Goal: Task Accomplishment & Management: Manage account settings

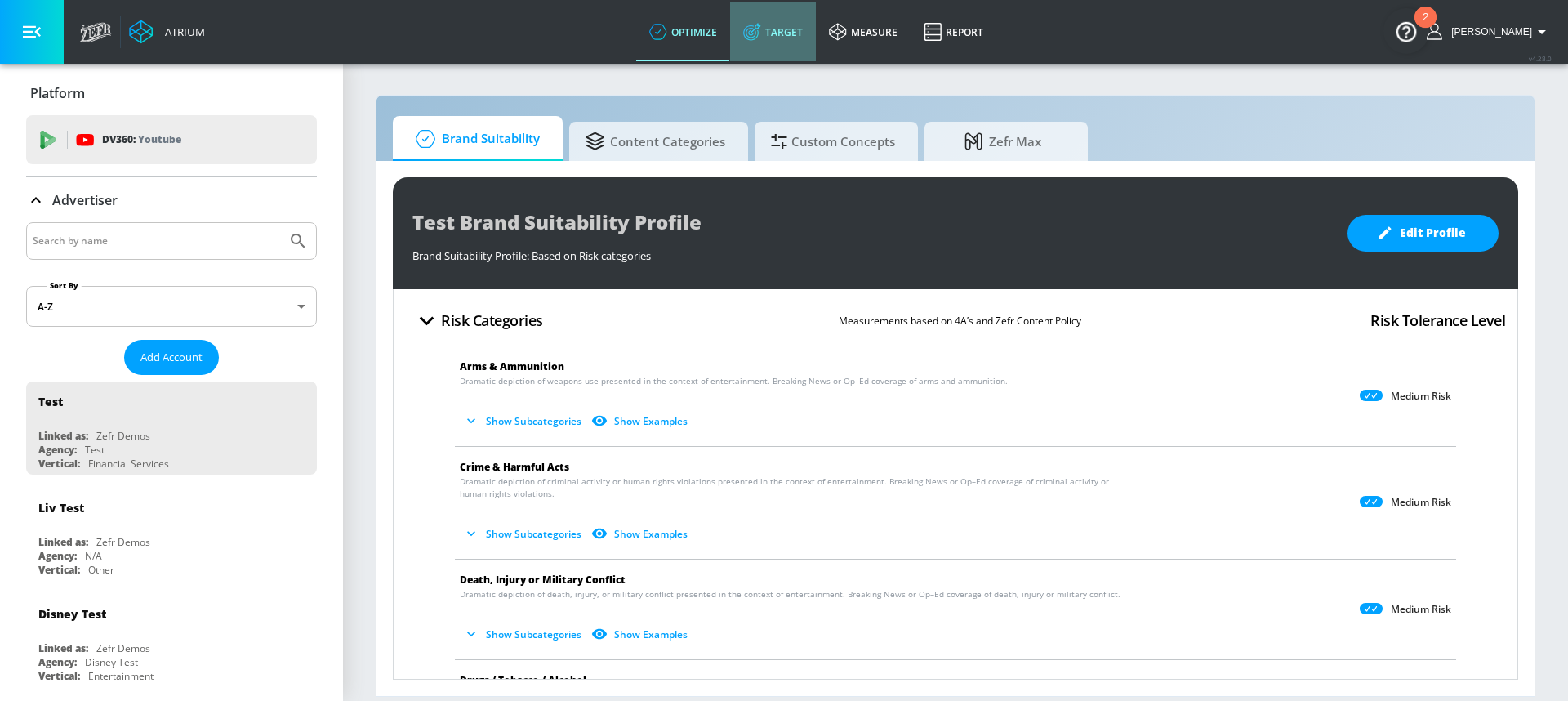
click at [761, 39] on icon at bounding box center [752, 31] width 18 height 18
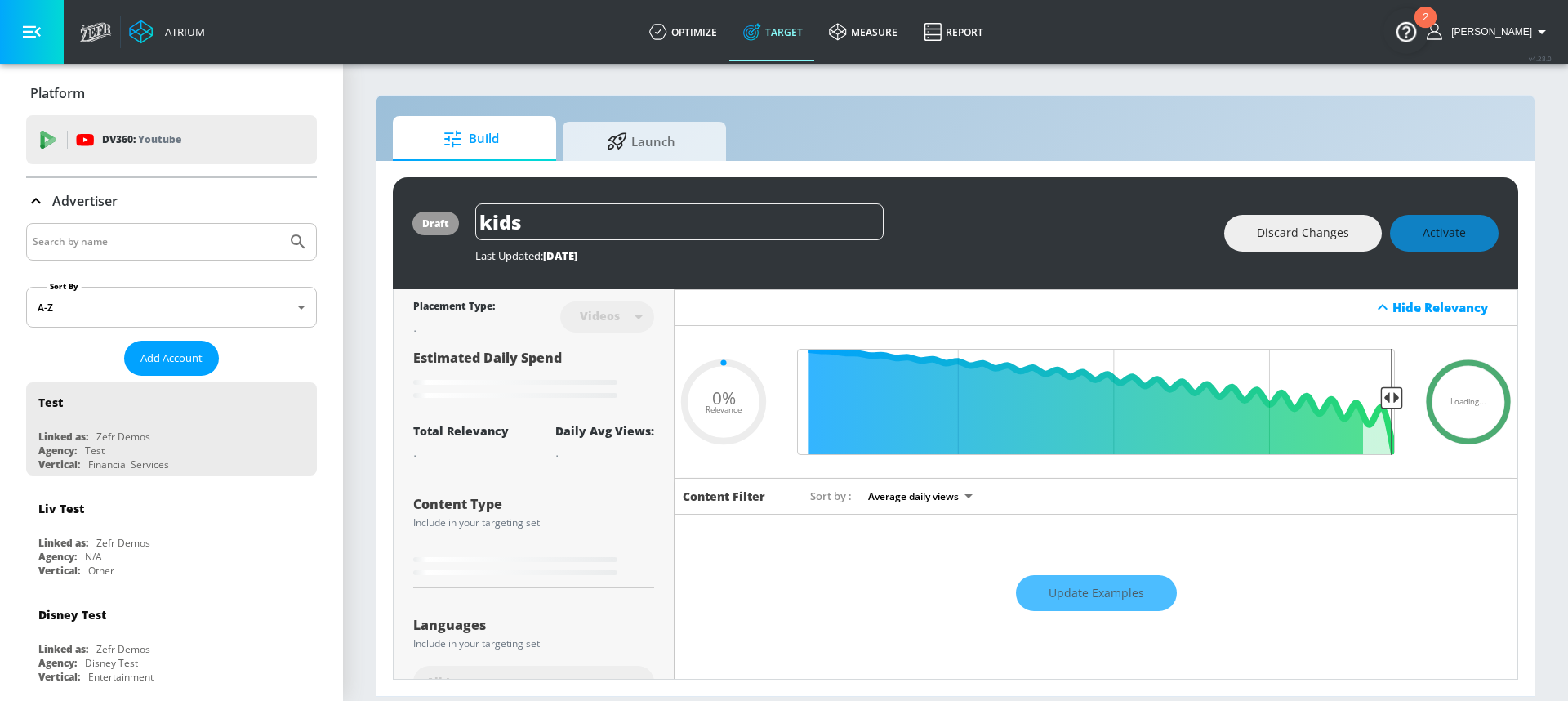
type input "0.05"
click at [144, 245] on input "Search by name" at bounding box center [157, 241] width 248 height 21
type input "general mills"
click at [280, 224] on button "Submit Search" at bounding box center [298, 241] width 36 height 36
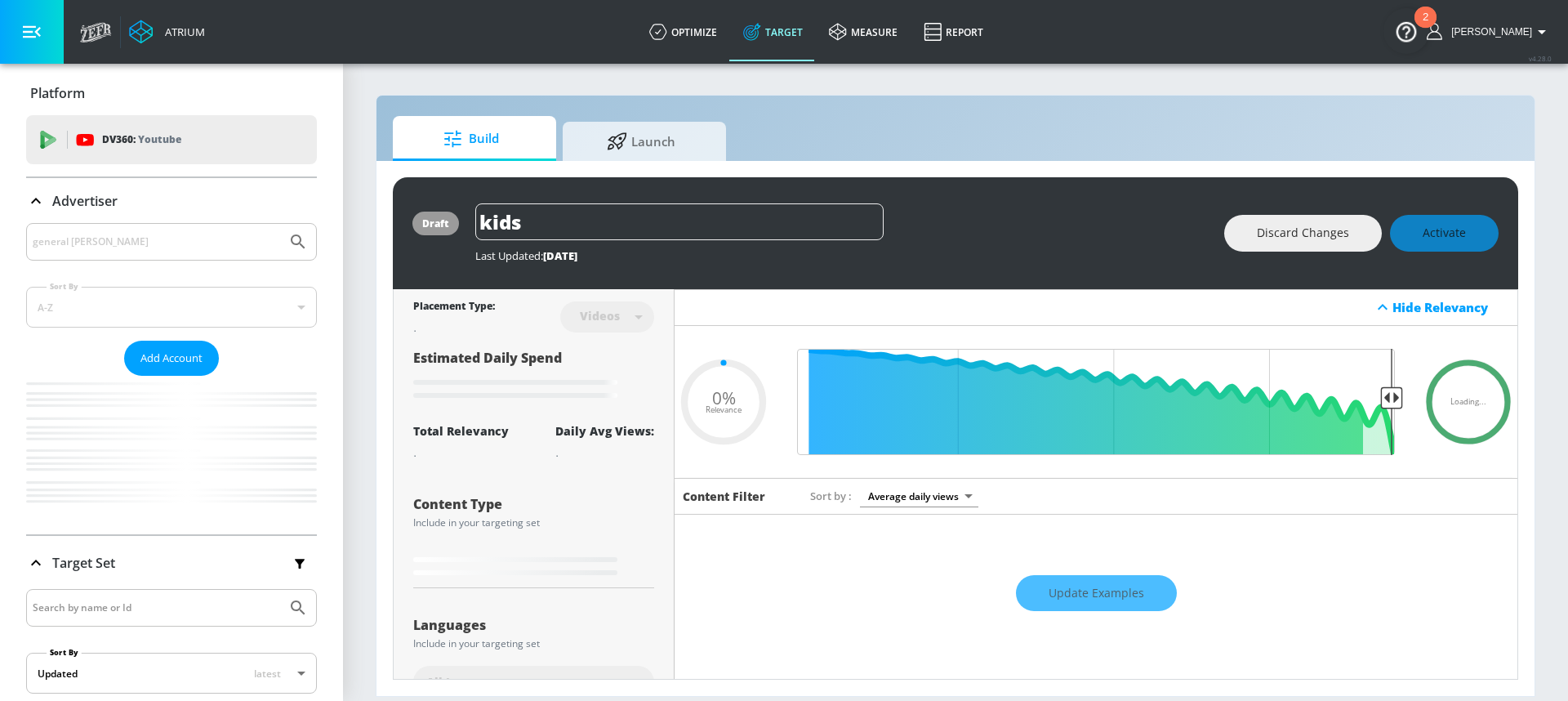
type input "0.89"
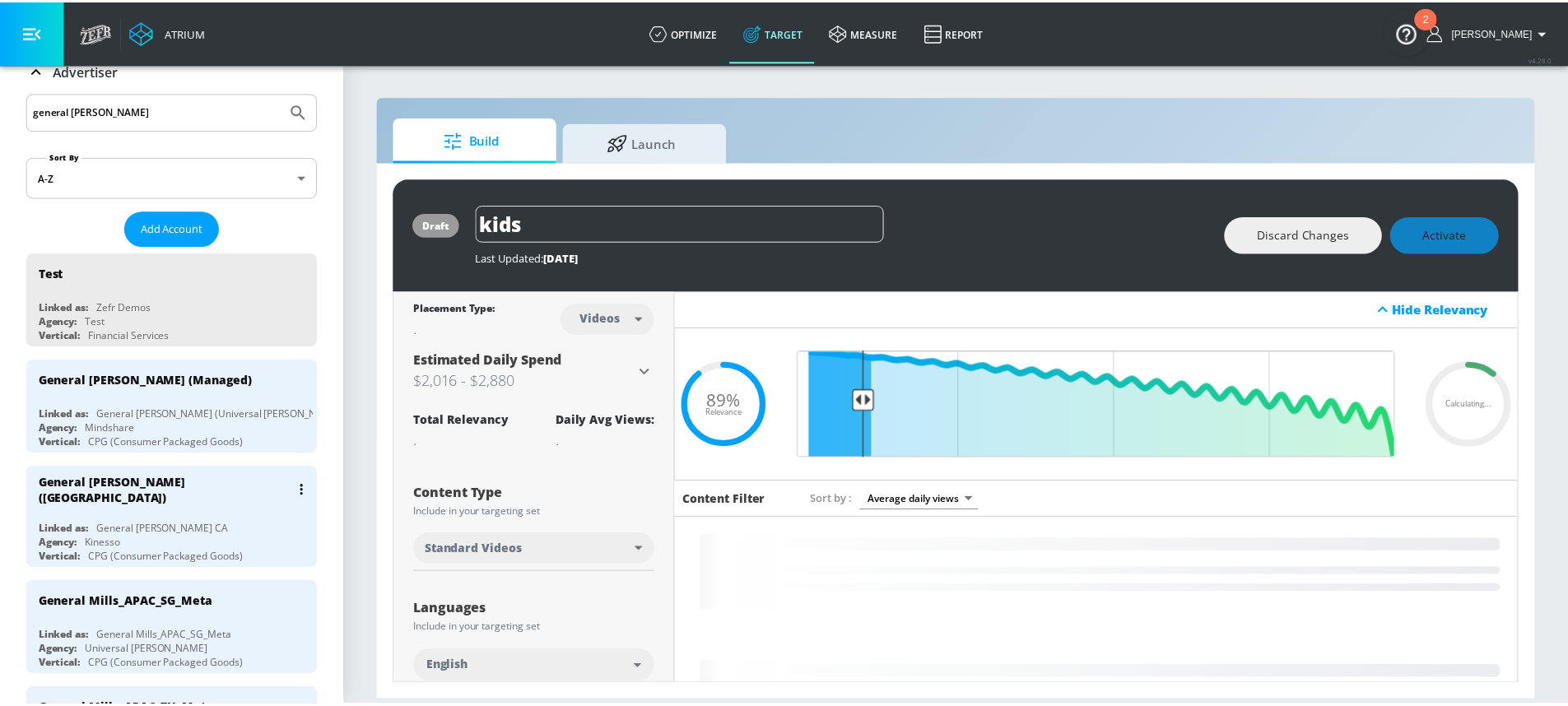
scroll to position [140, 0]
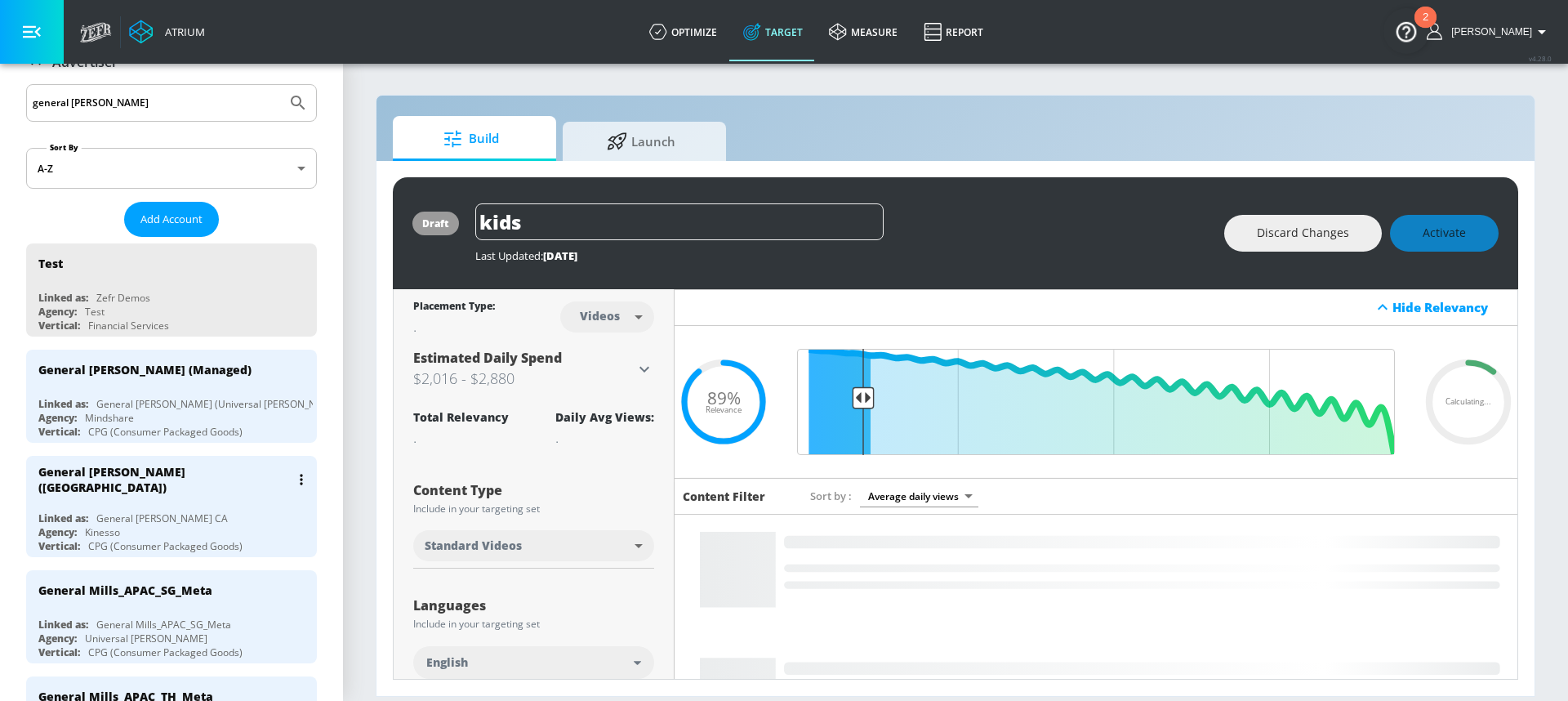
click at [170, 496] on div "General Mills (Canada) Linked as: General Mills CA Agency: Kinesso Vertical: CP…" at bounding box center [171, 507] width 291 height 101
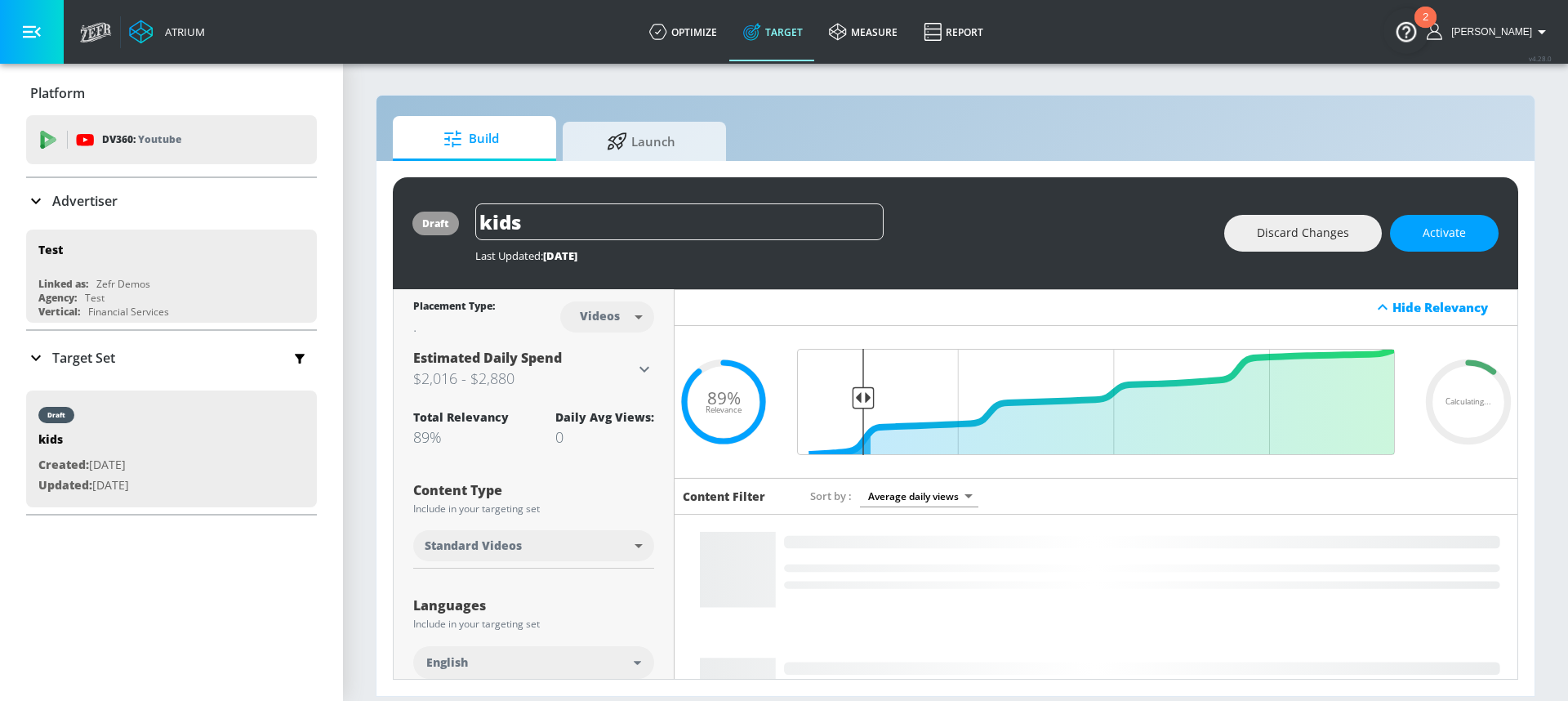
click at [105, 191] on div "Advertiser" at bounding box center [72, 201] width 92 height 19
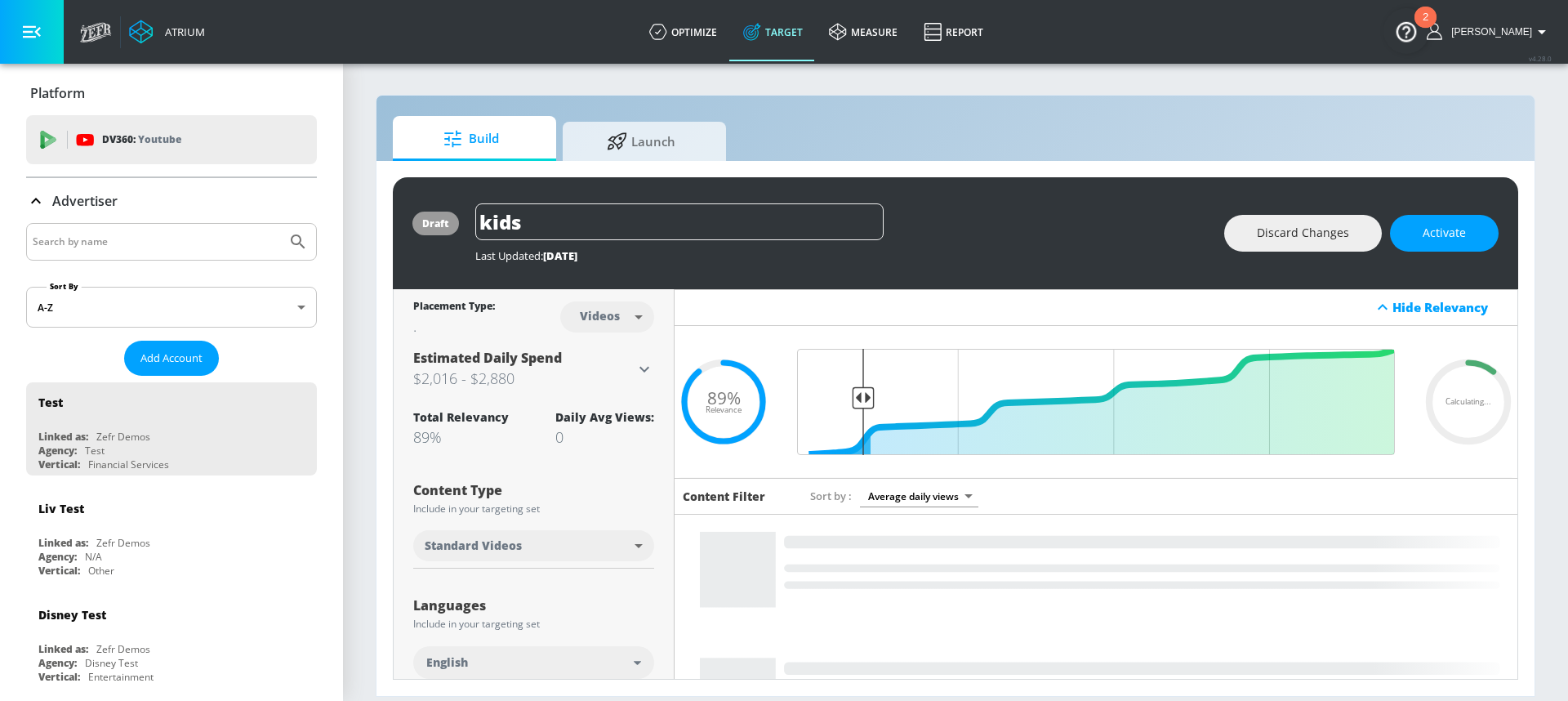
click at [119, 245] on input "Search by name" at bounding box center [157, 241] width 248 height 21
type input "general mills"
click at [280, 224] on button "Submit Search" at bounding box center [298, 241] width 36 height 36
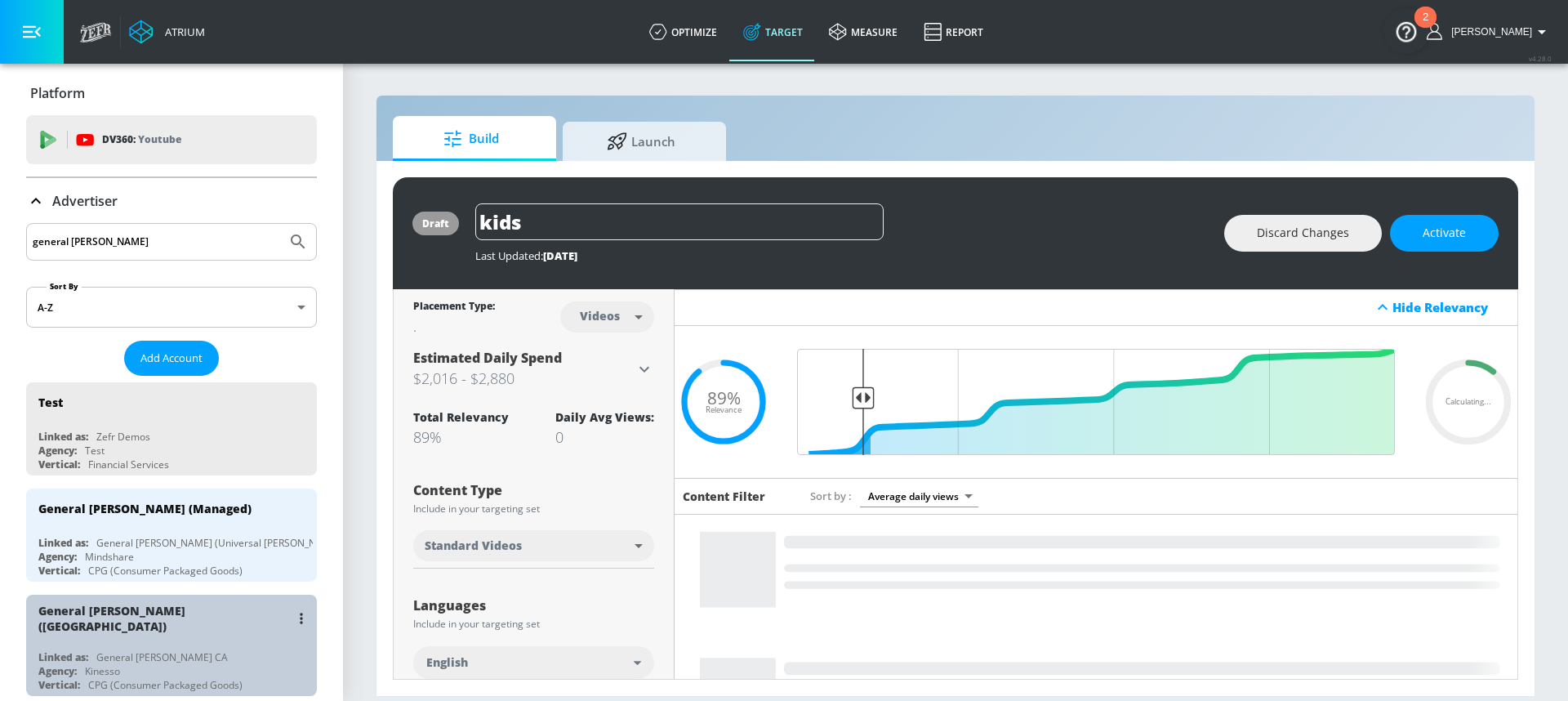
click at [171, 626] on div "General [PERSON_NAME] ([GEOGRAPHIC_DATA])" at bounding box center [176, 618] width 275 height 47
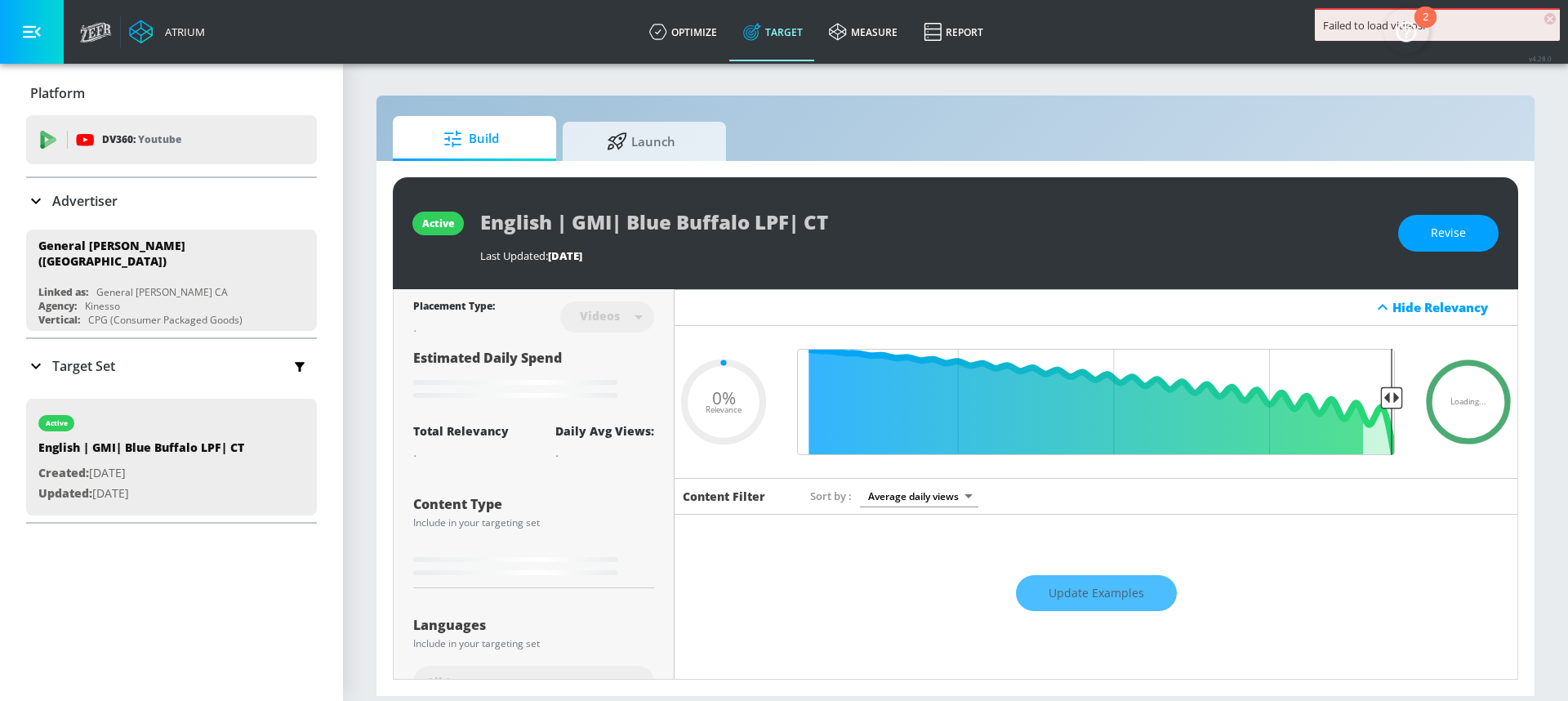
click at [131, 365] on div "Target Set" at bounding box center [171, 366] width 291 height 35
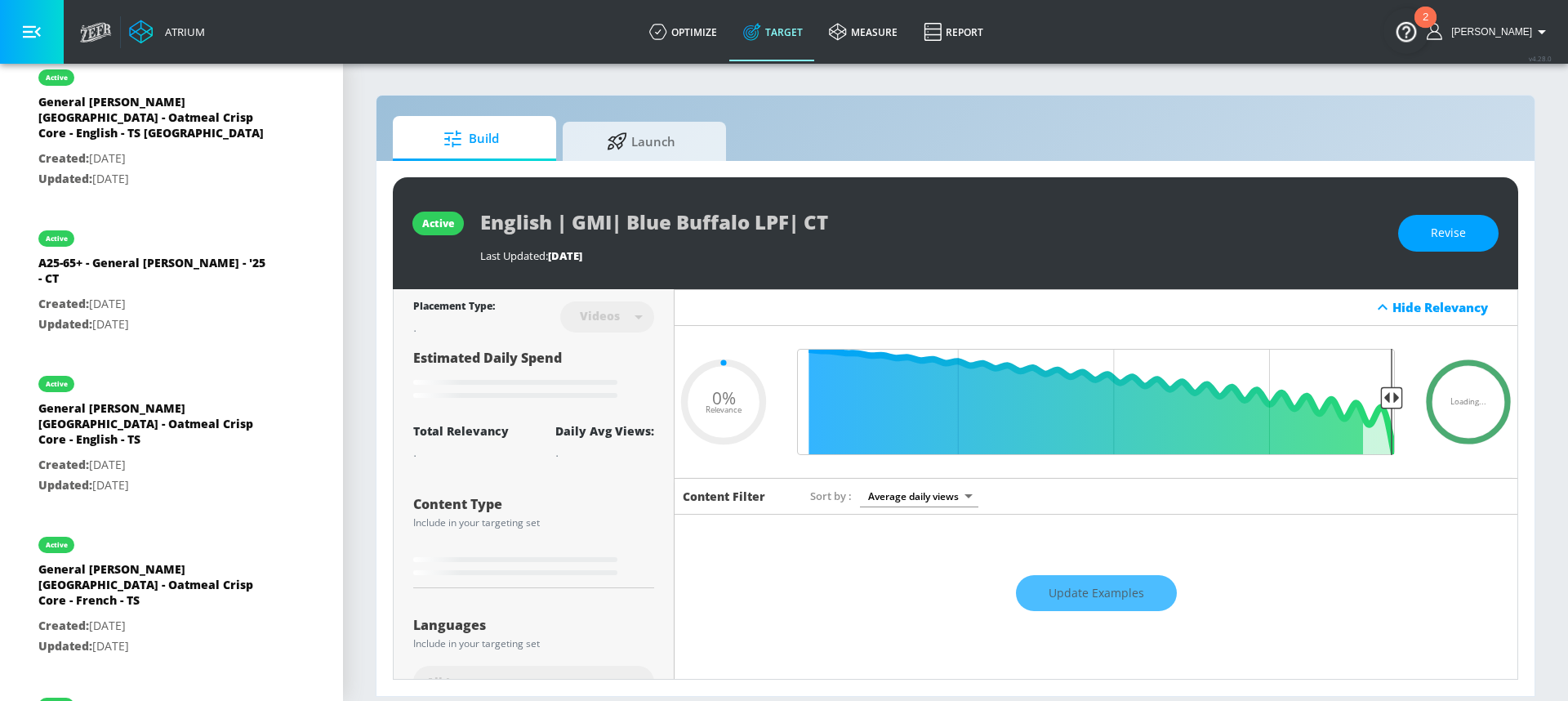
scroll to position [4865, 0]
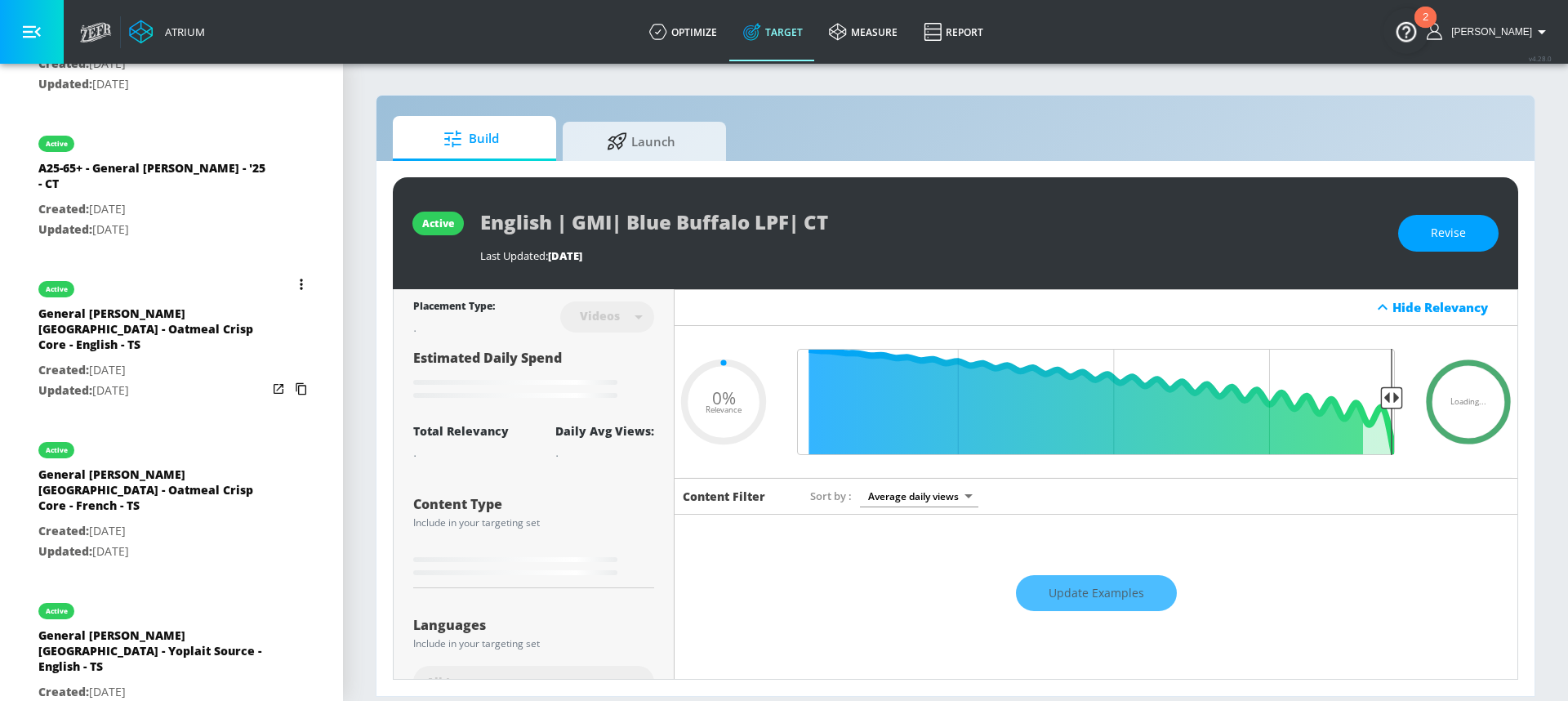
type input "0.05"
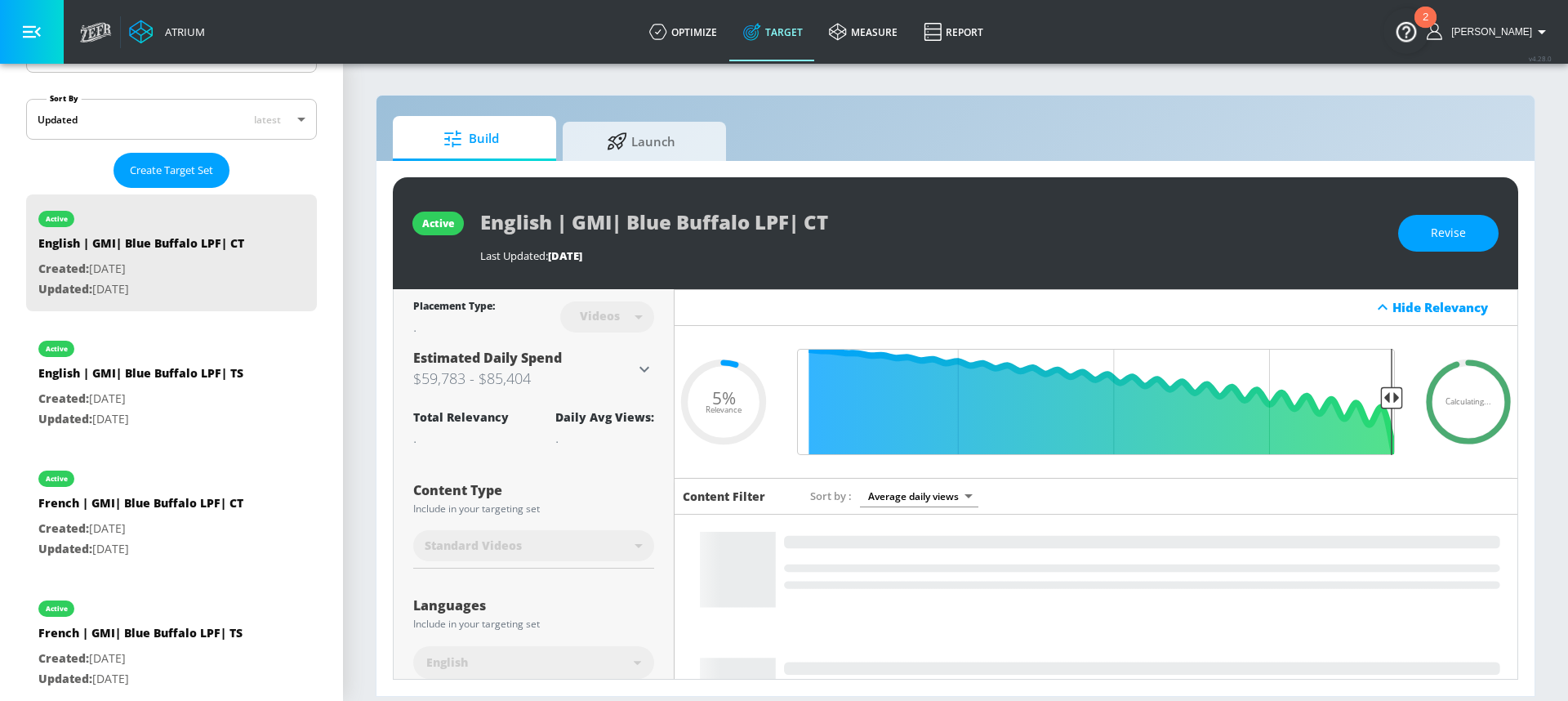
scroll to position [179, 0]
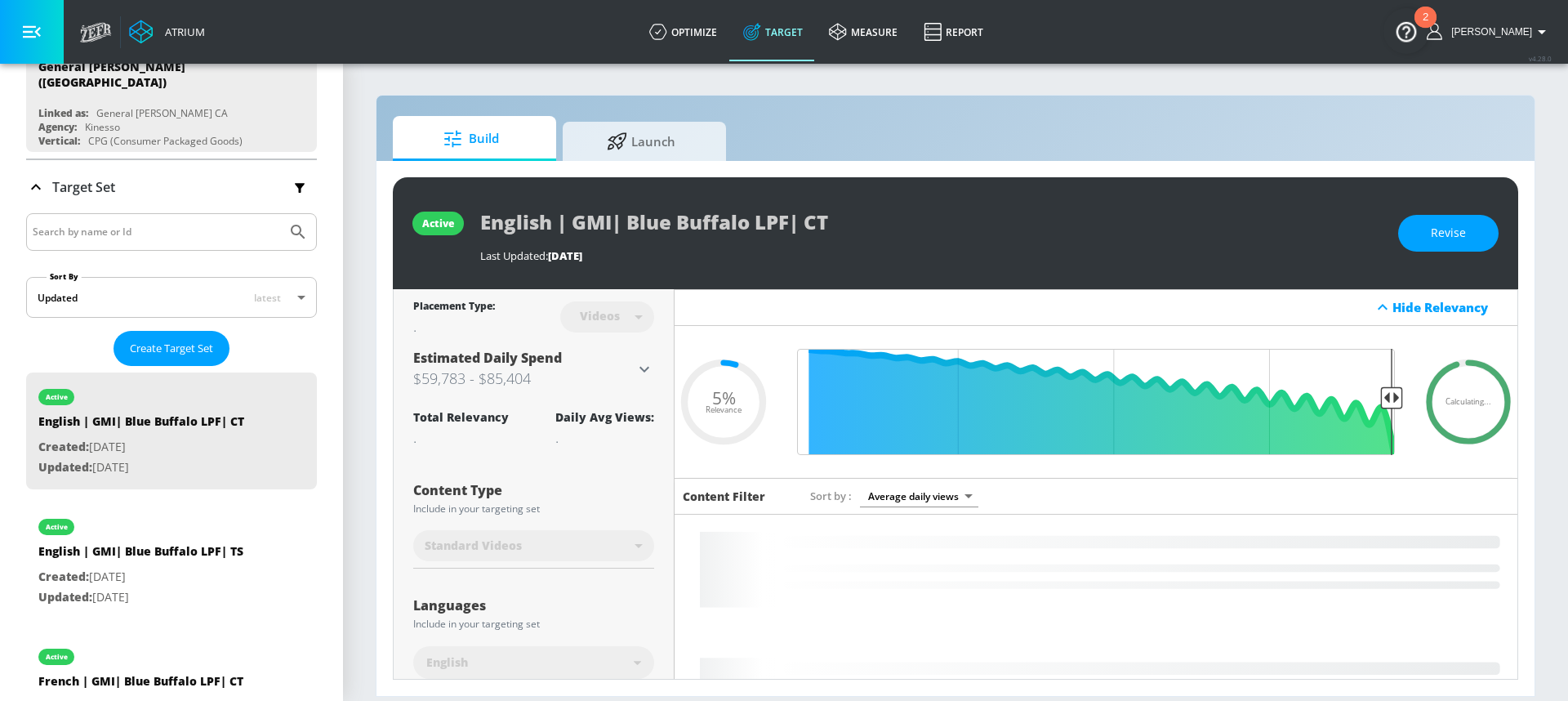
click at [182, 213] on div at bounding box center [171, 232] width 291 height 38
click at [174, 222] on input "Search by name or Id" at bounding box center [157, 232] width 248 height 21
type input "k"
type input "liberte"
click at [280, 214] on button "Submit Search" at bounding box center [298, 232] width 36 height 36
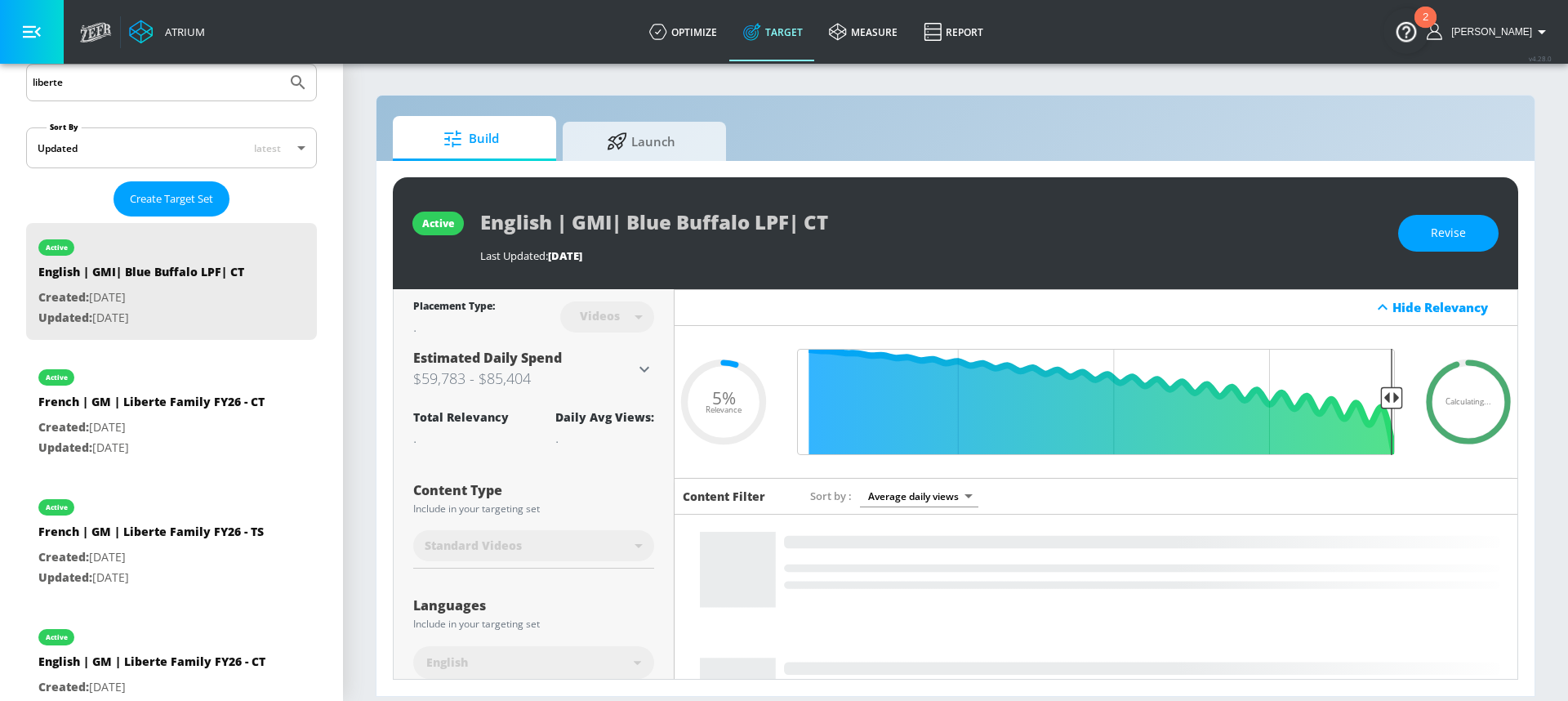
scroll to position [327, 0]
click at [170, 549] on div "French | GM | Liberte Family FY26 - TS" at bounding box center [151, 537] width 225 height 24
type input "French | GM | Liberte Family FY26 - TS"
type input "0.05"
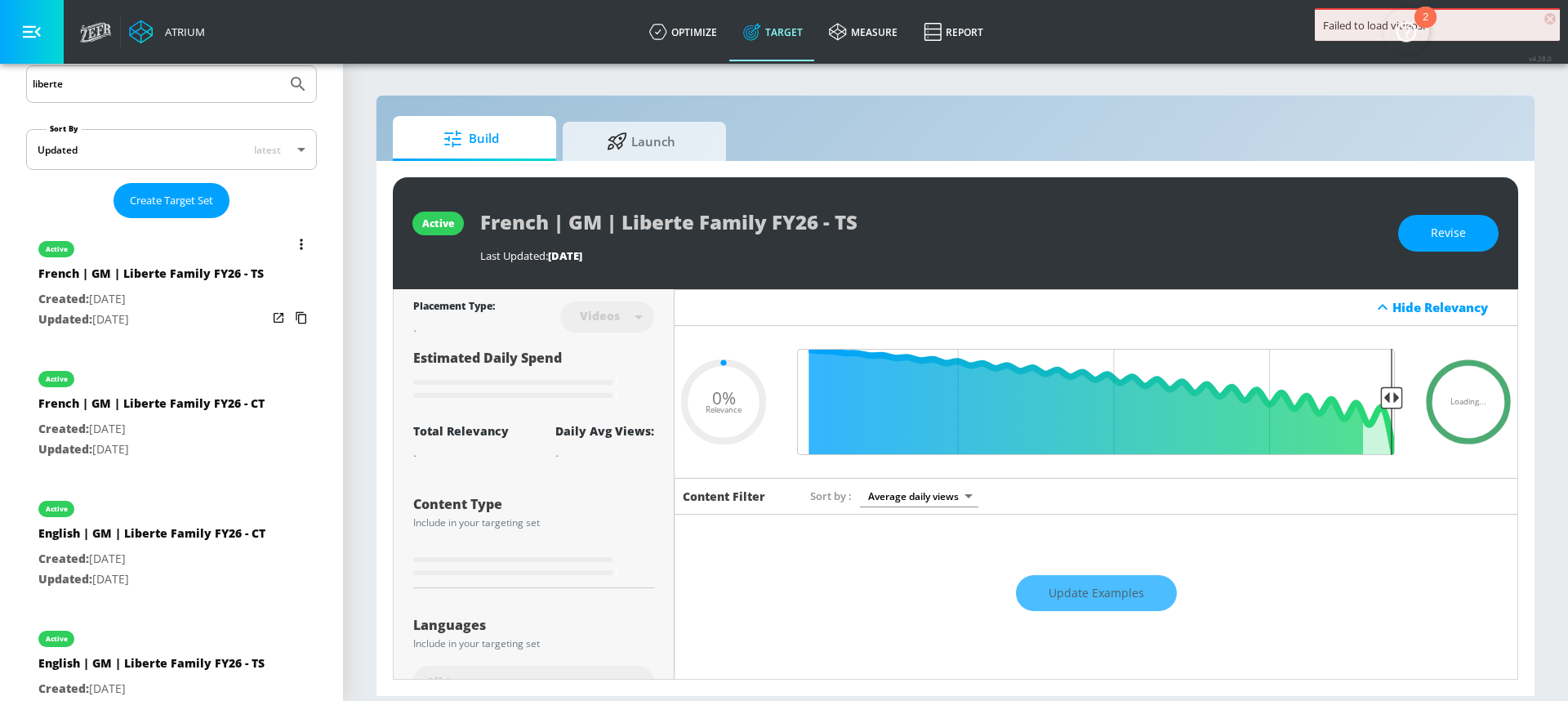
click at [300, 239] on icon "list of Target Set" at bounding box center [302, 245] width 3 height 12
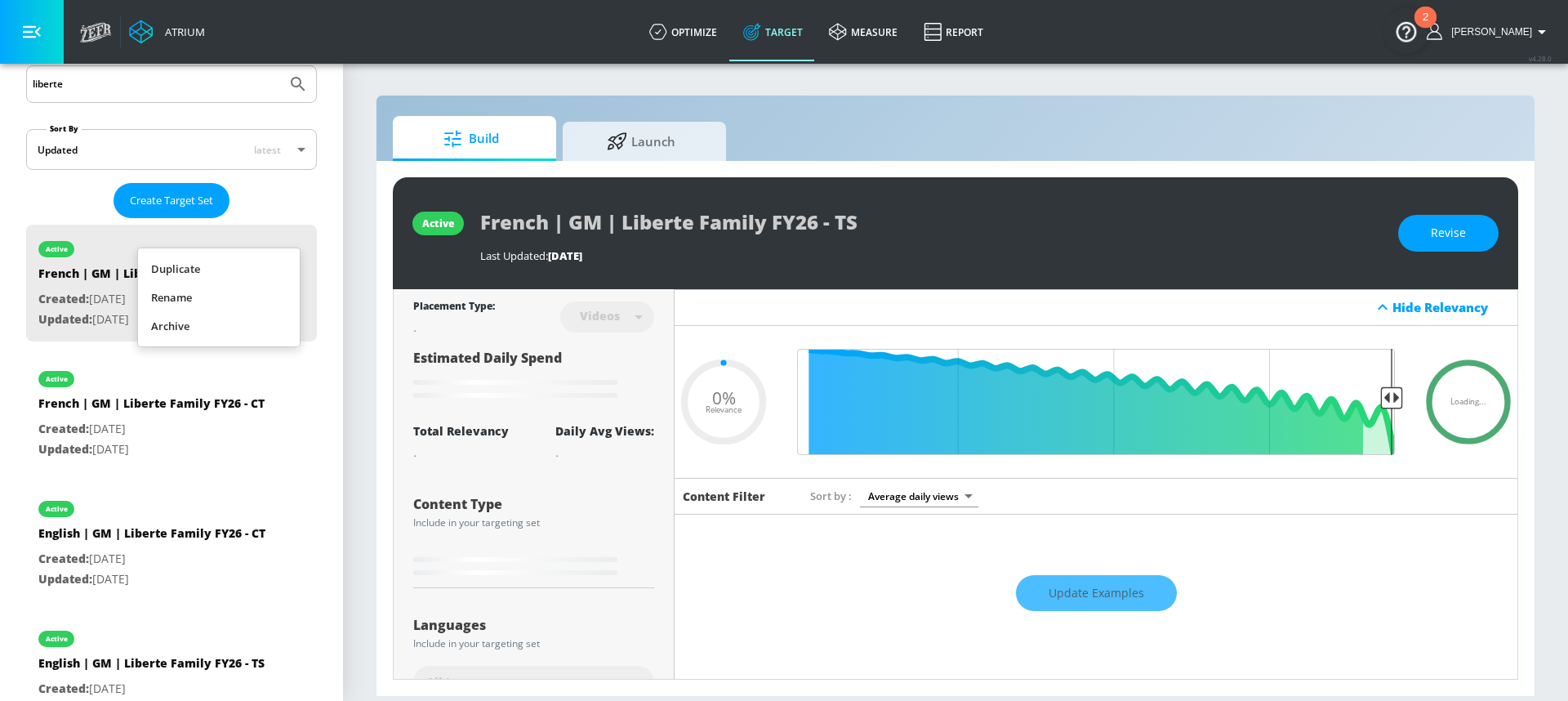
click at [309, 178] on div at bounding box center [784, 350] width 1568 height 701
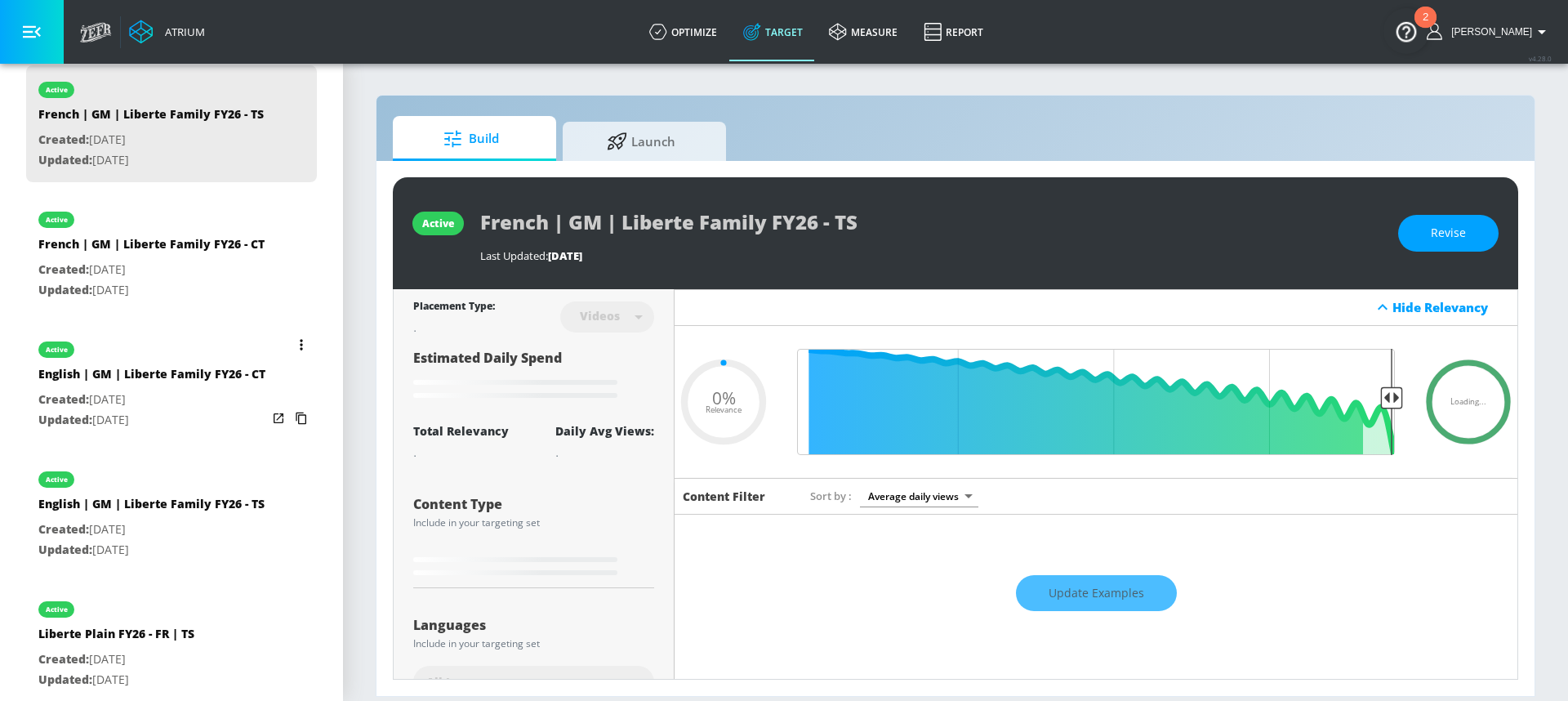
scroll to position [487, 0]
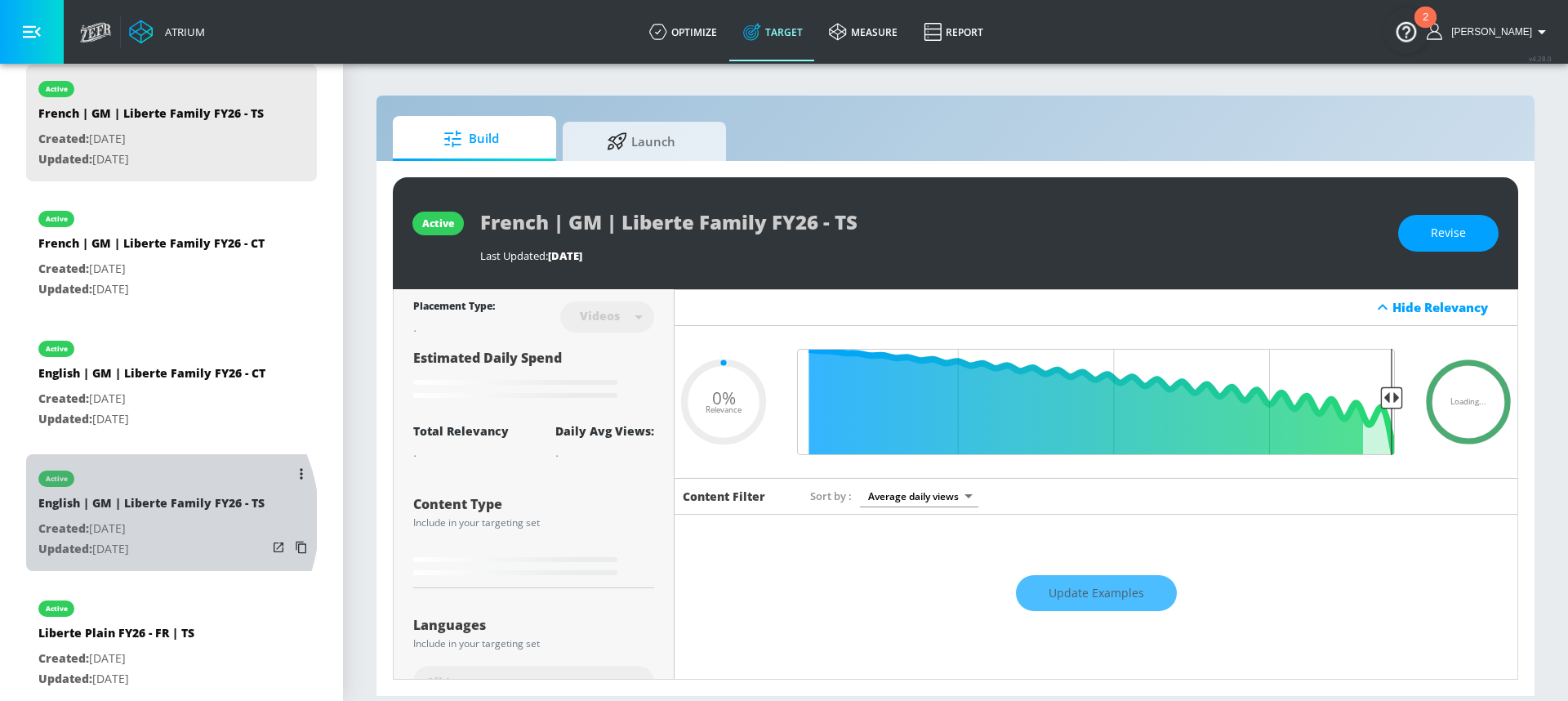
click at [144, 519] on div "English | GM | Liberte Family FY26 - TS" at bounding box center [152, 507] width 226 height 24
type input "English | GM | Liberte Family FY26 - TS"
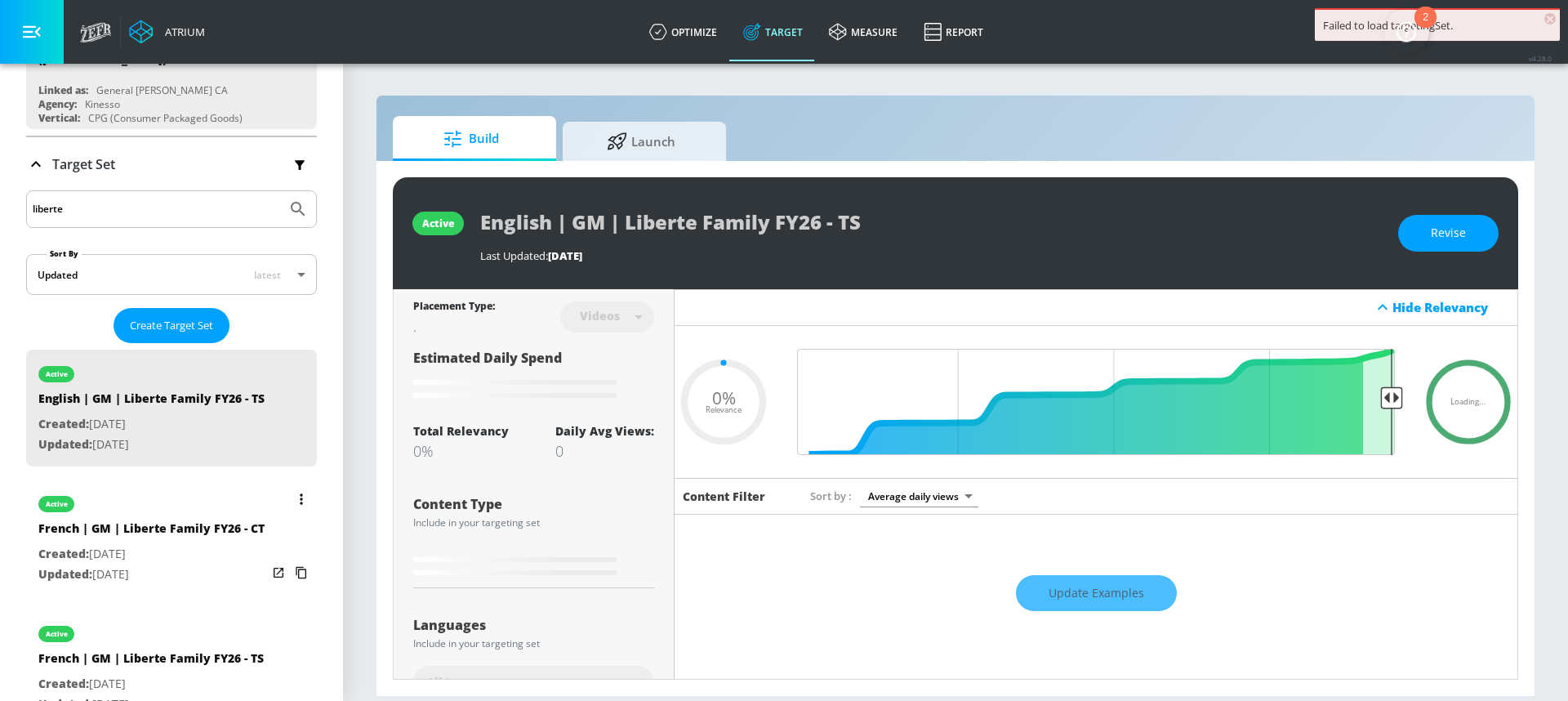
scroll to position [194, 0]
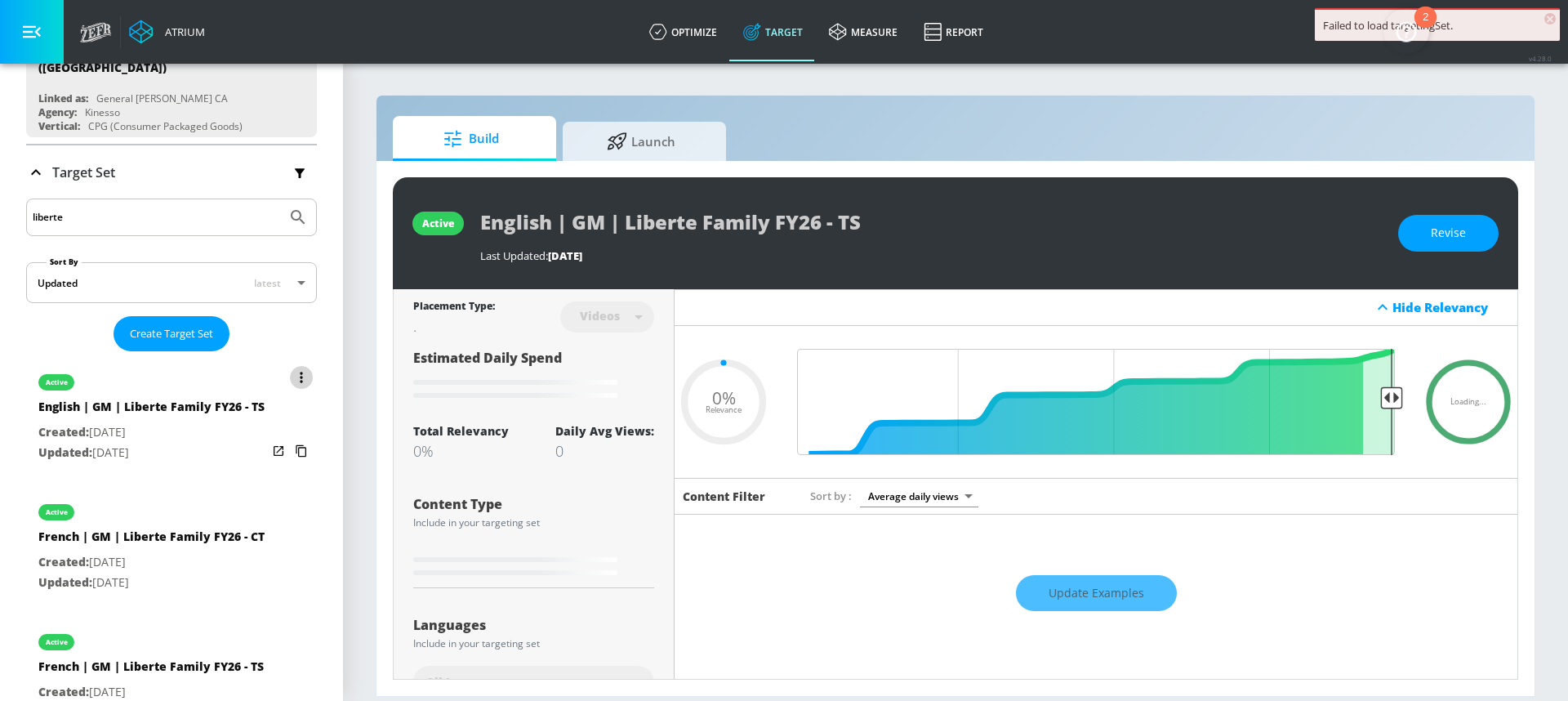
click at [290, 370] on button "list of Target Set" at bounding box center [301, 377] width 23 height 23
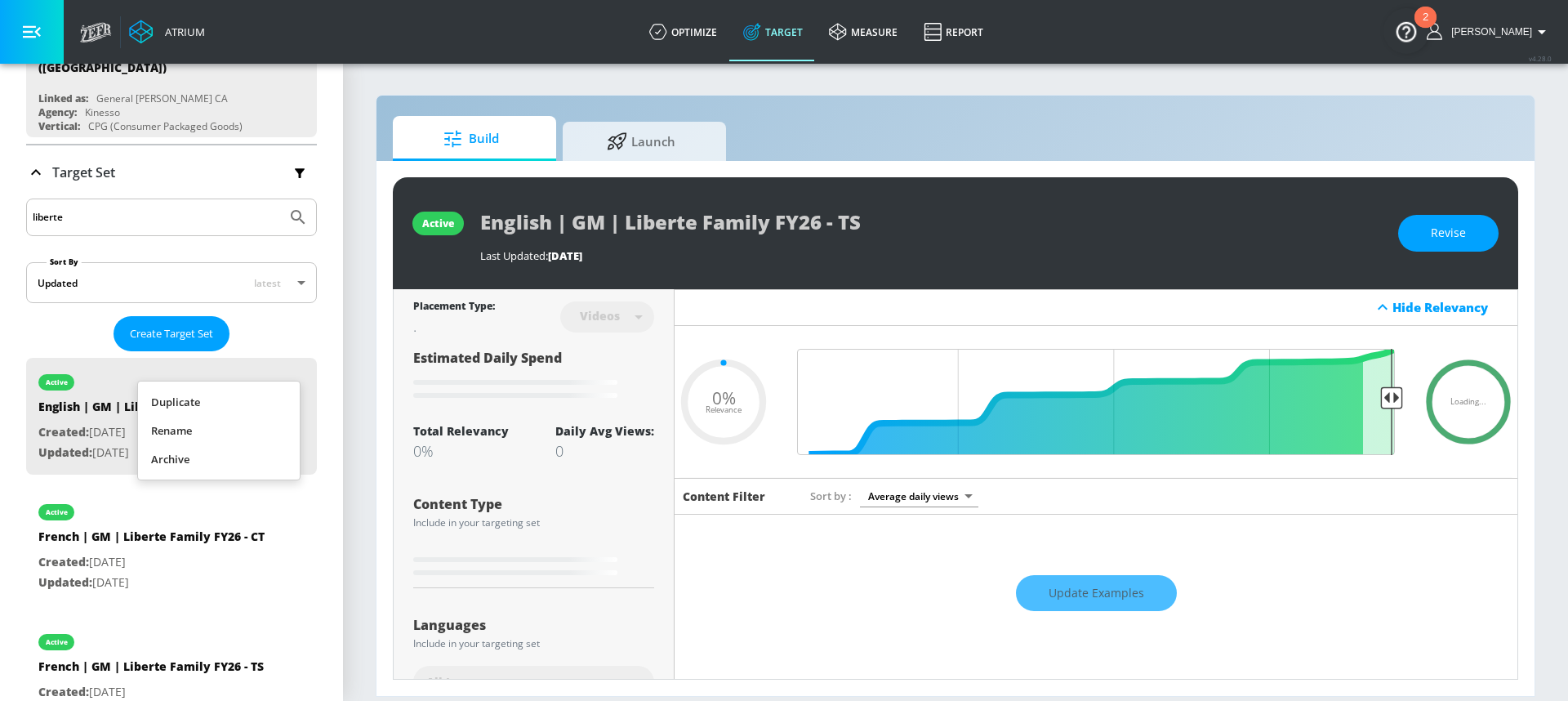
click at [239, 402] on li "Duplicate" at bounding box center [219, 402] width 162 height 29
type input "0.05"
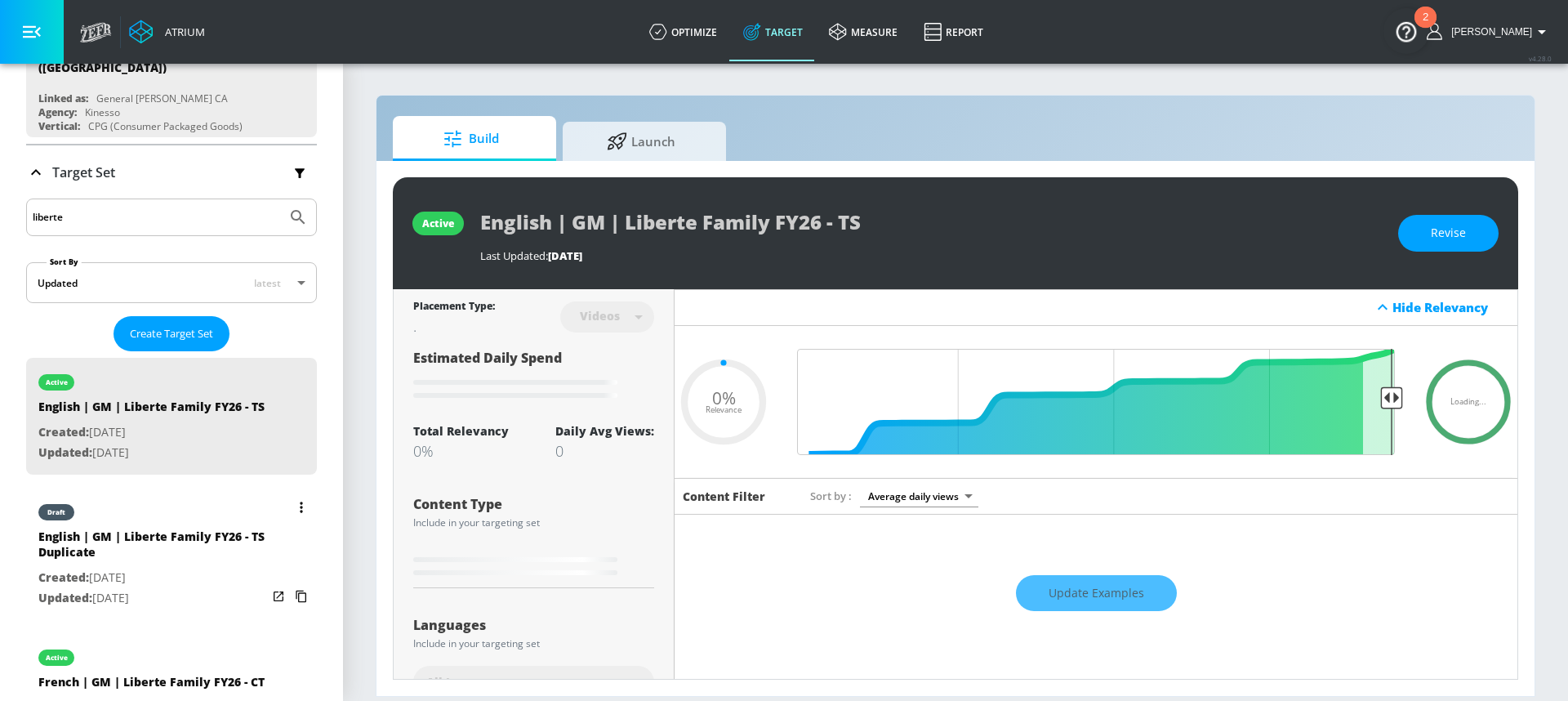
click at [151, 568] on div "English | GM | Liberte Family FY26 - TS Duplicate" at bounding box center [153, 548] width 228 height 40
type input "English | GM | Liberte Family FY26 - TS Duplicate"
type input "0.05"
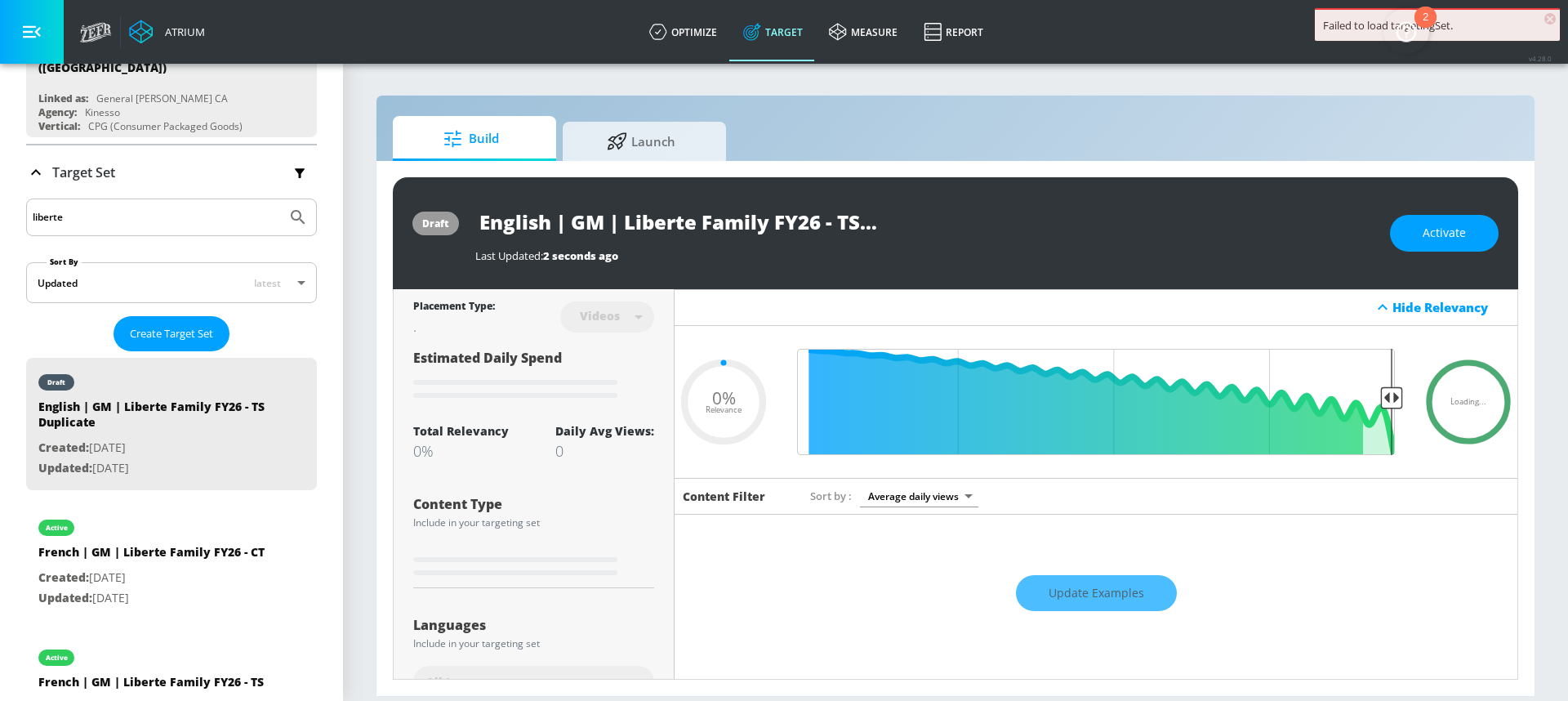
click at [724, 215] on input "English | GM | Liberte Family FY26 - TS Duplicate" at bounding box center [679, 222] width 408 height 37
drag, startPoint x: 711, startPoint y: 221, endPoint x: 719, endPoint y: 218, distance: 8.5
click at [719, 218] on input "English | GM | Liberte Family FY26 - TS Duplicate" at bounding box center [679, 222] width 408 height 37
drag, startPoint x: 706, startPoint y: 220, endPoint x: 765, endPoint y: 218, distance: 59.0
click at [765, 218] on input "English | GM | Liberte Family FY26 - TS Duplicate" at bounding box center [679, 222] width 408 height 37
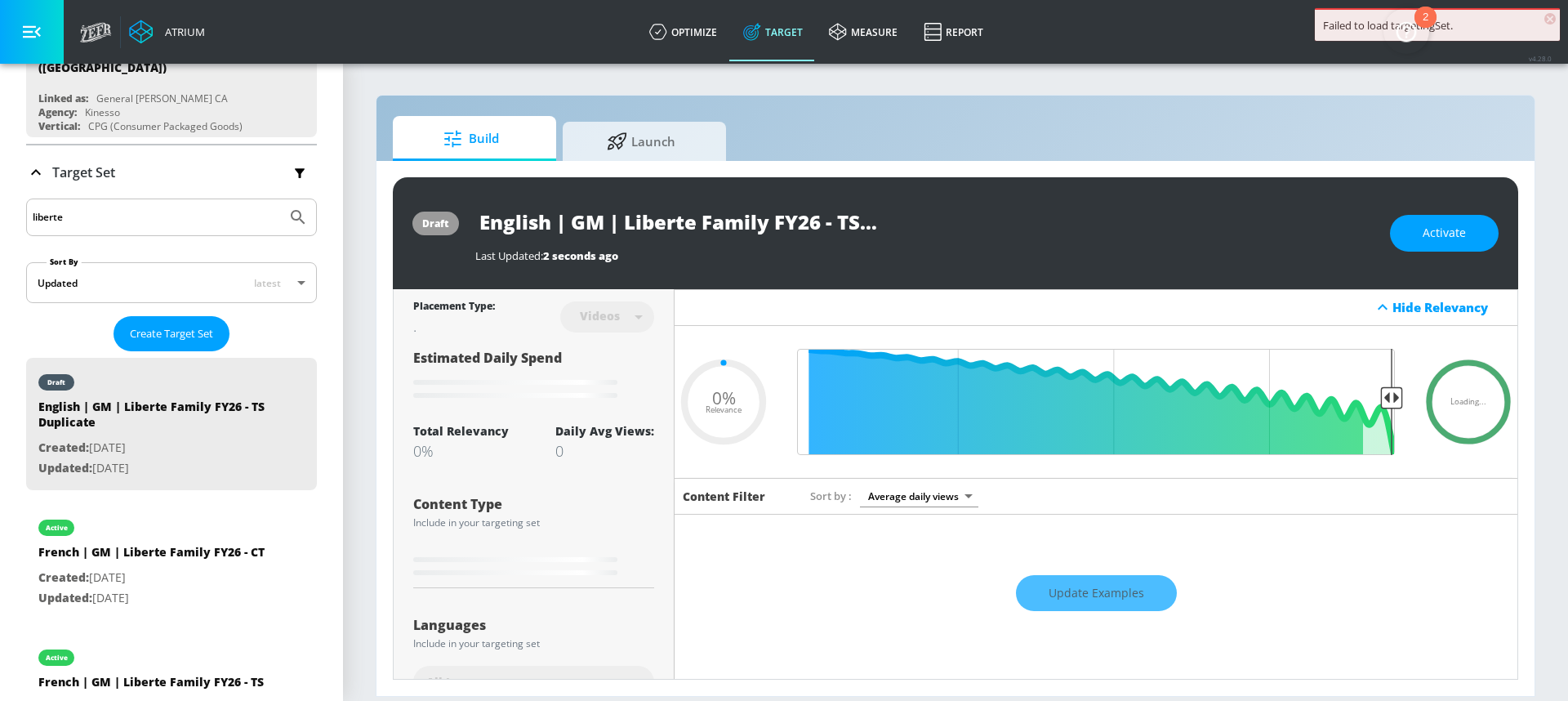
type input "English | GM | Liberte I FY26 - TS Duplicate"
type input "0.05"
type input "English | GM | Liberte In FY26 - TS Duplicate"
type input "0.05"
type input "English | GM | Liberte Ind FY26 - TS Duplicate"
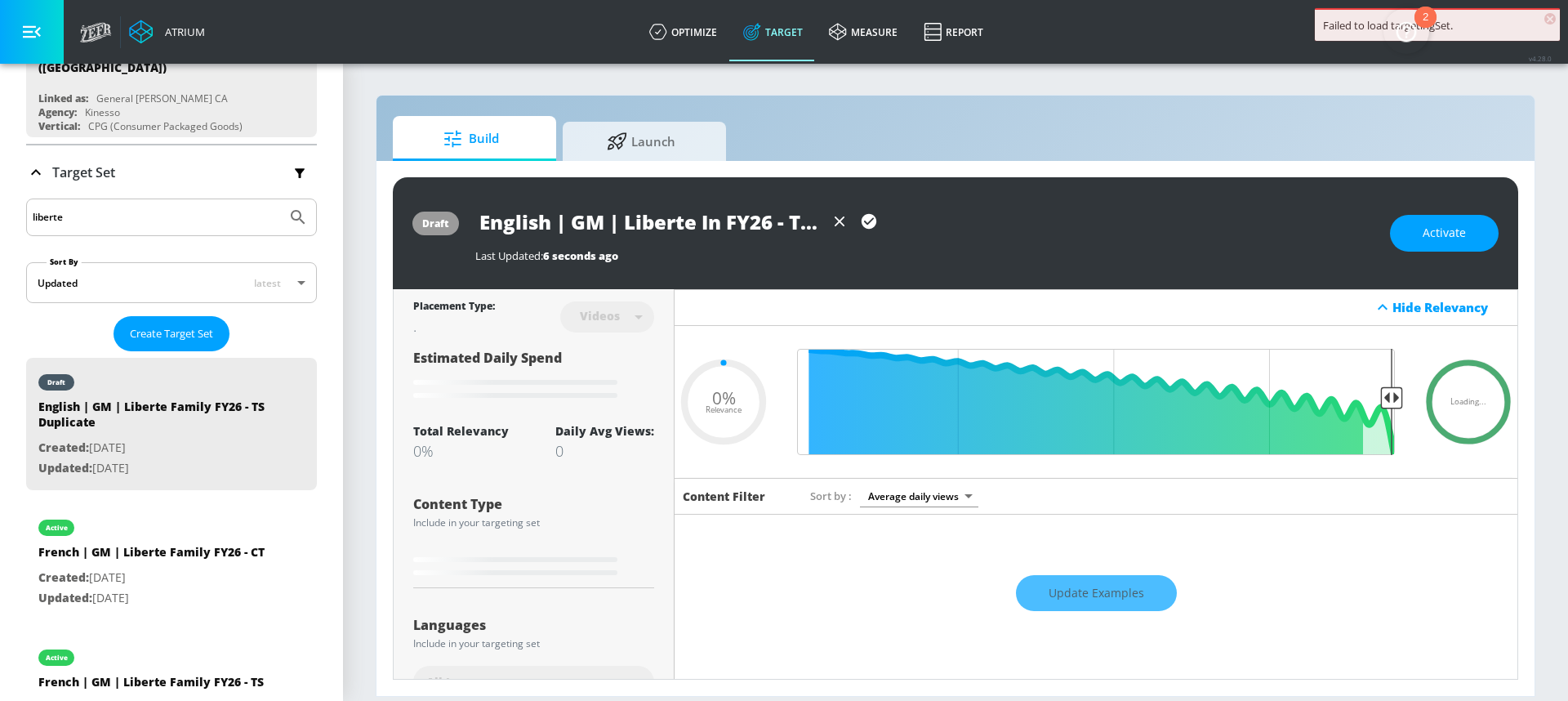
type input "0.05"
type input "English | GM | Liberte Indu FY26 - TS Duplicate"
type input "0.05"
type input "English | GM | Liberte Indul FY26 - TS Duplicate"
type input "0.05"
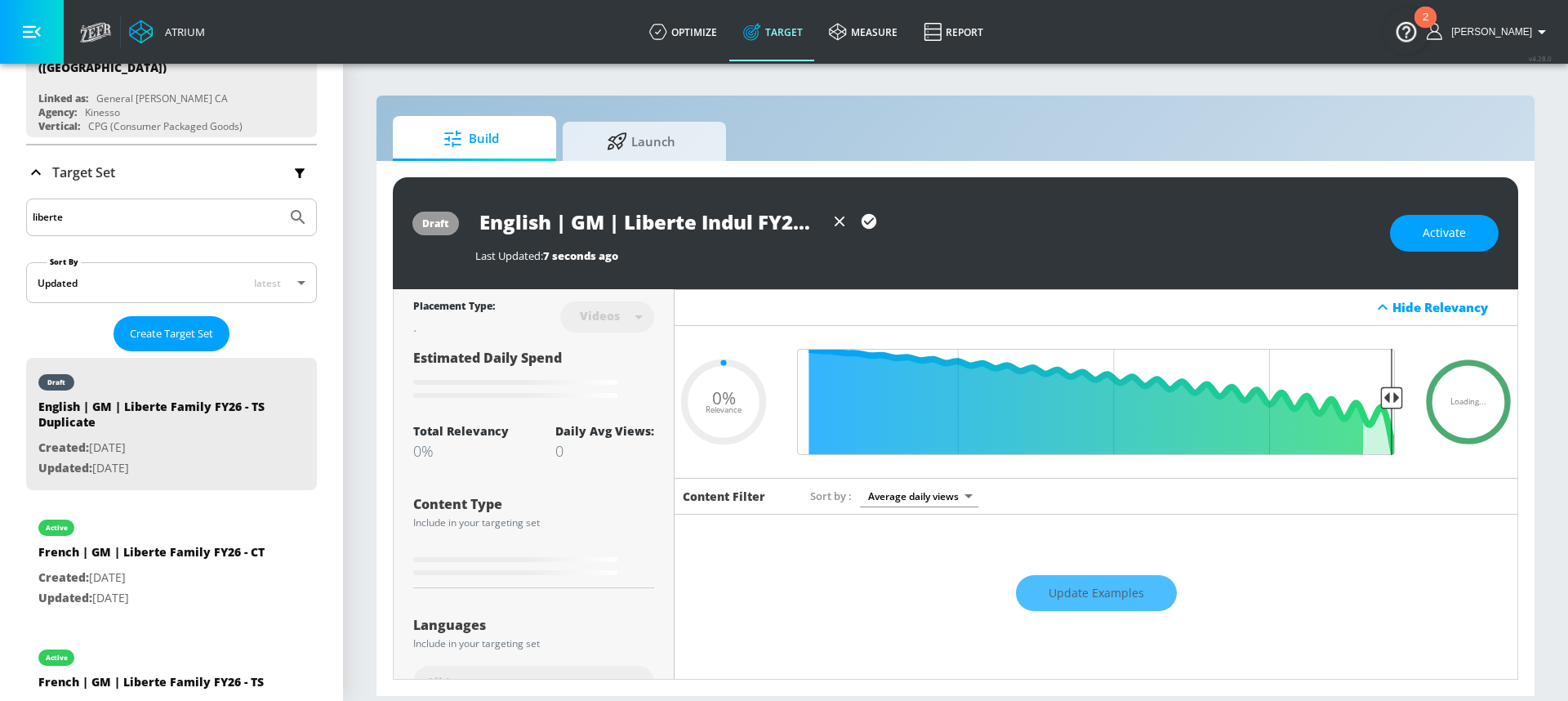
type input "English | GM | Liberte Indulg FY26 - TS Duplicate"
type input "0.05"
type input "English | GM | Liberte Indulge FY26 - TS Duplicate"
type input "0.05"
type input "English | GM | Liberte Indulgen FY26 - TS Duplicate"
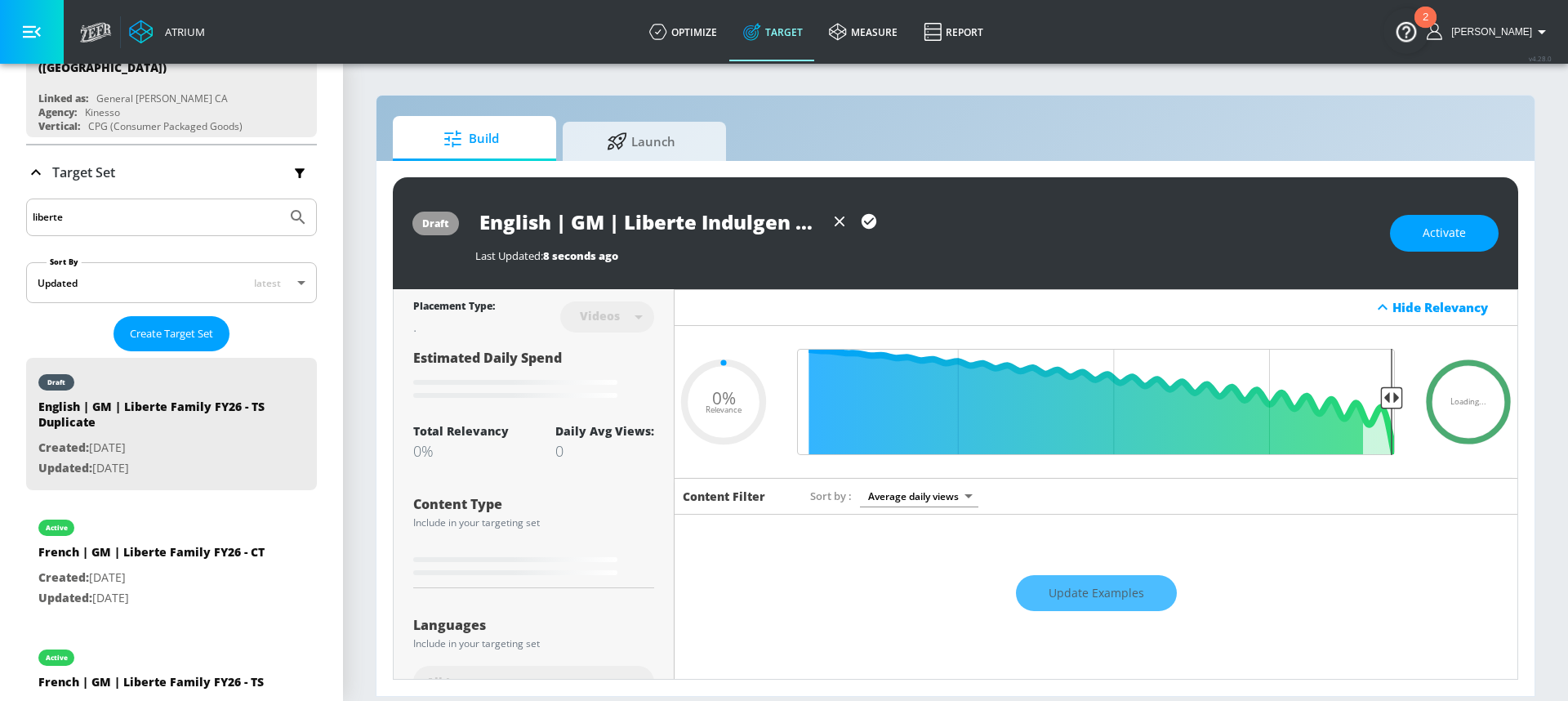
type input "0.05"
type input "English | GM | Liberte Indulgenc FY26 - TS Duplicate"
type input "0.05"
type input "English | GM | Liberte Indulgence FY26 - TS Duplicate"
type input "0.05"
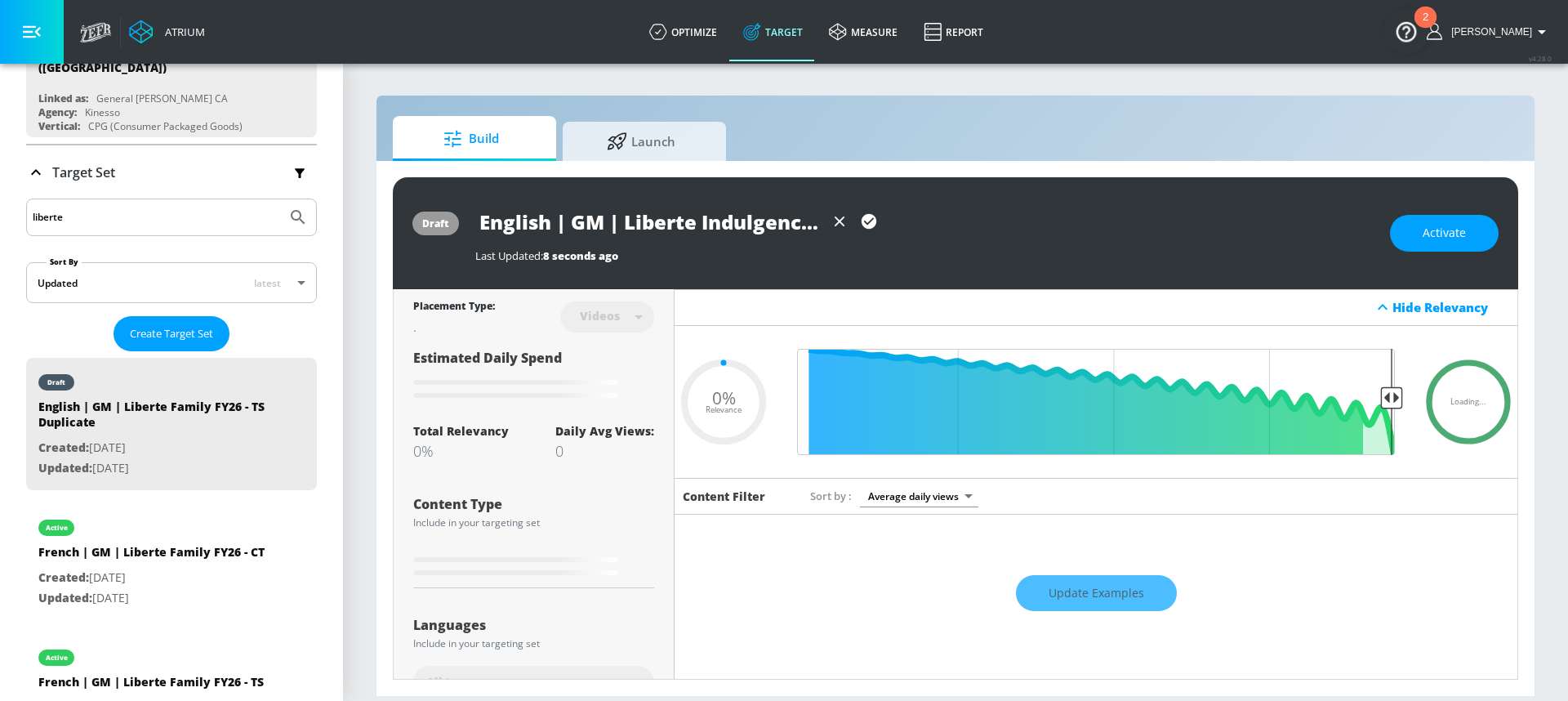
click at [665, 218] on input "English | GM | Liberte Indulgence FY26 - TS Duplicate" at bounding box center [650, 222] width 350 height 37
drag, startPoint x: 733, startPoint y: 224, endPoint x: 830, endPoint y: 230, distance: 97.2
click at [830, 230] on div "English | GM | Liberte Indulgence FY26 - TS Duplicate" at bounding box center [679, 222] width 408 height 37
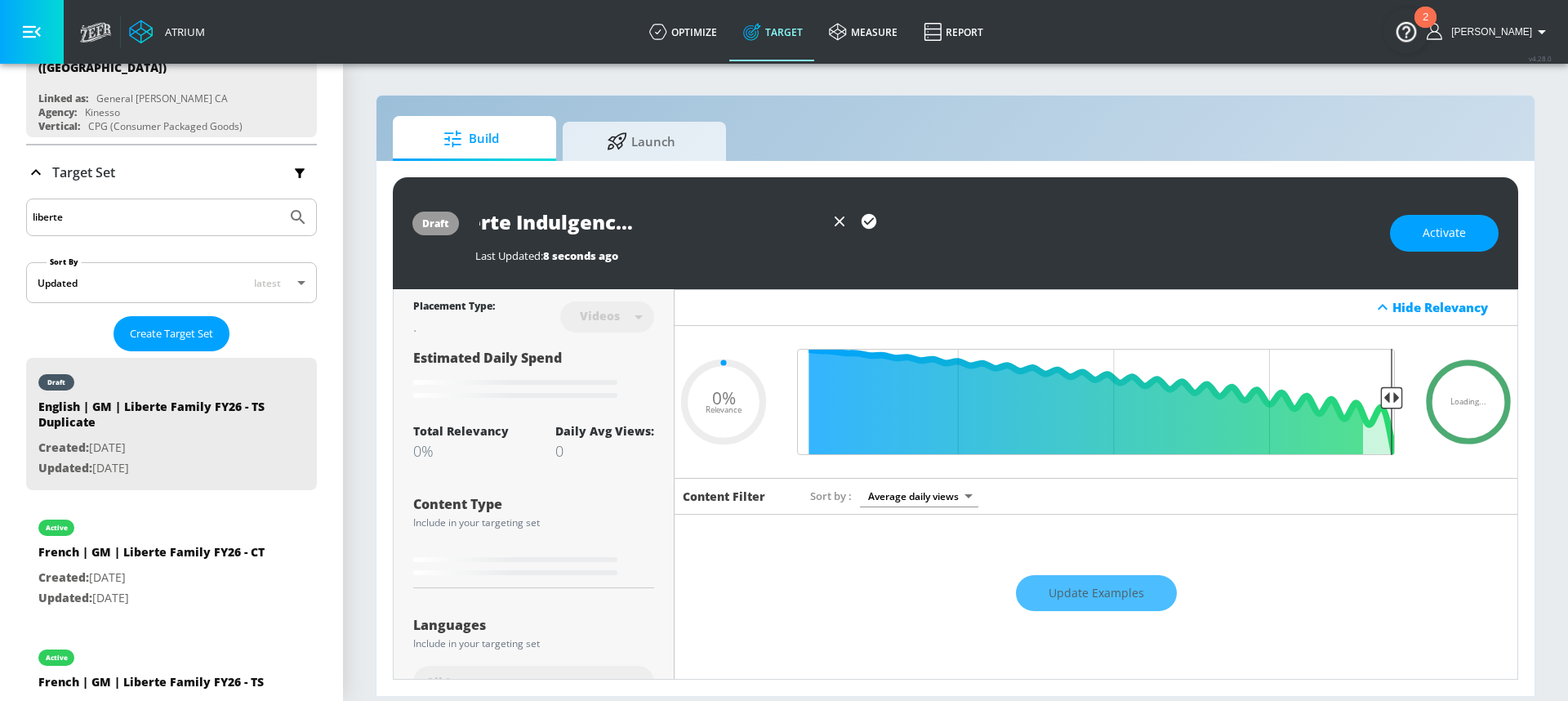
click at [747, 229] on input "English | GM | Liberte Indulgence FY26 - TS Duplicate" at bounding box center [650, 222] width 350 height 37
drag, startPoint x: 717, startPoint y: 221, endPoint x: 827, endPoint y: 226, distance: 110.1
click at [827, 226] on div "English | GM | Liberte Indulgence FY26 - TS Duplicate" at bounding box center [679, 222] width 408 height 37
type input "English | GM | Liberte Indulgence FY26 - TS"
type input "0.05"
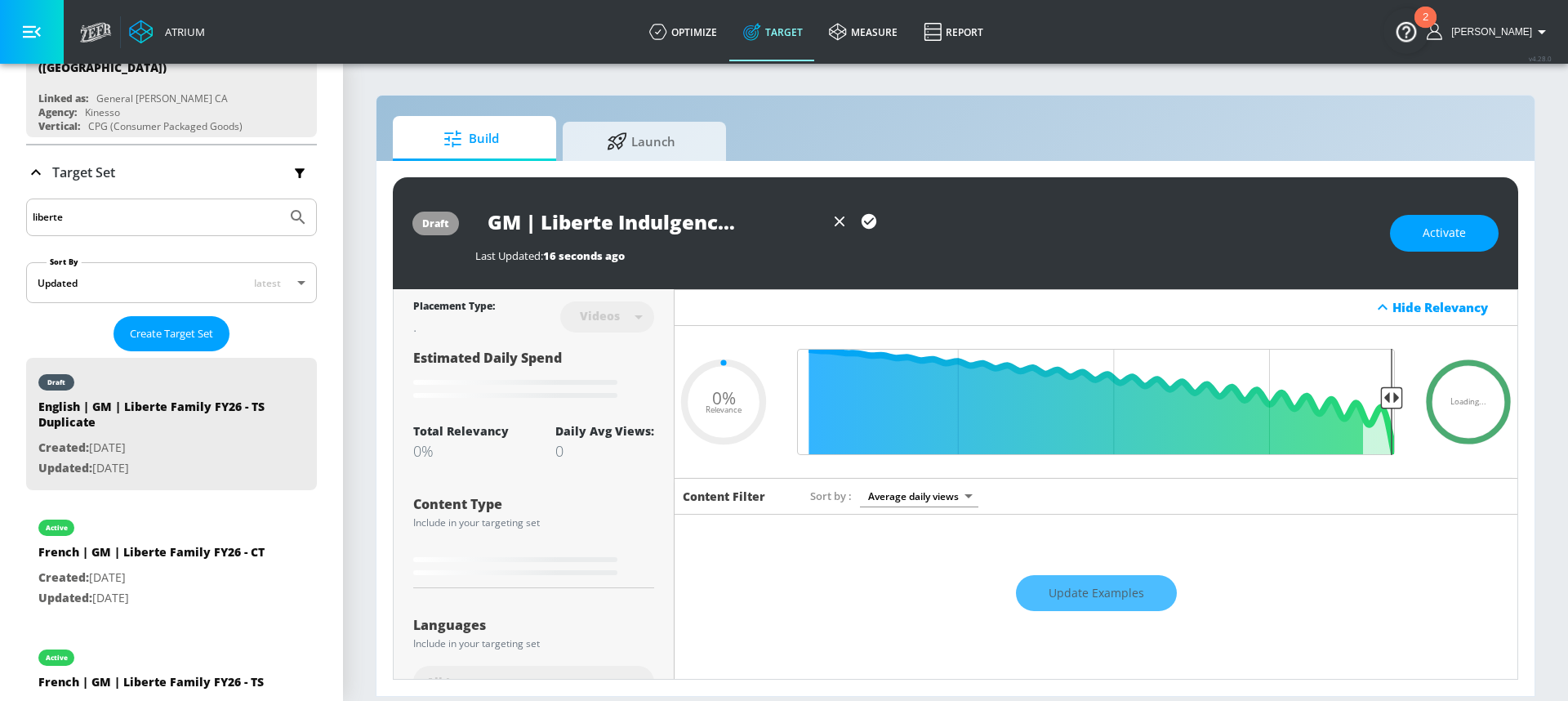
scroll to position [0, 85]
click at [724, 228] on input "English | GM | Liberte Indulgence FY26 - TS" at bounding box center [650, 222] width 350 height 37
type input "English | GM | Liberte Indulgence FY26 - TS"
click at [867, 221] on icon "button" at bounding box center [868, 221] width 14 height 14
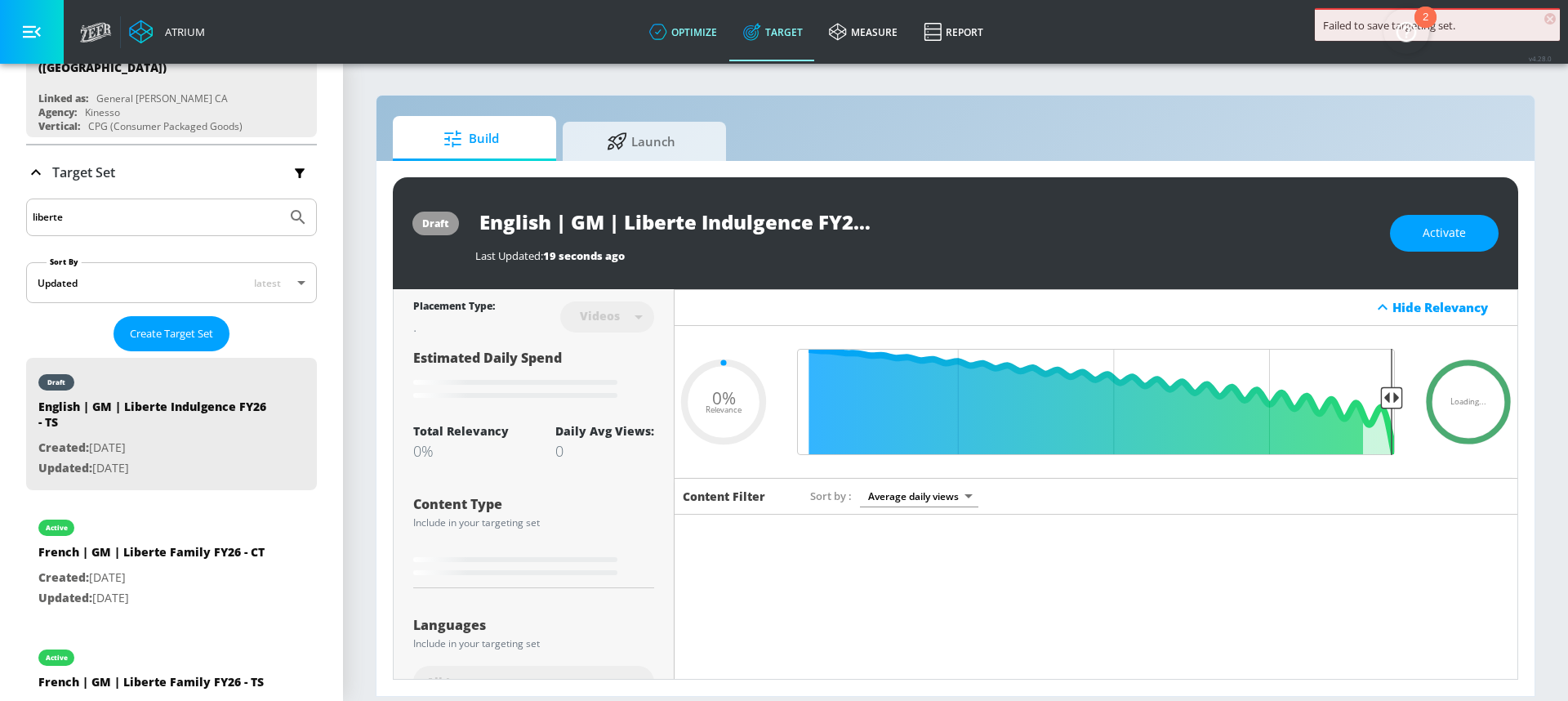
type input "0.05"
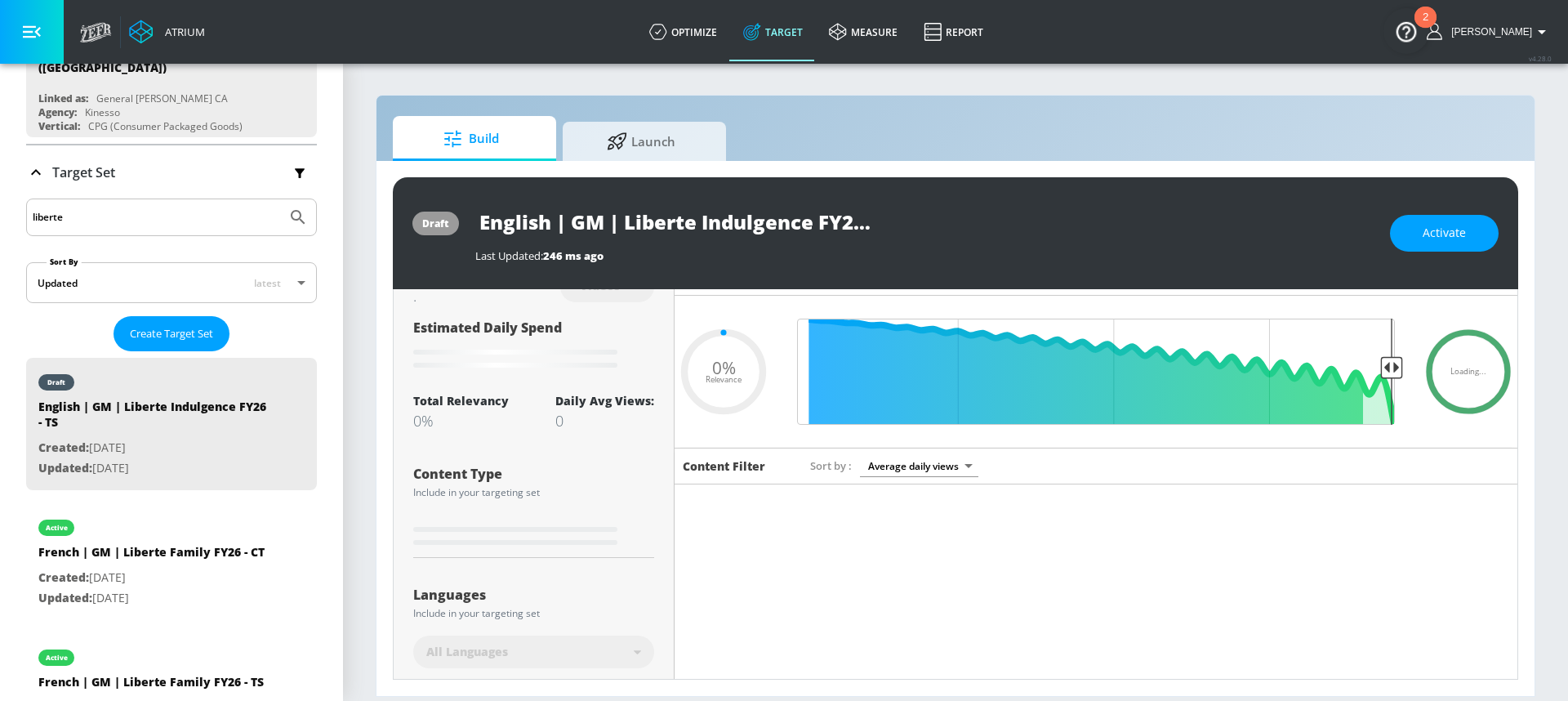
scroll to position [57, 0]
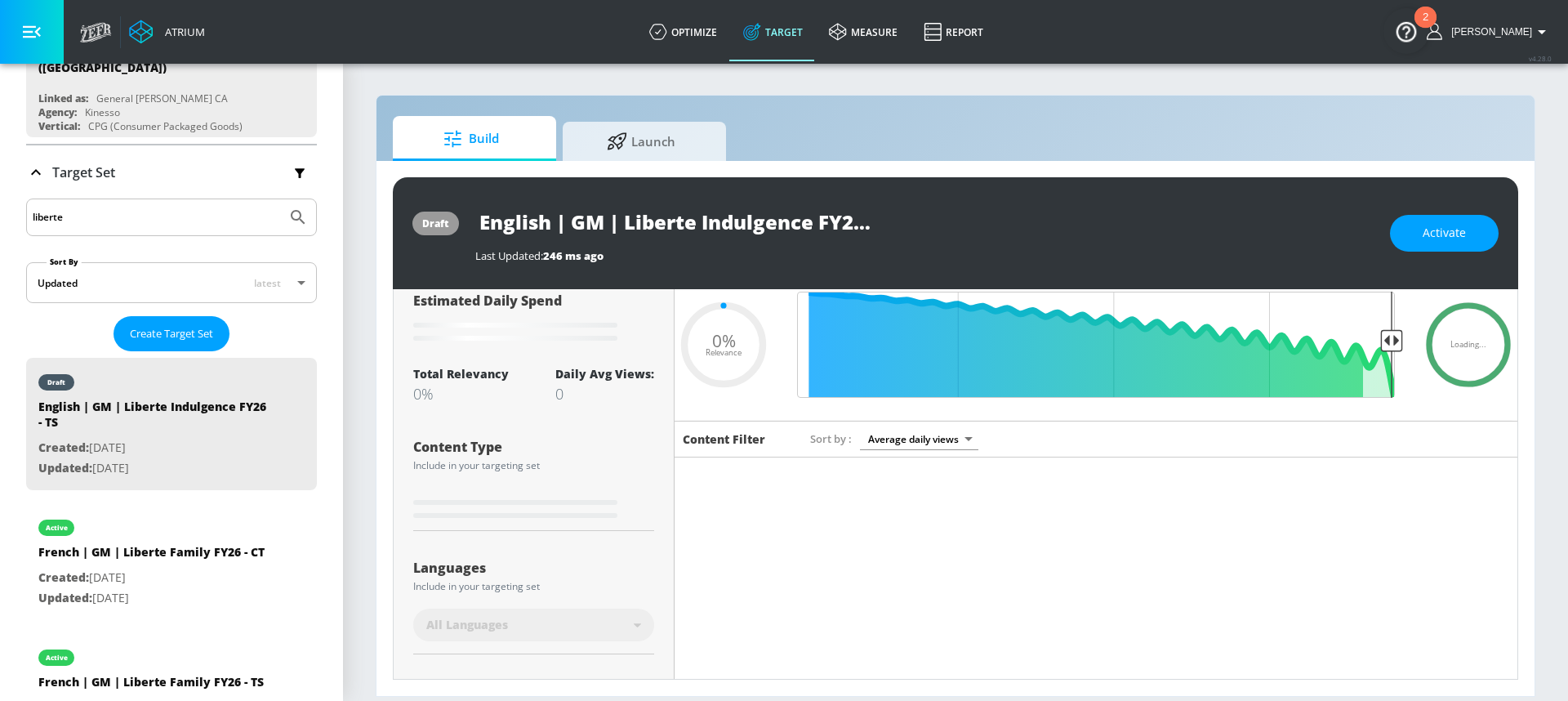
type input "English | GM | Liberte Family FY26 - TS Duplicate"
type input "0.44"
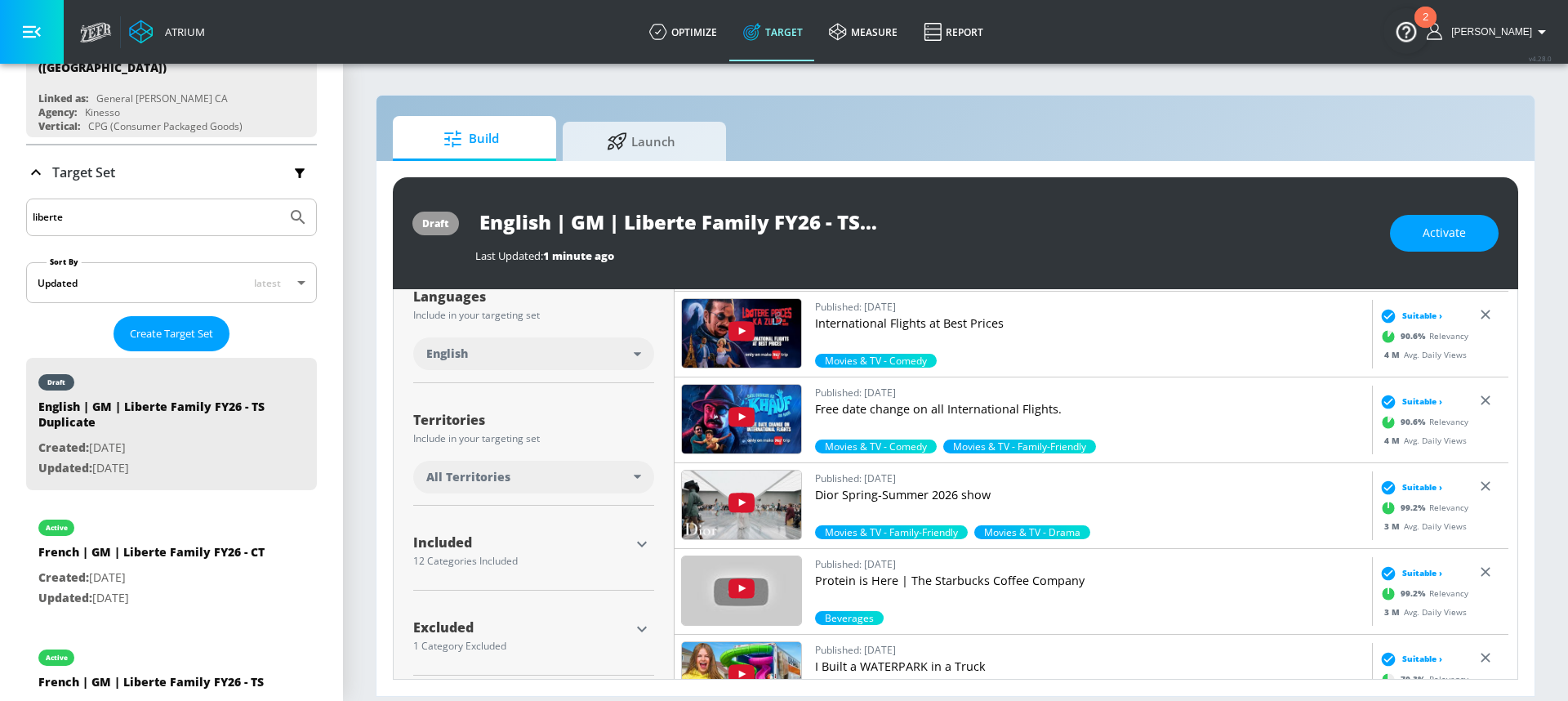
scroll to position [319, 0]
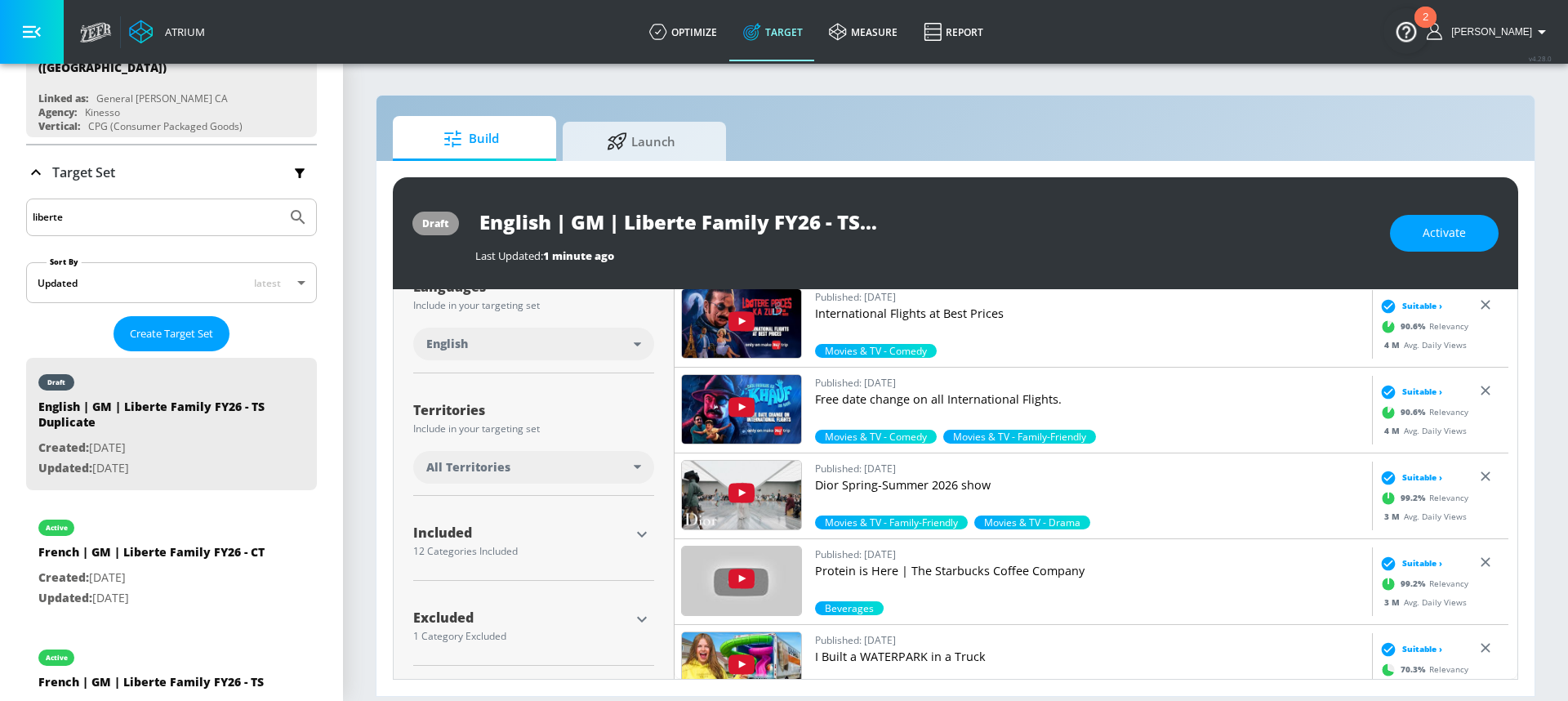
click at [529, 467] on div "All Territories" at bounding box center [530, 467] width 207 height 16
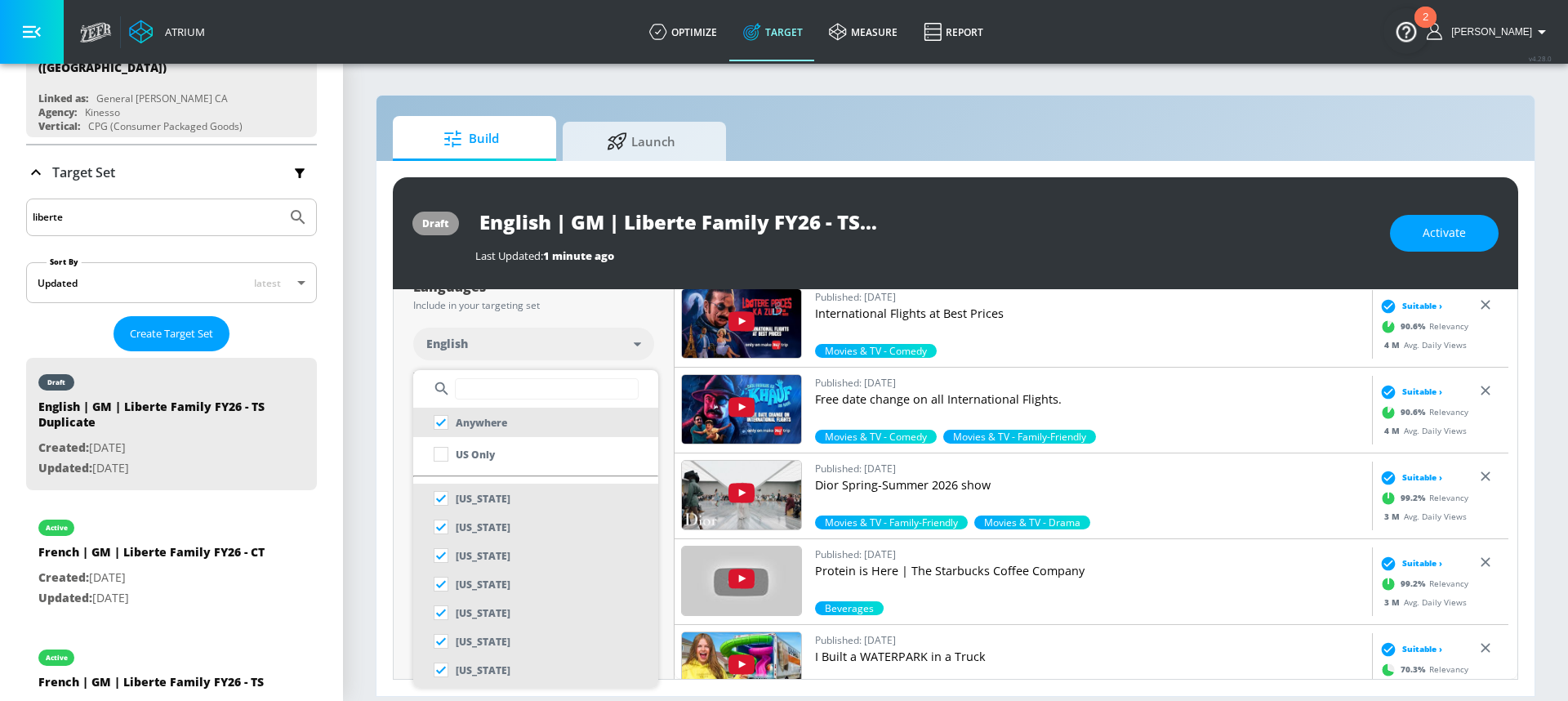
click at [486, 386] on input "text" at bounding box center [547, 389] width 184 height 21
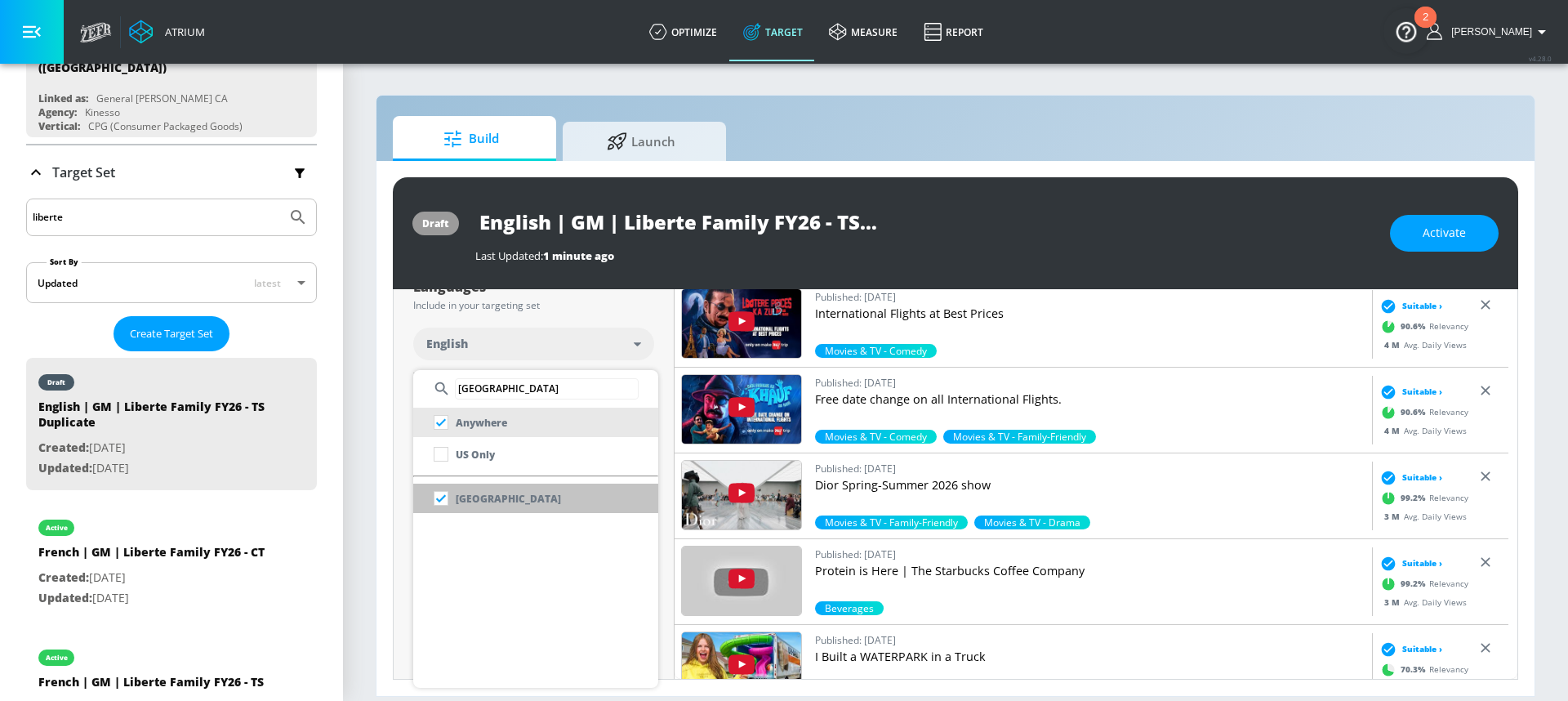
type input "canada"
click at [510, 500] on li "[GEOGRAPHIC_DATA]" at bounding box center [535, 499] width 245 height 30
checkbox input "false"
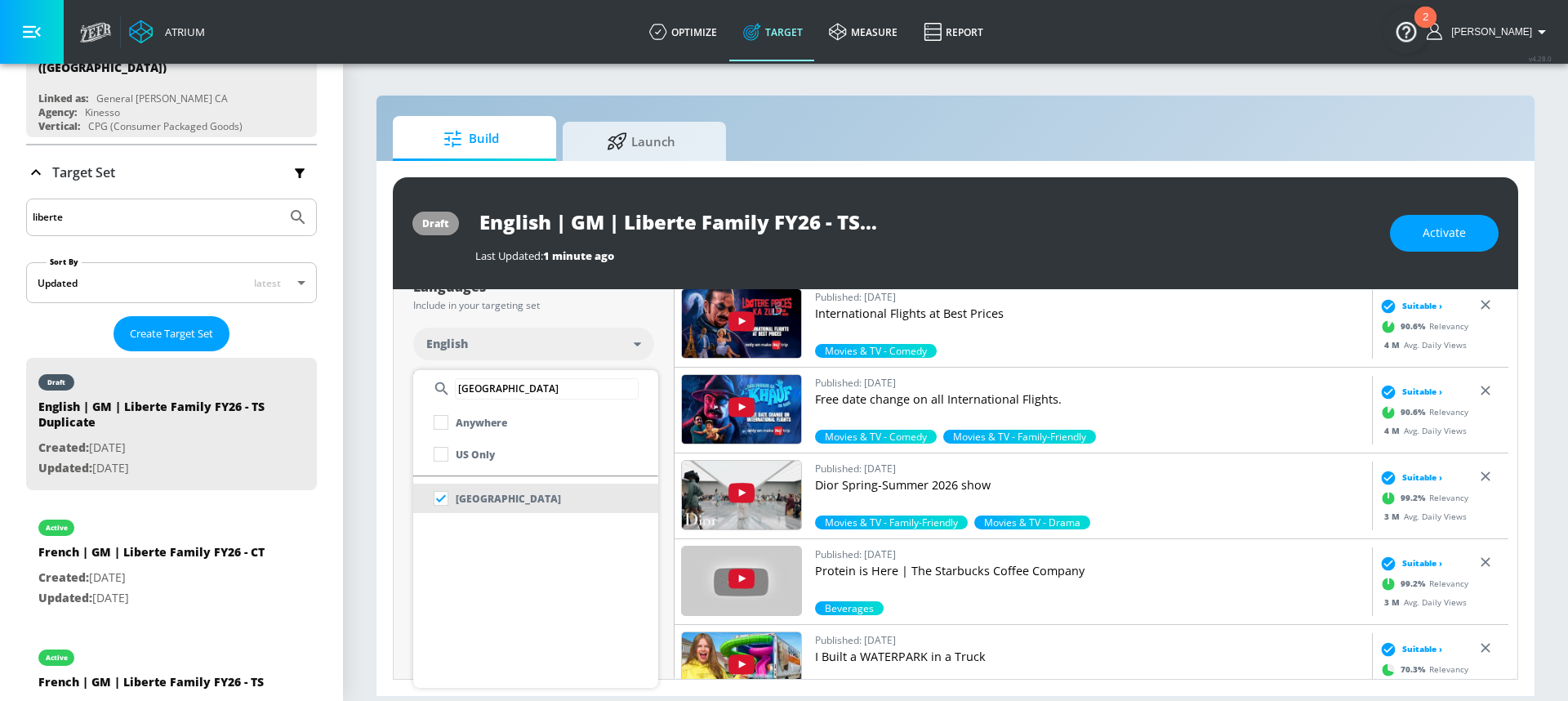
click at [610, 313] on div at bounding box center [784, 350] width 1568 height 701
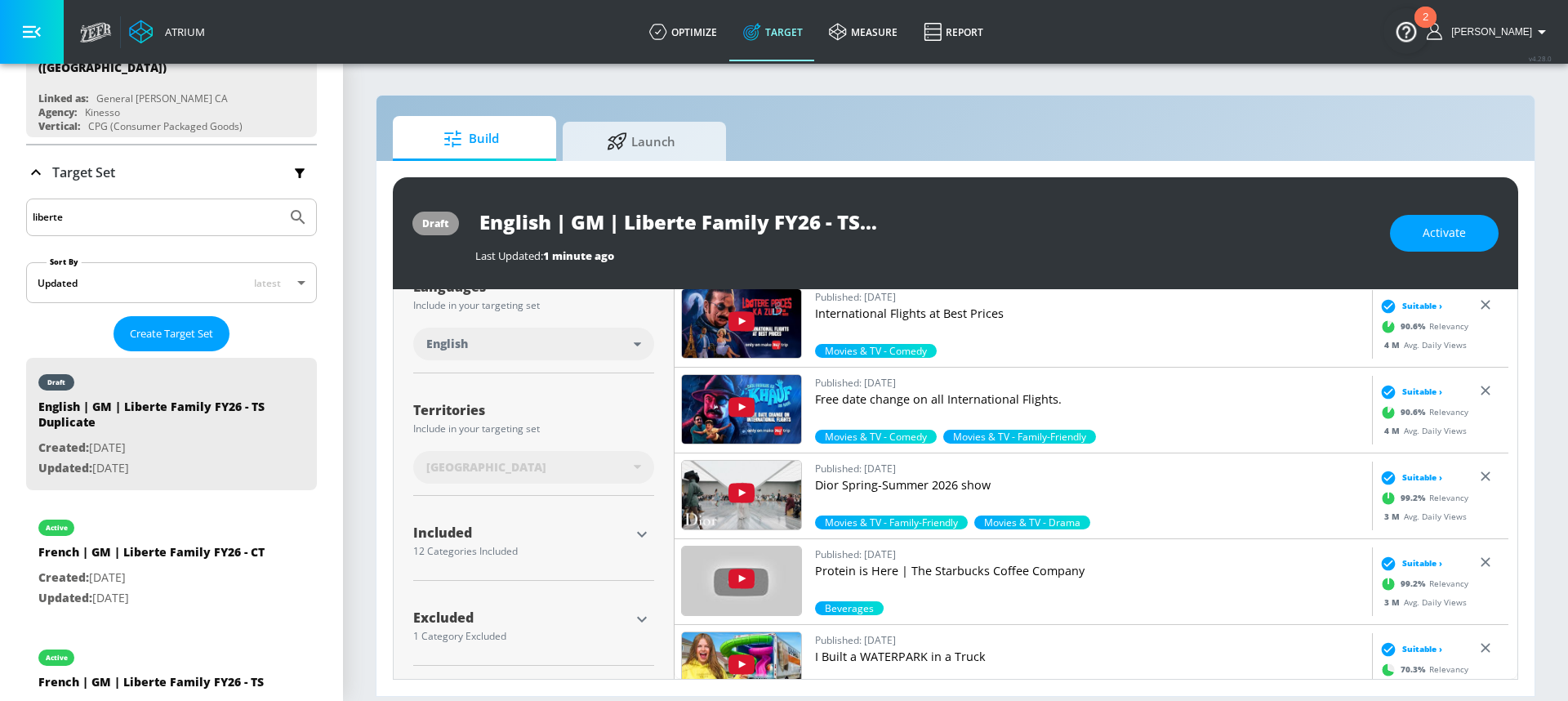
scroll to position [332, 0]
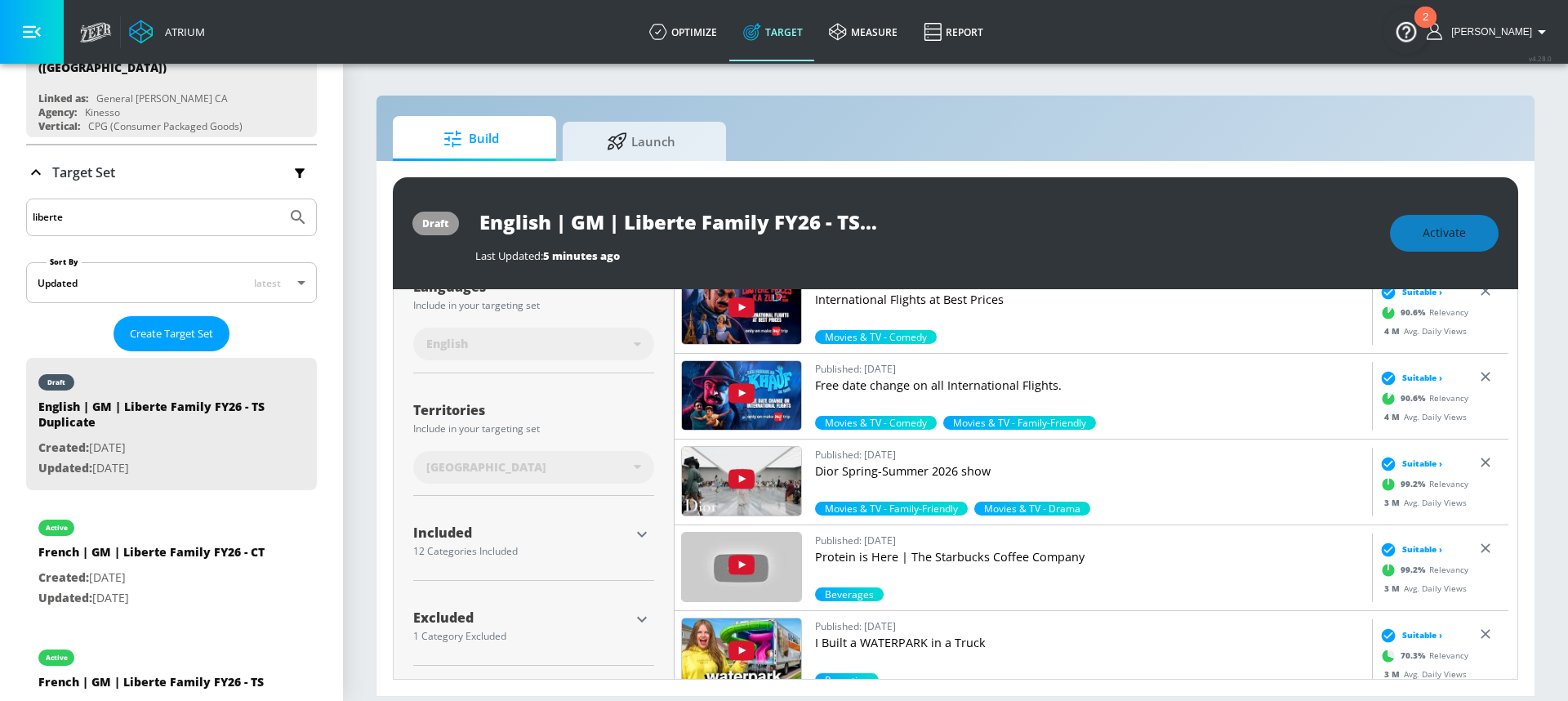
type input "English | GM | Liberte Indulgence FY26 - TS"
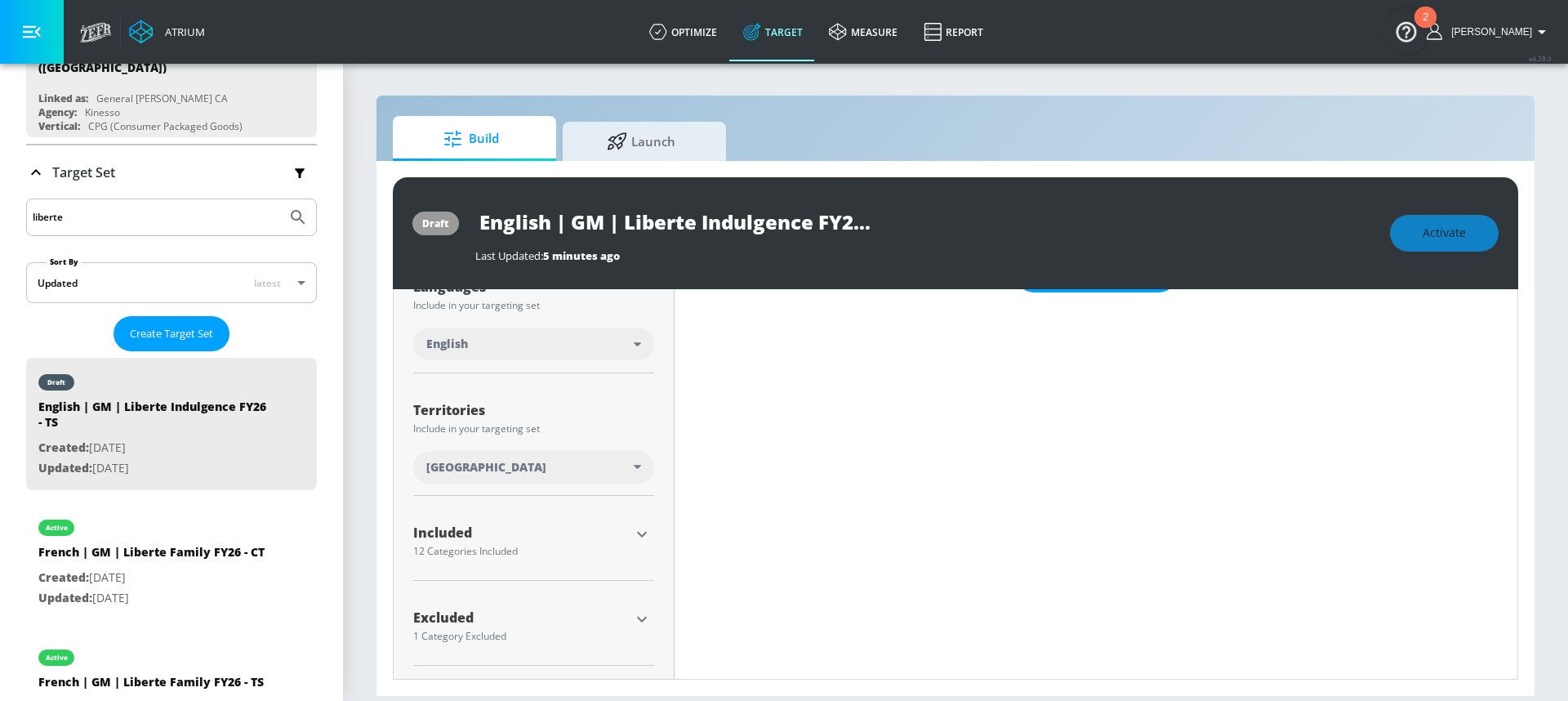
scroll to position [319, 0]
click at [640, 535] on icon "button" at bounding box center [642, 535] width 10 height 6
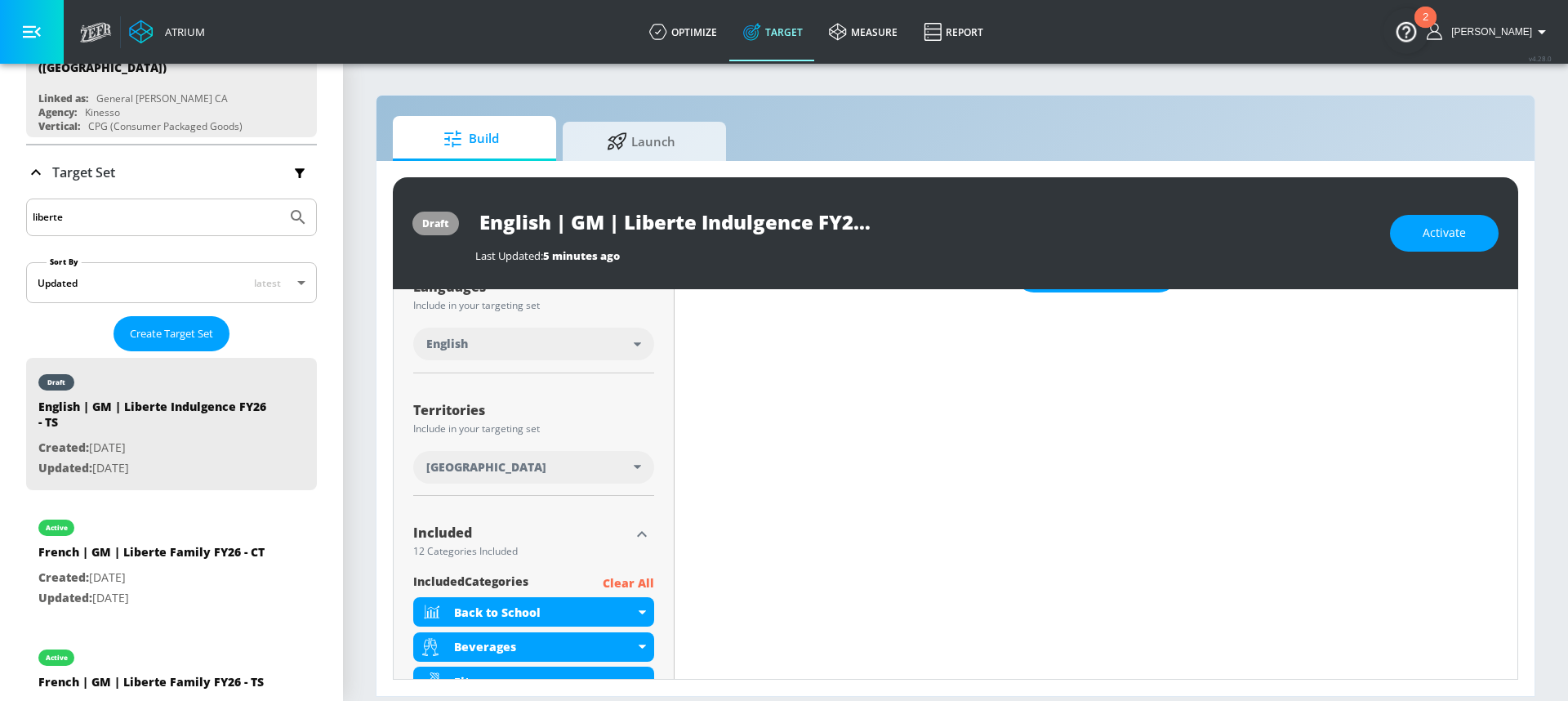
click at [632, 542] on icon "button" at bounding box center [642, 534] width 19 height 19
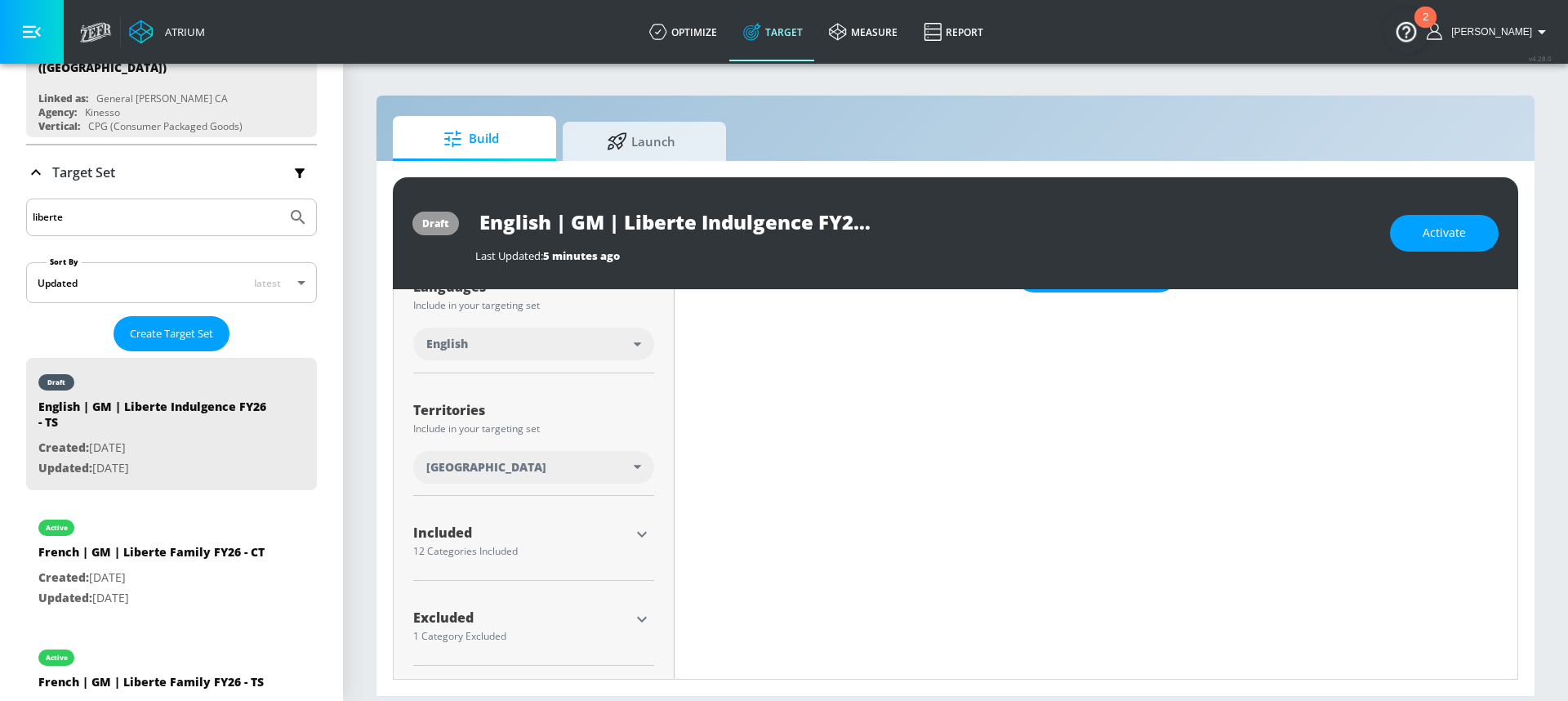
click at [636, 623] on icon "button" at bounding box center [642, 619] width 19 height 19
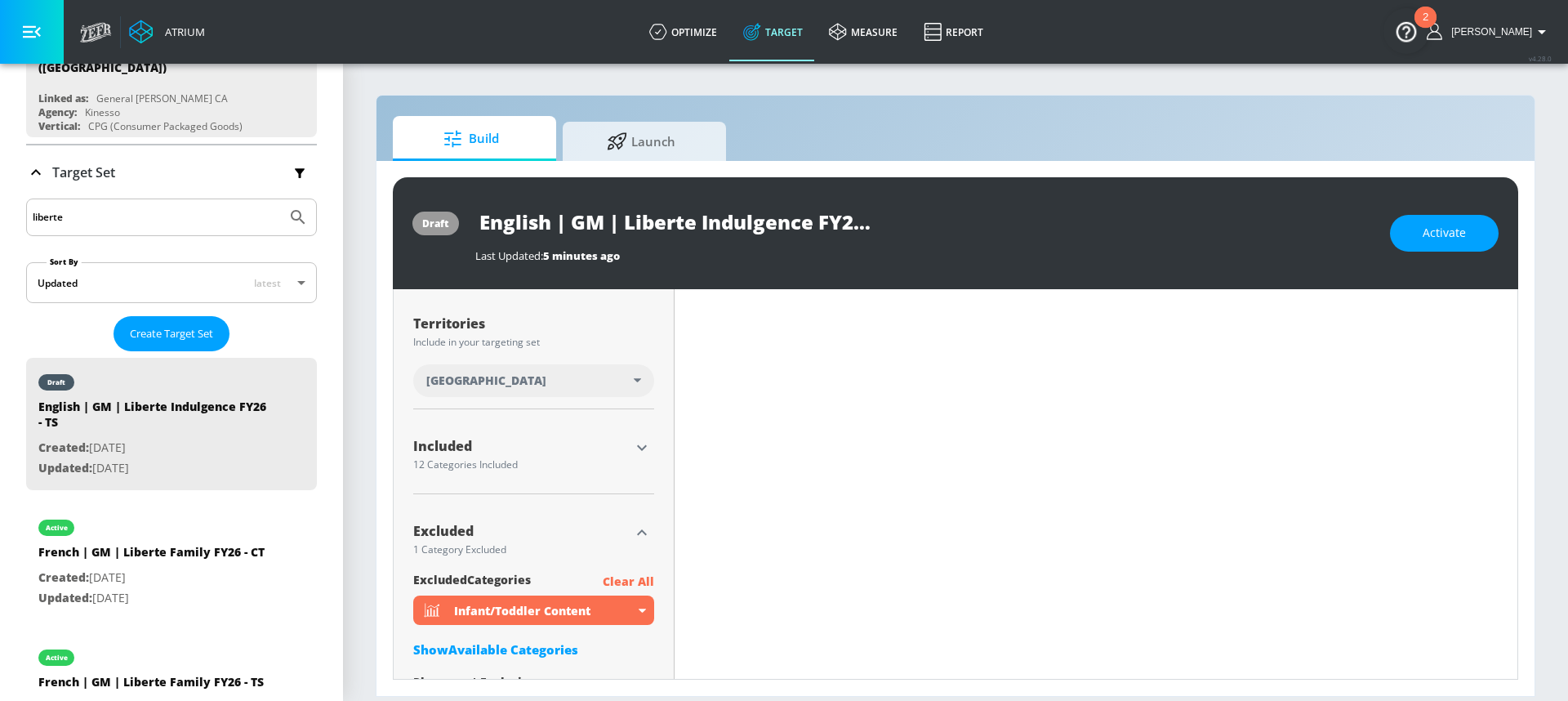
scroll to position [482, 0]
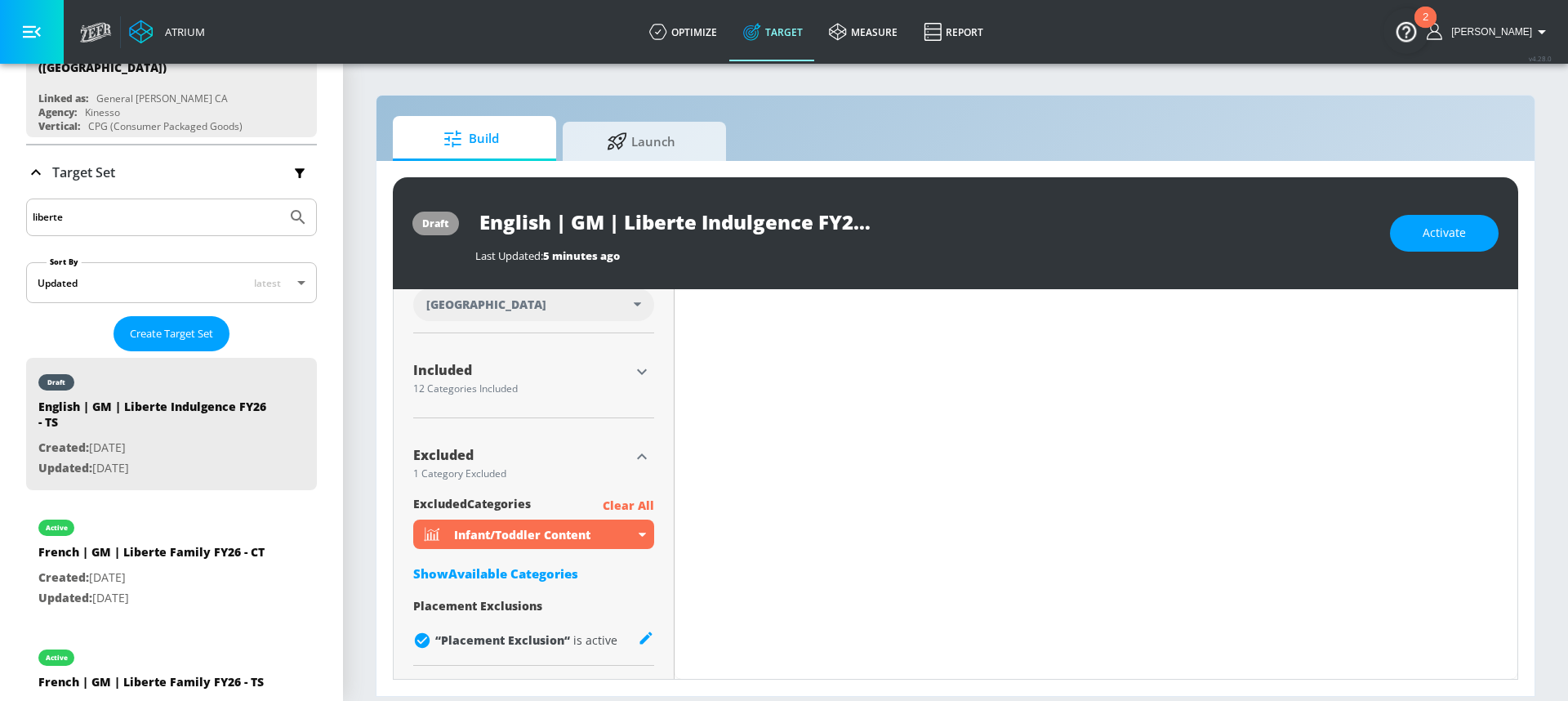
click at [551, 577] on div "Show Available Categories" at bounding box center [534, 573] width 241 height 16
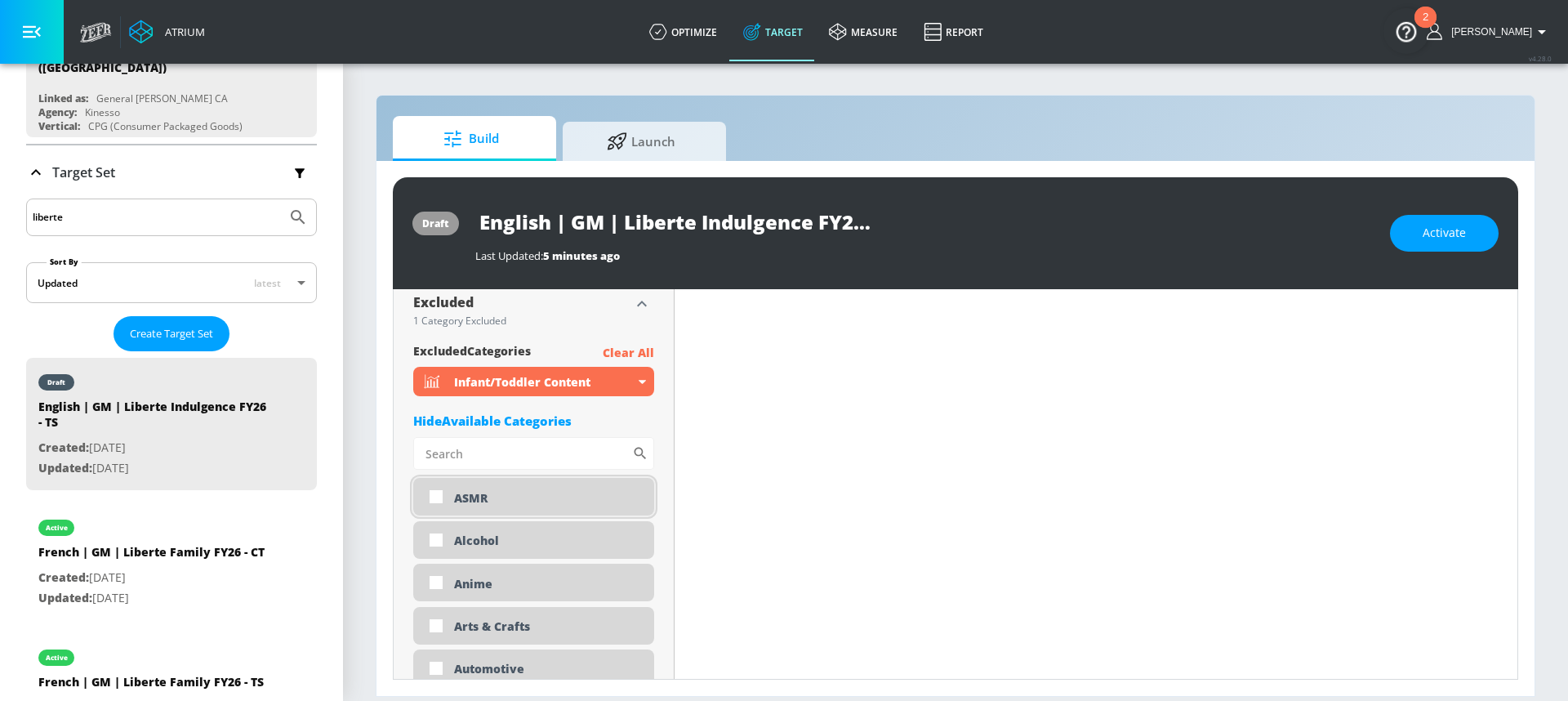
scroll to position [686, 0]
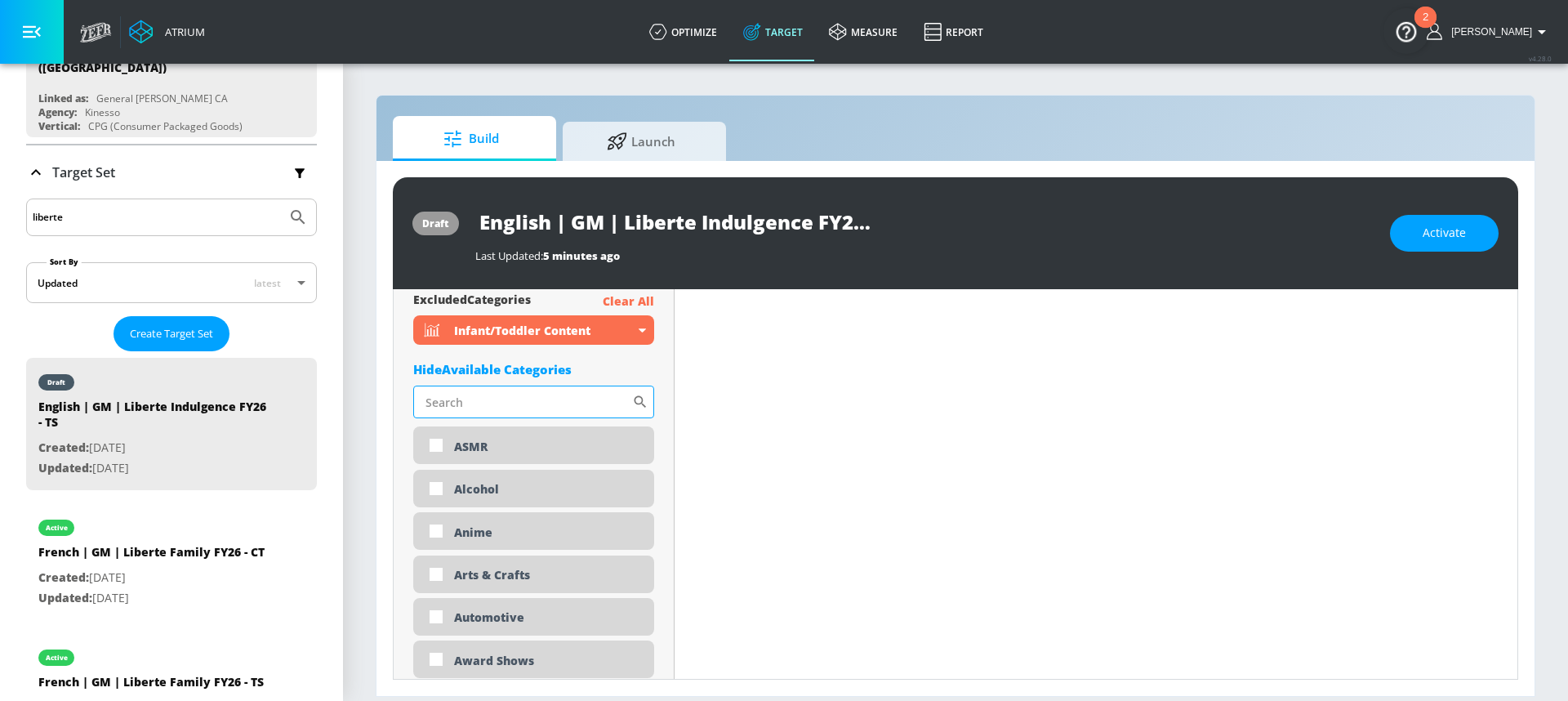
click at [507, 402] on input "Sort By" at bounding box center [523, 402] width 219 height 33
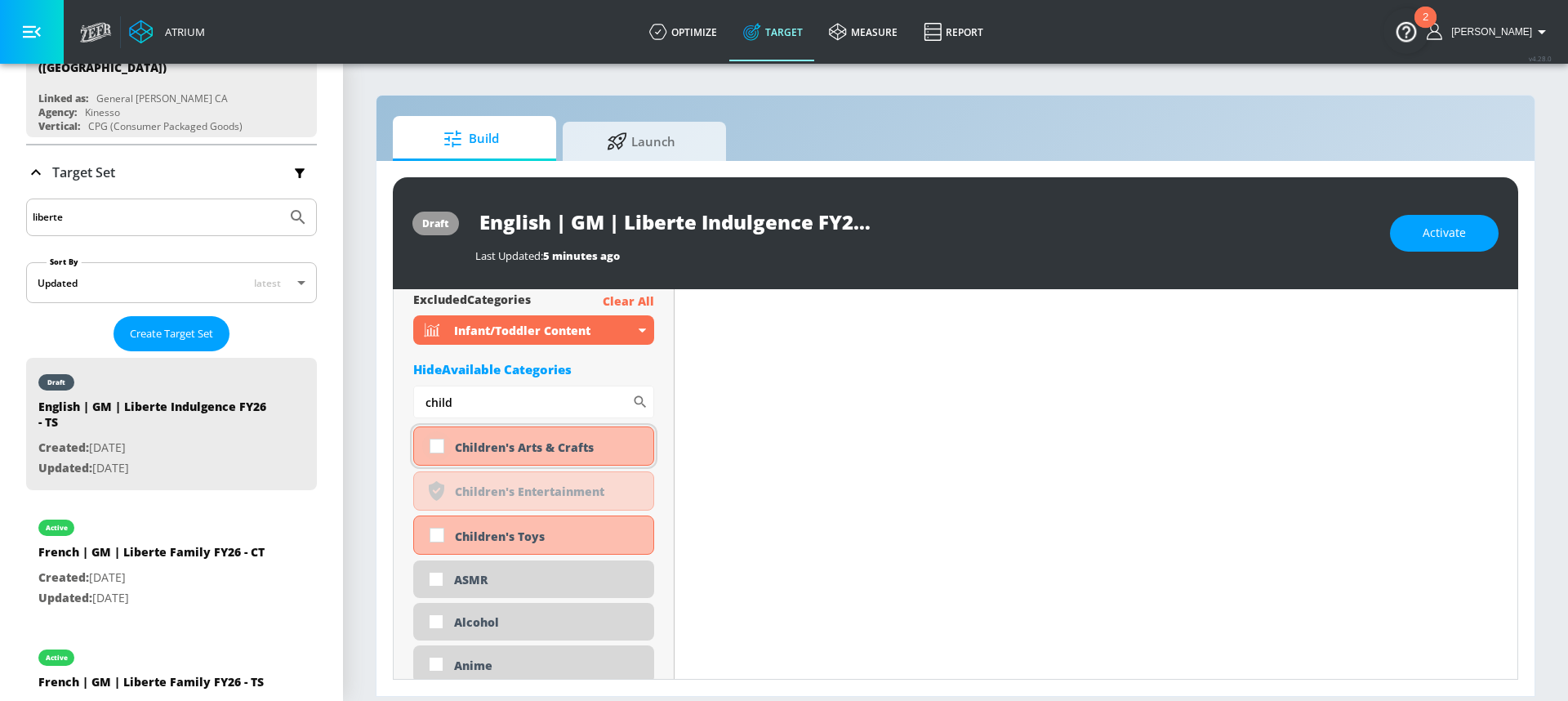
type input "child"
click at [438, 447] on input "checkbox" at bounding box center [437, 446] width 30 height 30
checkbox input "true"
click at [440, 542] on input "checkbox" at bounding box center [437, 535] width 30 height 30
checkbox input "true"
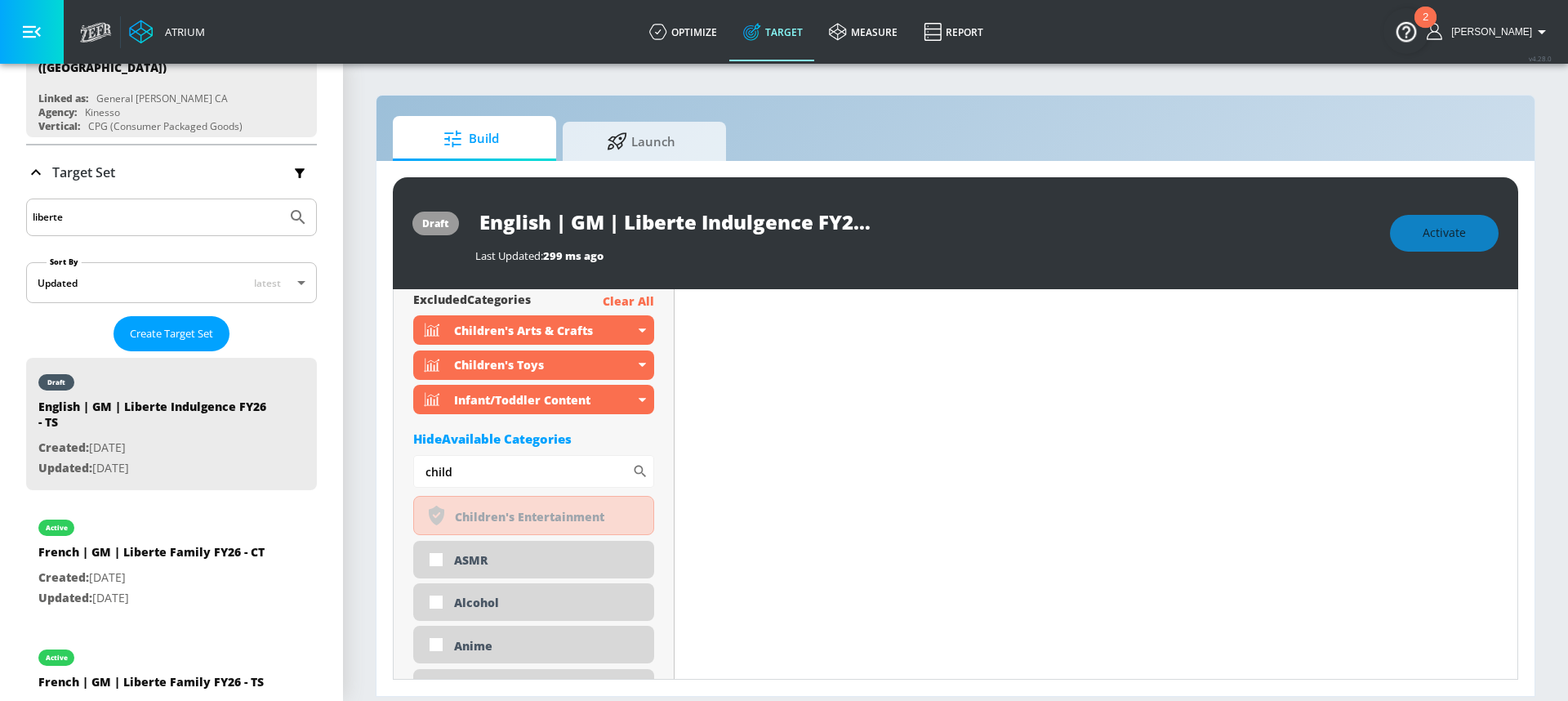
drag, startPoint x: 476, startPoint y: 471, endPoint x: 402, endPoint y: 472, distance: 74.0
type input "news"
click at [565, 437] on div "Hide Available Categories" at bounding box center [534, 439] width 241 height 16
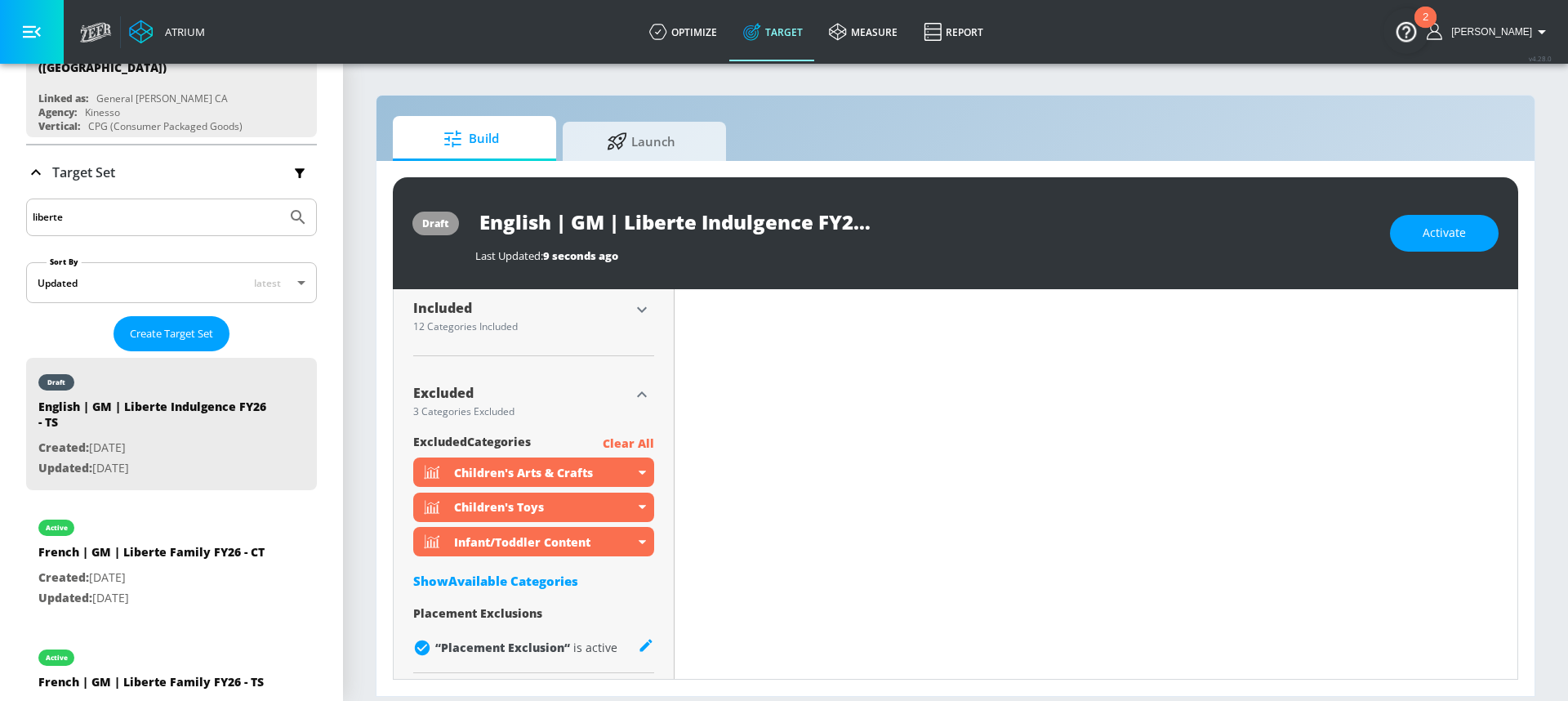
click at [642, 393] on icon "button" at bounding box center [642, 394] width 19 height 19
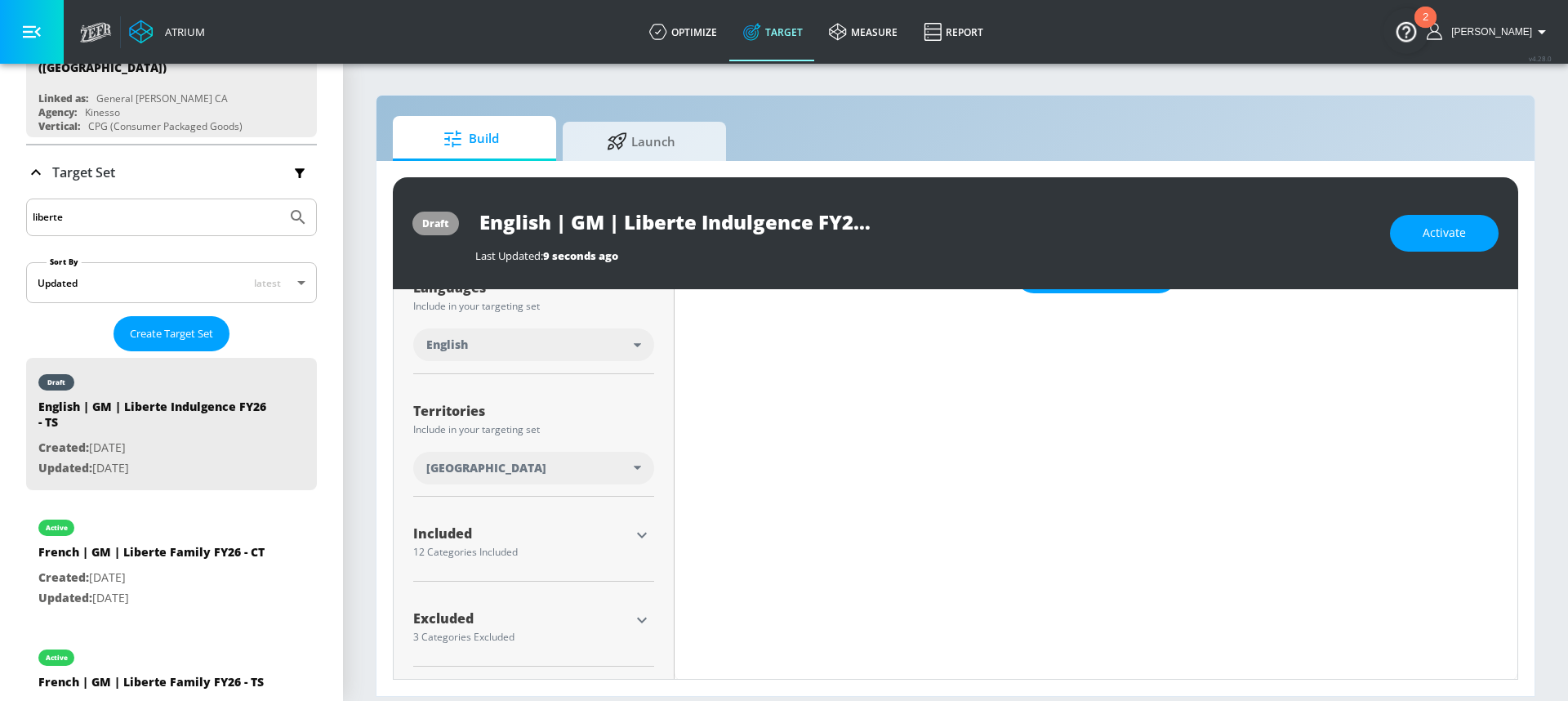
scroll to position [319, 0]
click at [637, 536] on icon "button" at bounding box center [642, 535] width 10 height 6
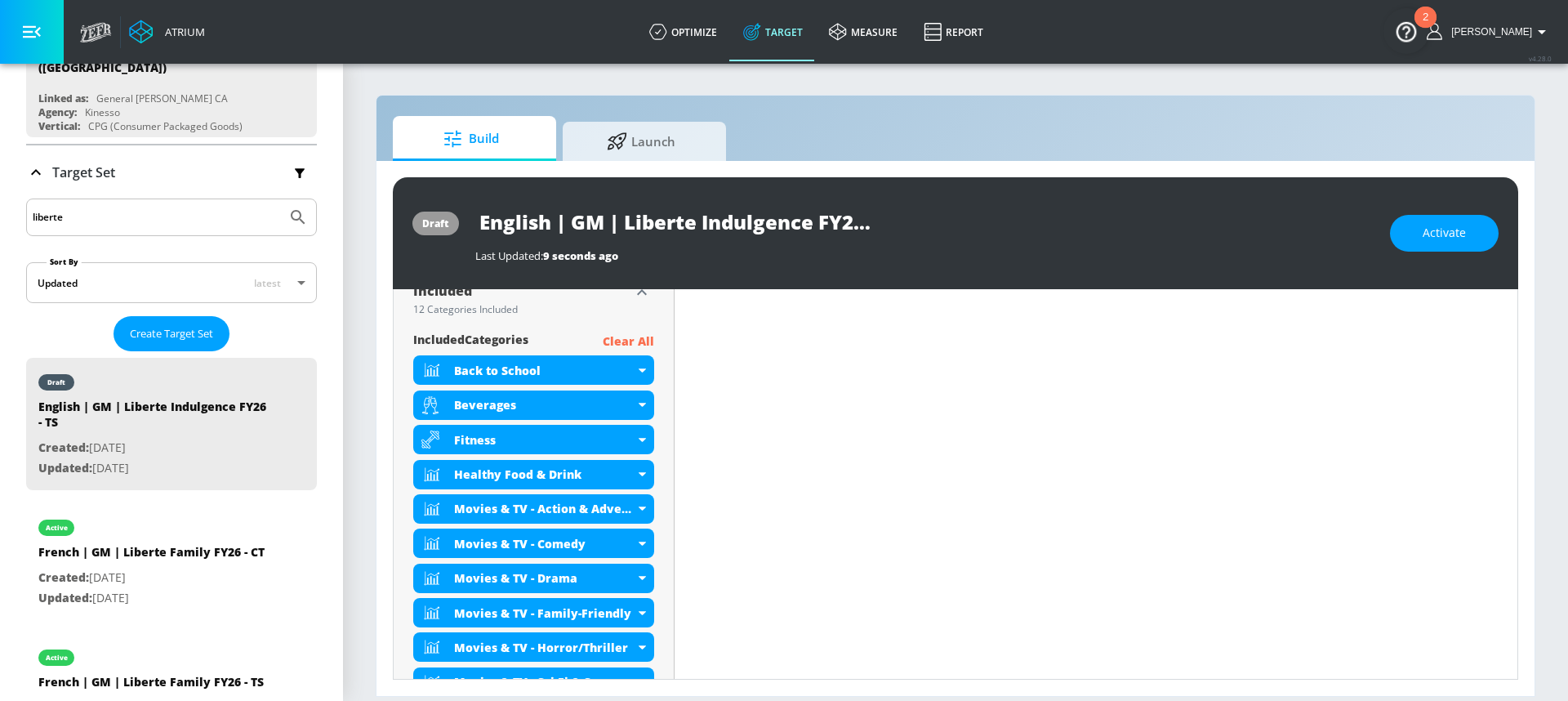
scroll to position [580, 0]
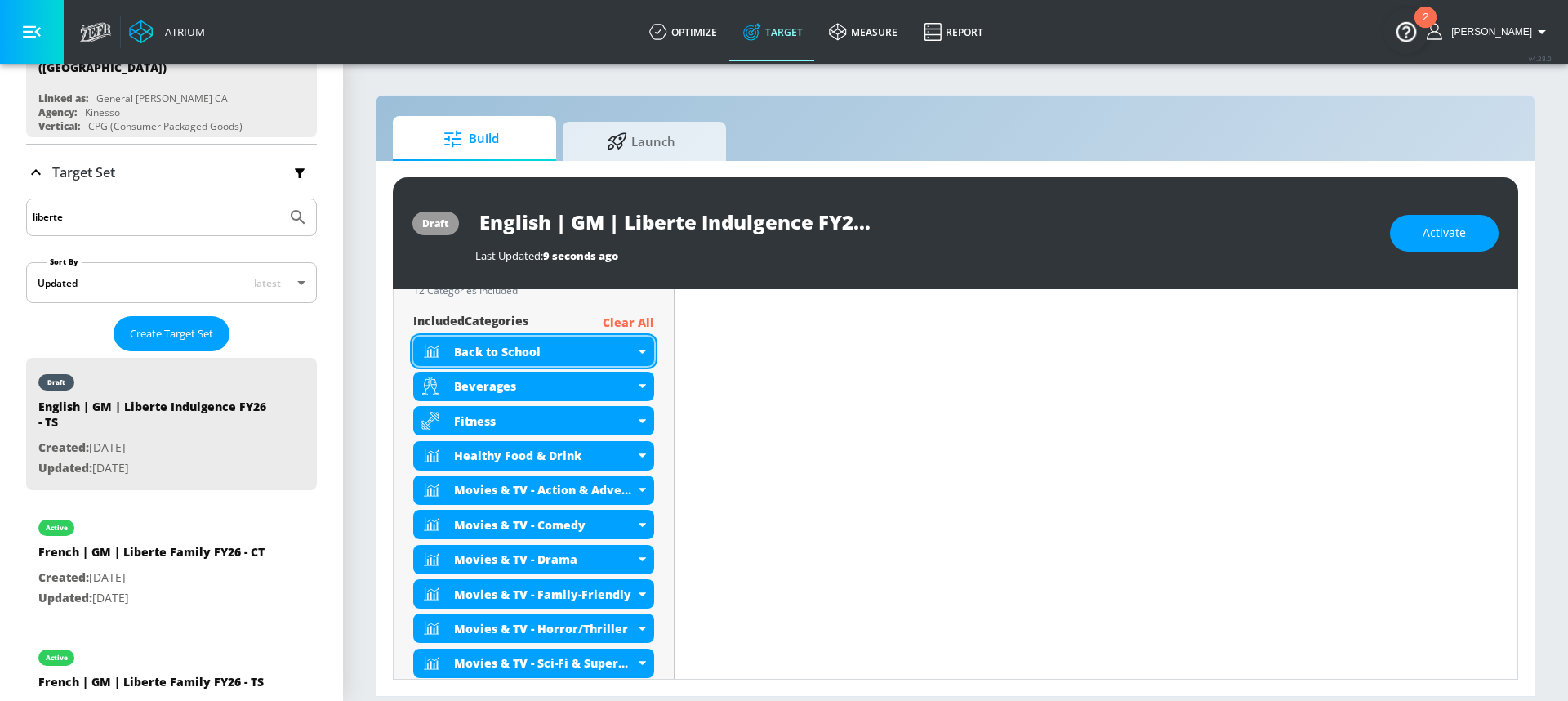
click at [633, 350] on div "Back to School" at bounding box center [534, 351] width 241 height 30
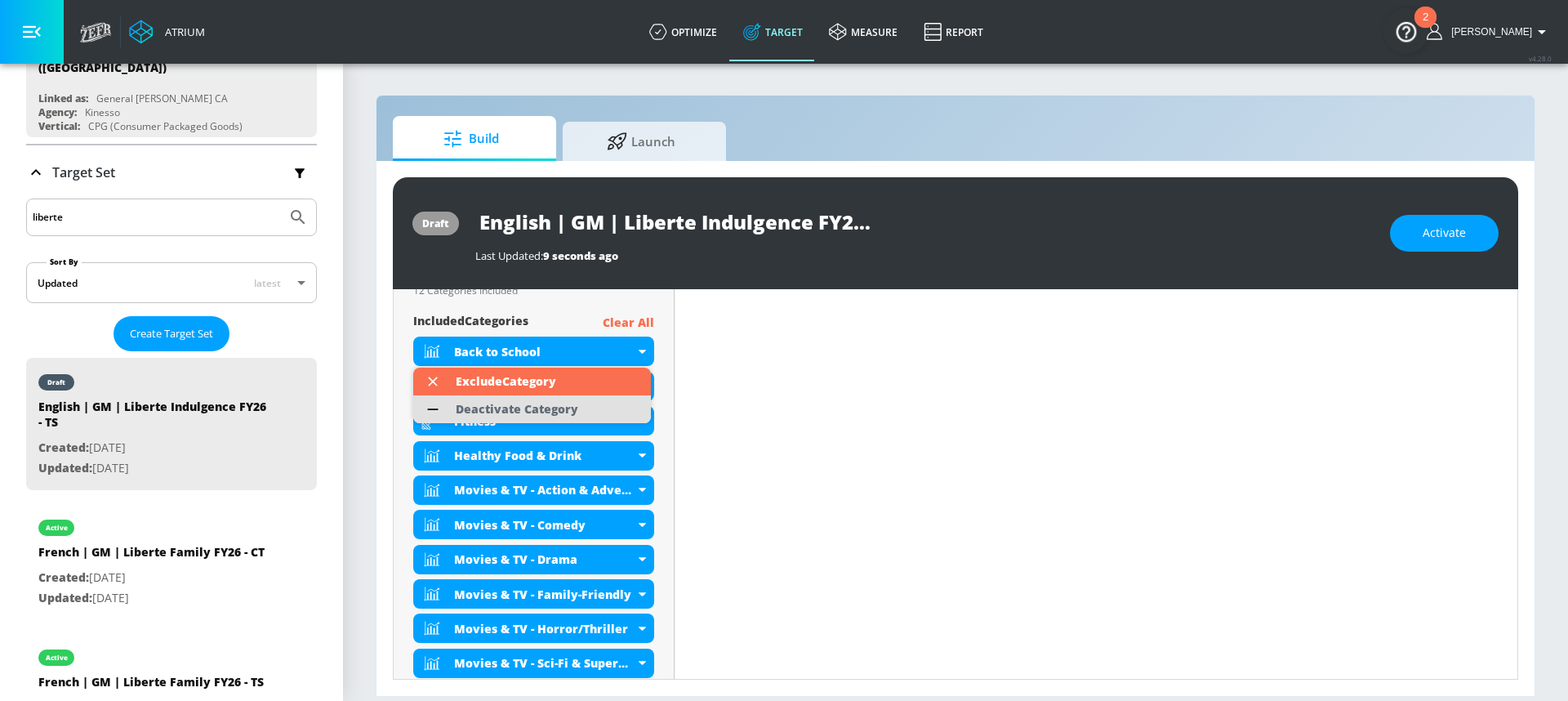
click at [562, 406] on div "Deactivate Category" at bounding box center [517, 410] width 122 height 12
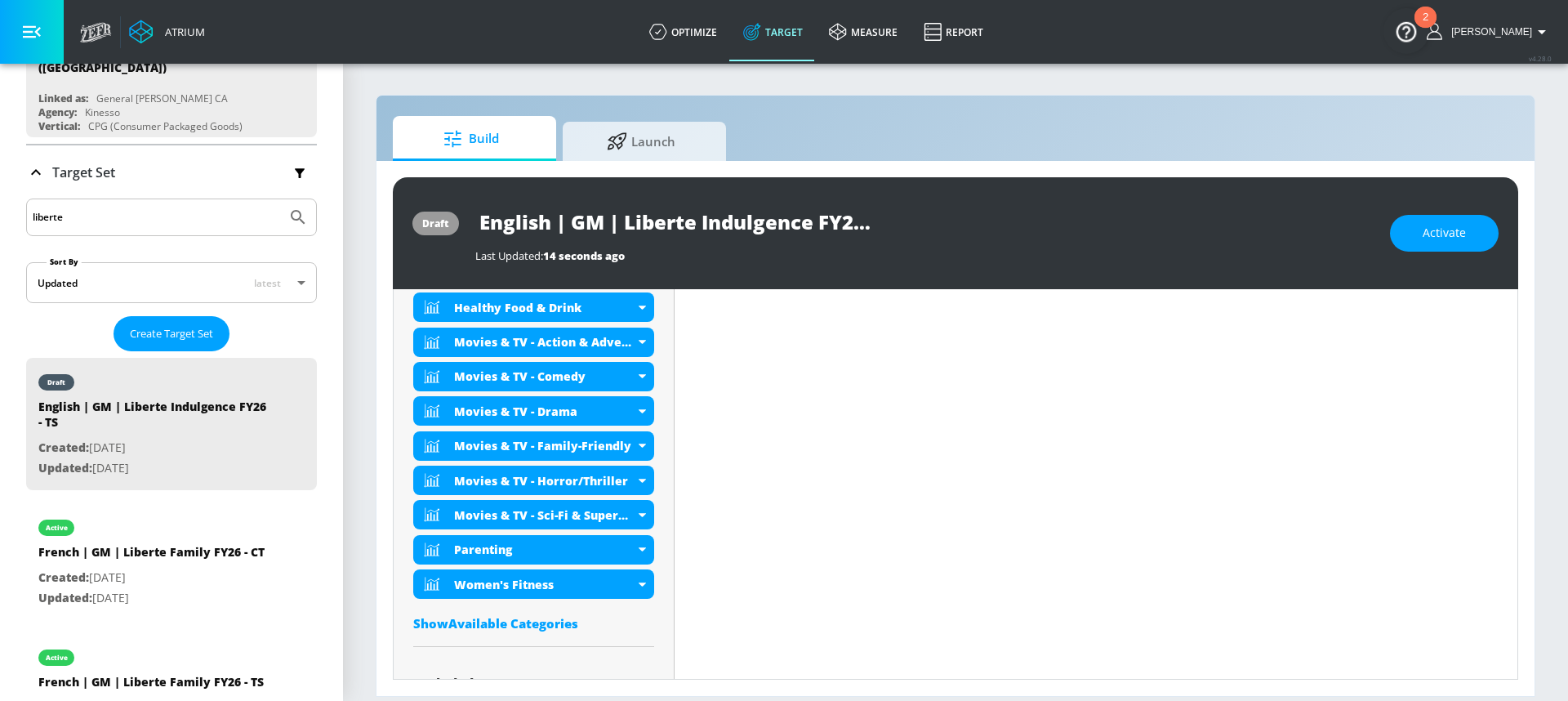
scroll to position [747, 0]
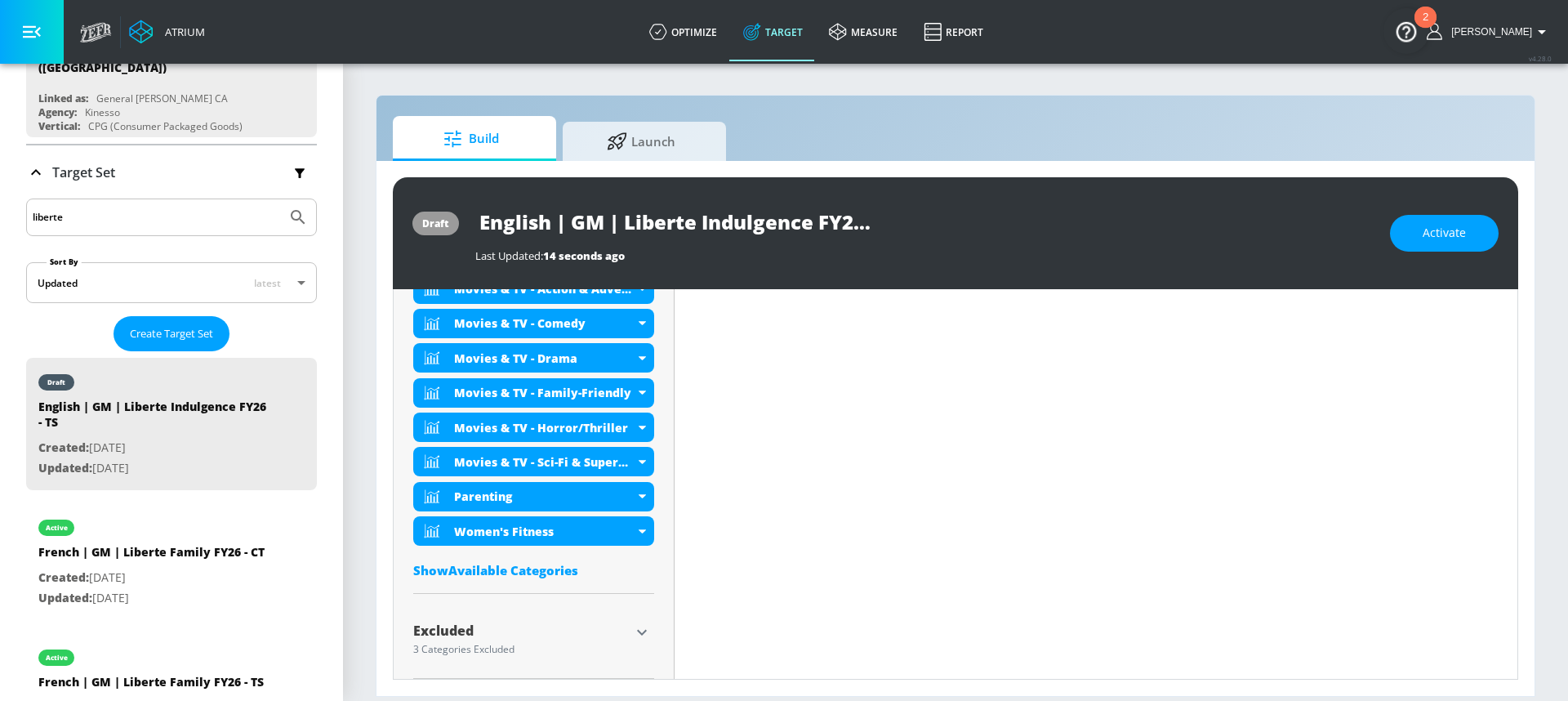
click at [547, 573] on div "Show Available Categories" at bounding box center [534, 570] width 241 height 16
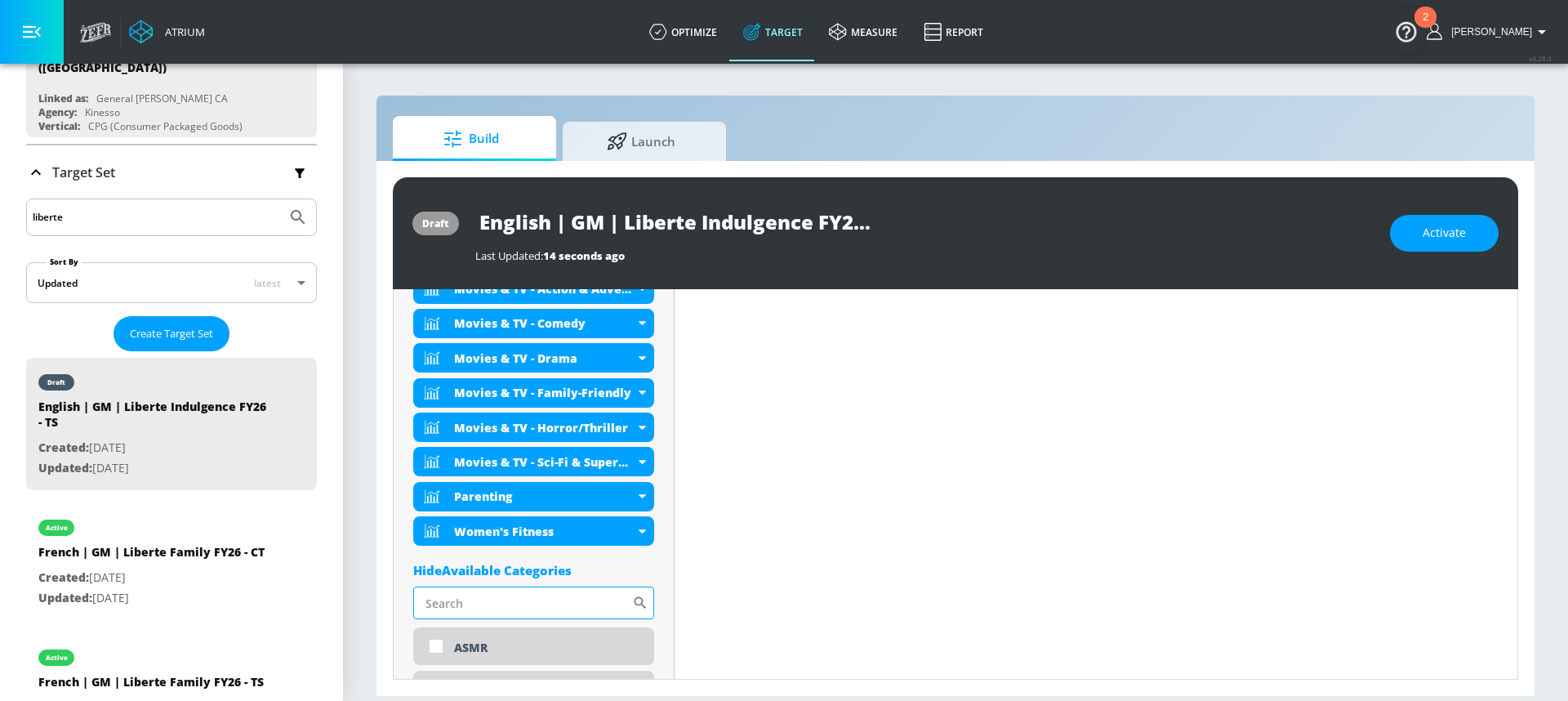
click at [469, 602] on input "Sort By" at bounding box center [523, 603] width 219 height 33
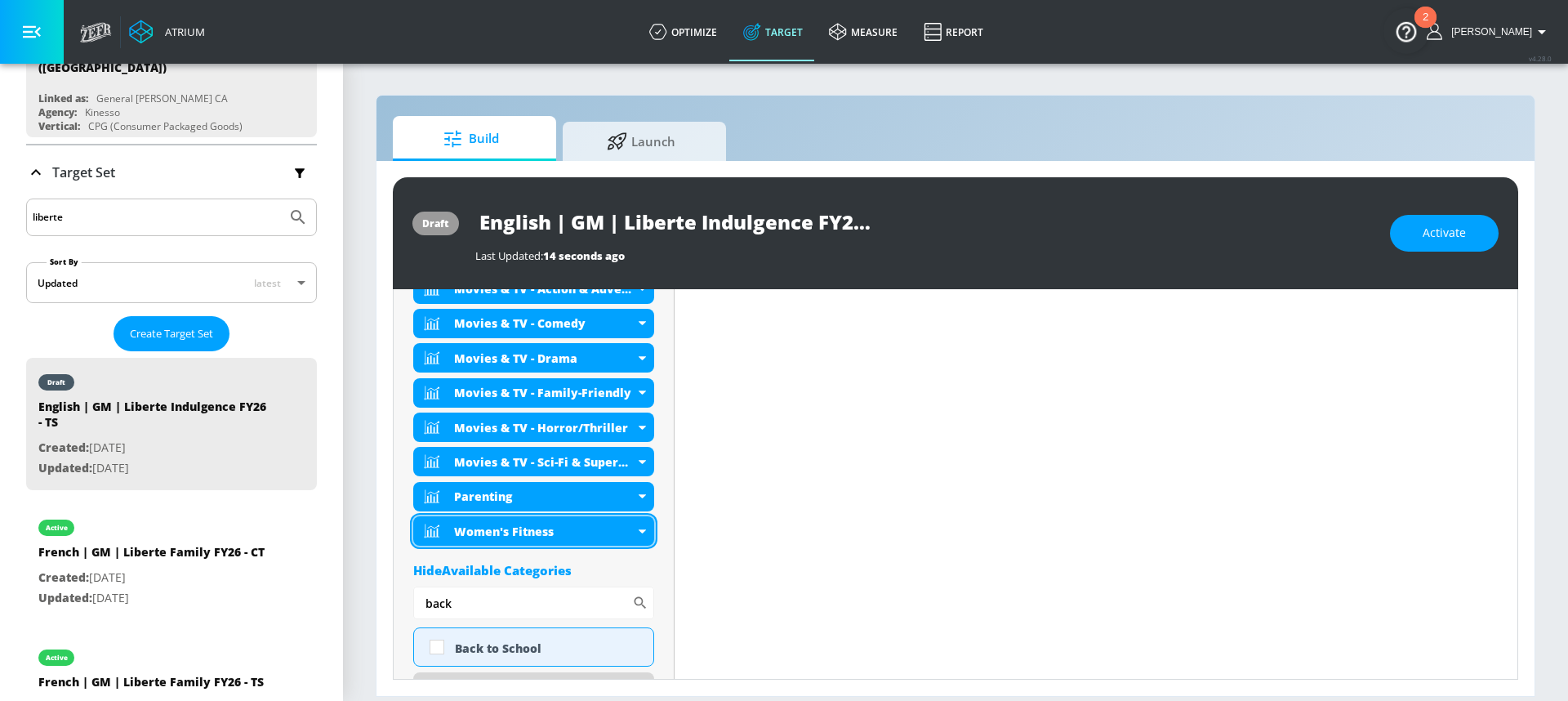
scroll to position [749, 0]
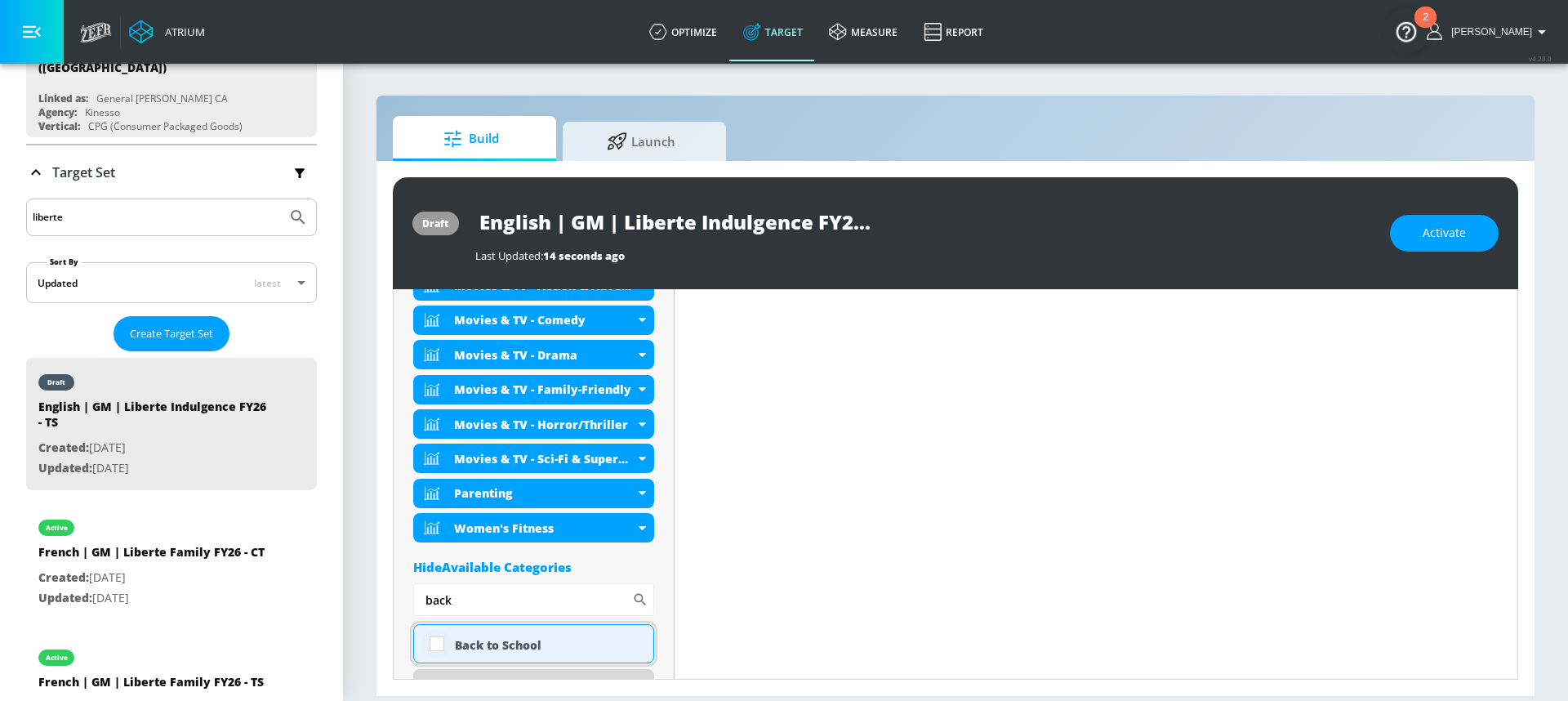
type input "back"
click at [434, 644] on input "checkbox" at bounding box center [437, 644] width 30 height 30
checkbox input "true"
click at [455, 601] on input "back" at bounding box center [523, 600] width 219 height 33
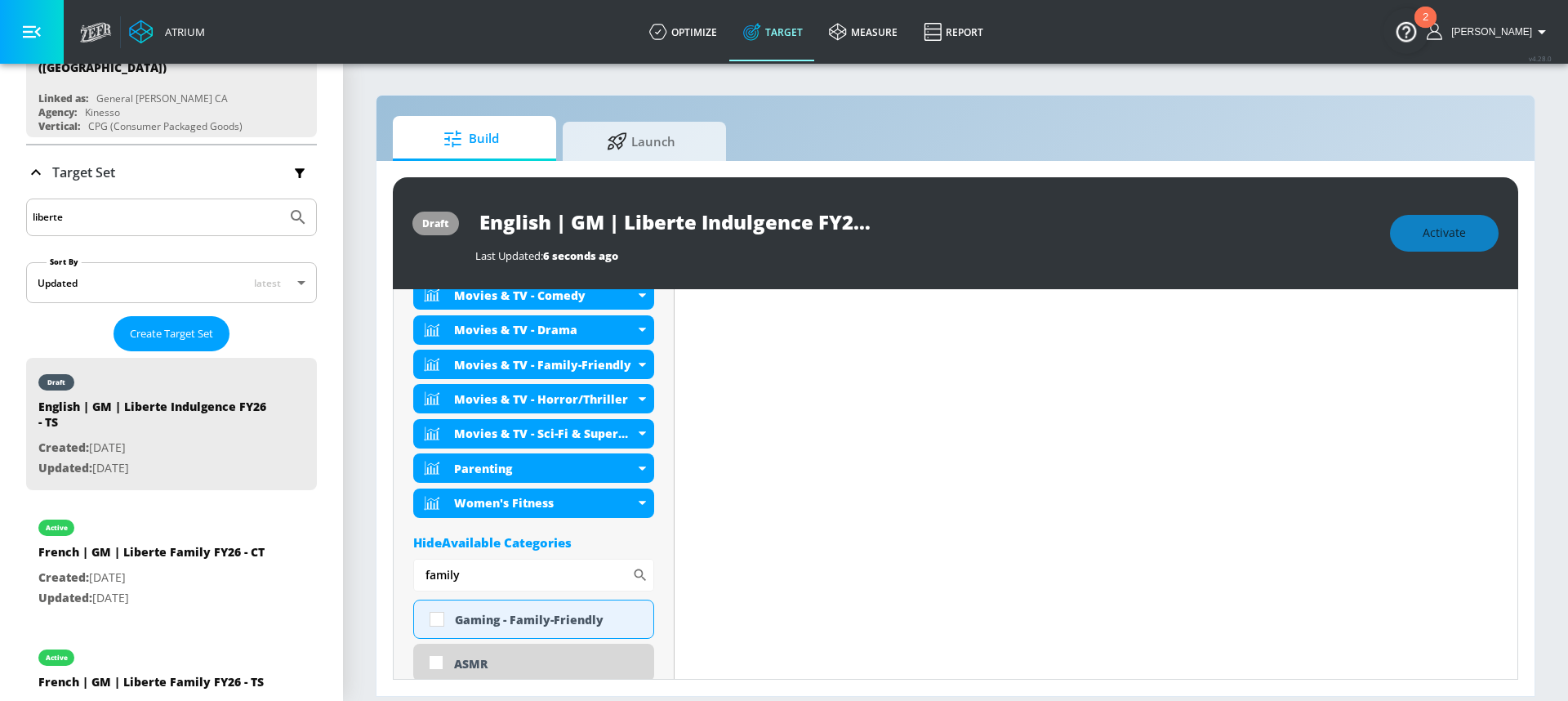
scroll to position [810, 0]
drag, startPoint x: 473, startPoint y: 570, endPoint x: 422, endPoint y: 570, distance: 51.0
click at [422, 570] on input "family" at bounding box center [523, 574] width 219 height 33
type input "desser"
click at [443, 615] on input "checkbox" at bounding box center [437, 618] width 30 height 30
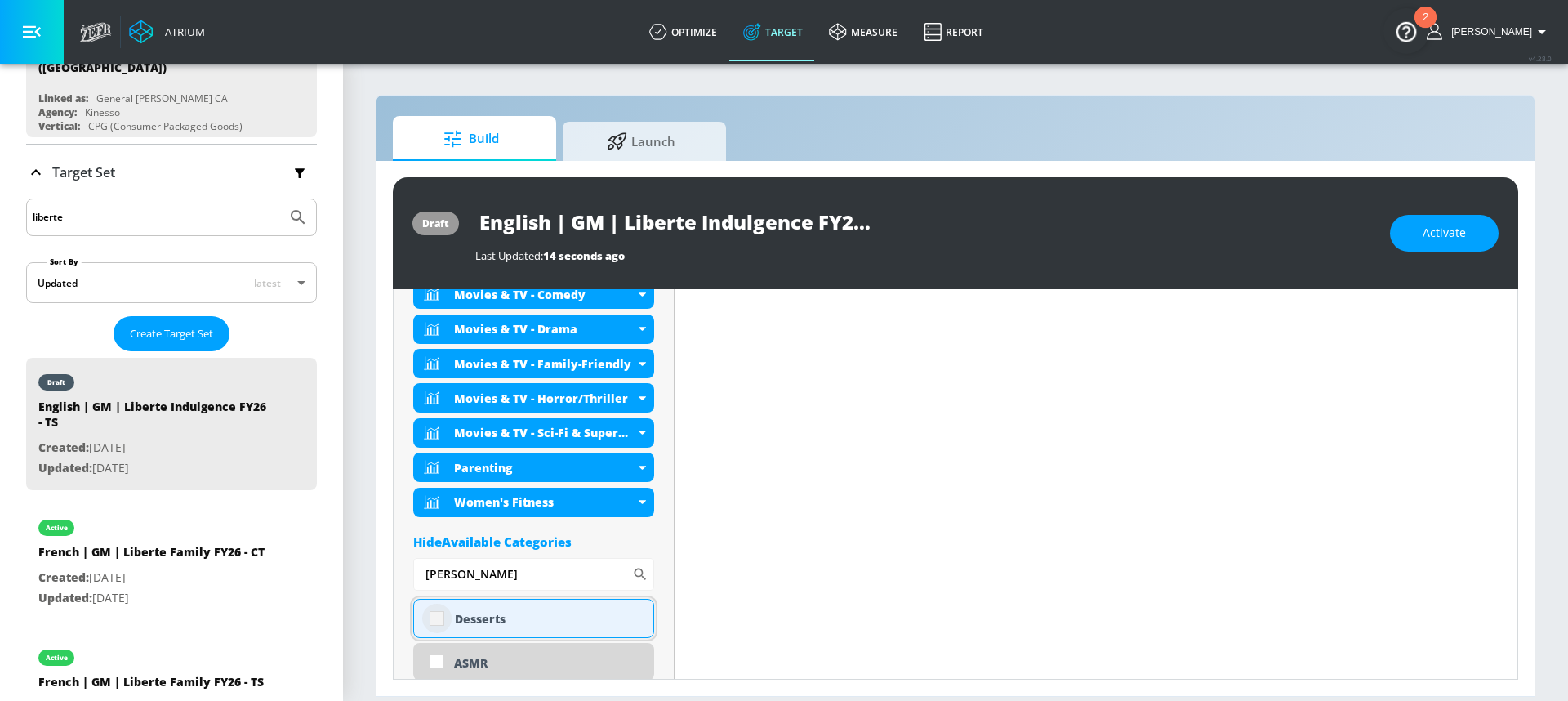
checkbox input "true"
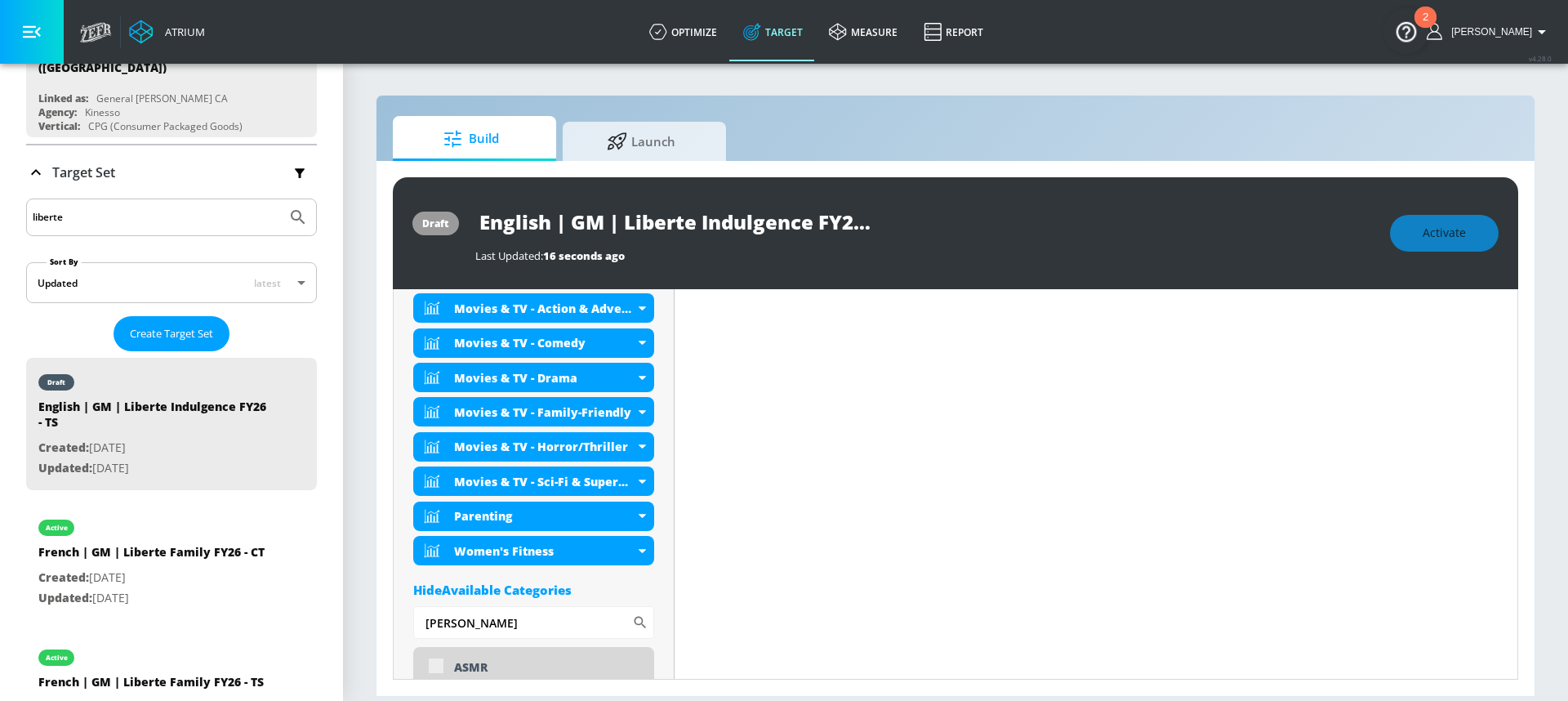
scroll to position [824, 0]
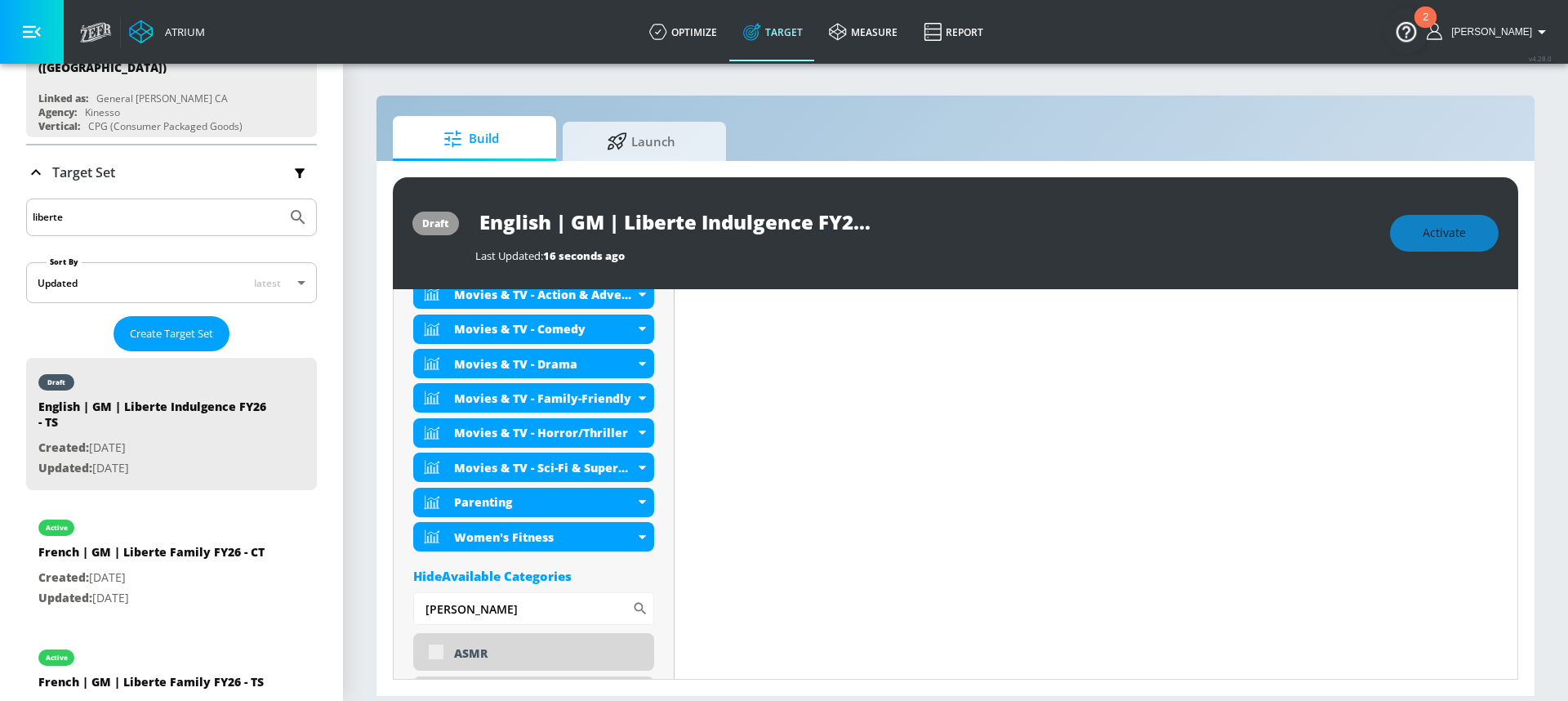
drag, startPoint x: 479, startPoint y: 606, endPoint x: 368, endPoint y: 607, distance: 111.0
click at [368, 607] on section "Build Launch draft English | GM | Liberte Indulgence FY26 - TS Last Updated: 16…" at bounding box center [955, 382] width 1225 height 639
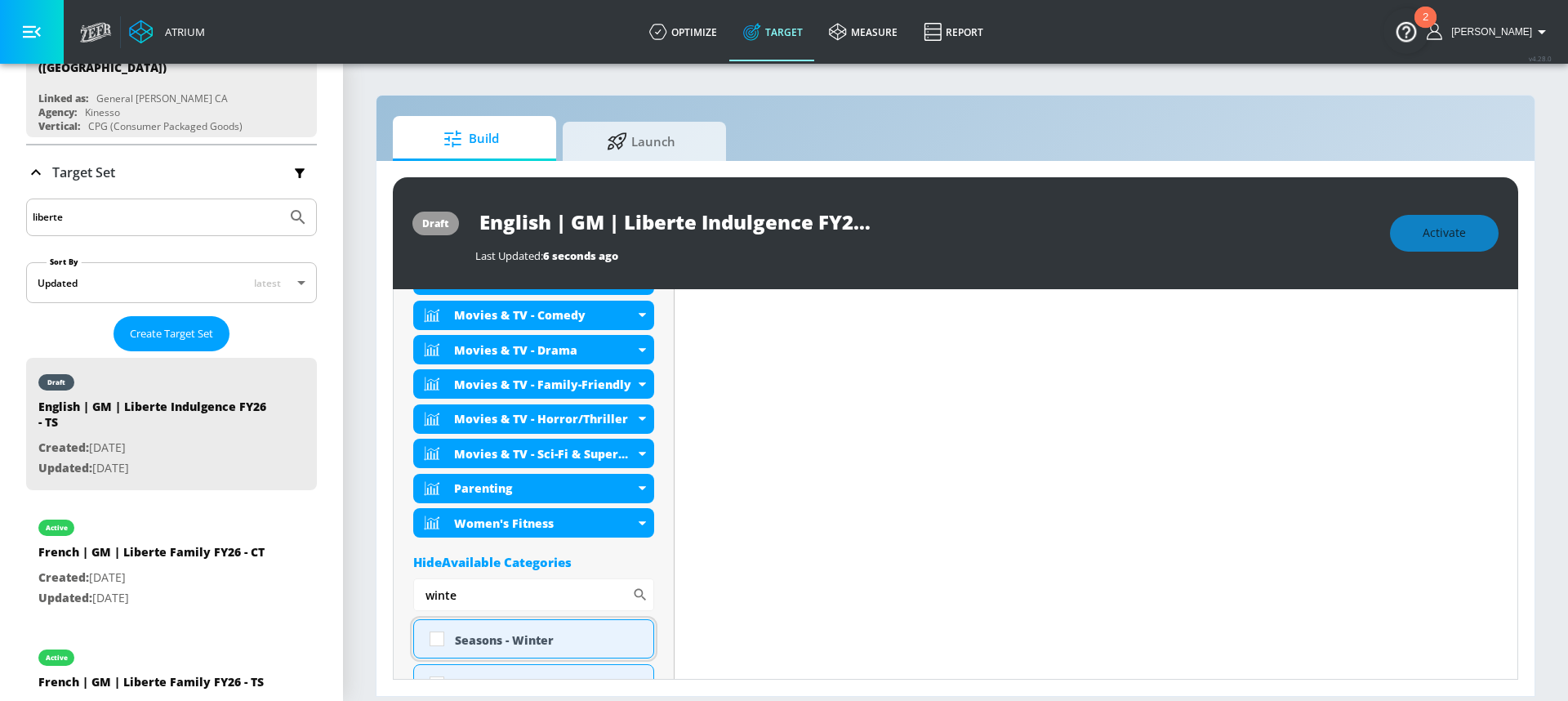
scroll to position [810, 0]
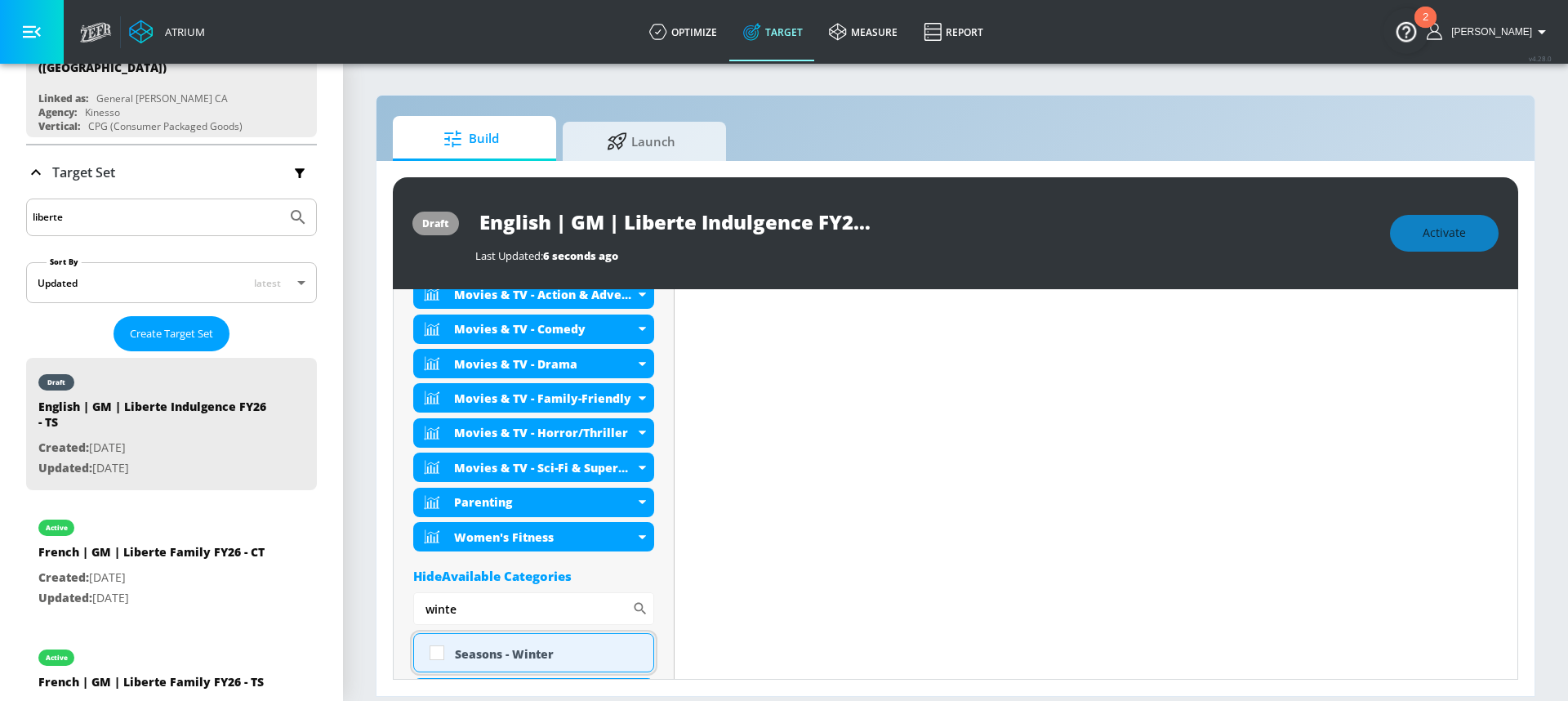
type input "winte"
click at [438, 650] on input "checkbox" at bounding box center [437, 653] width 30 height 30
checkbox input "true"
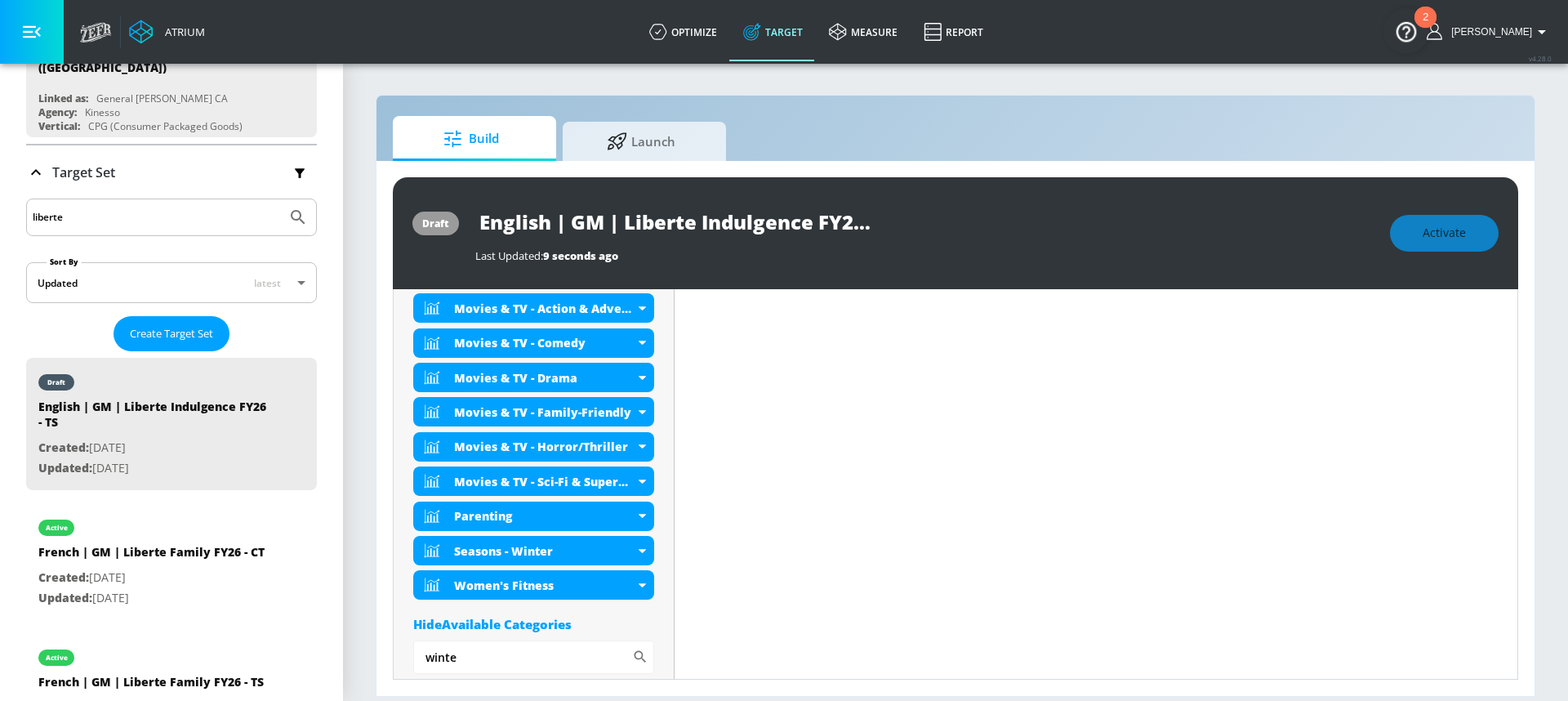
scroll to position [824, 0]
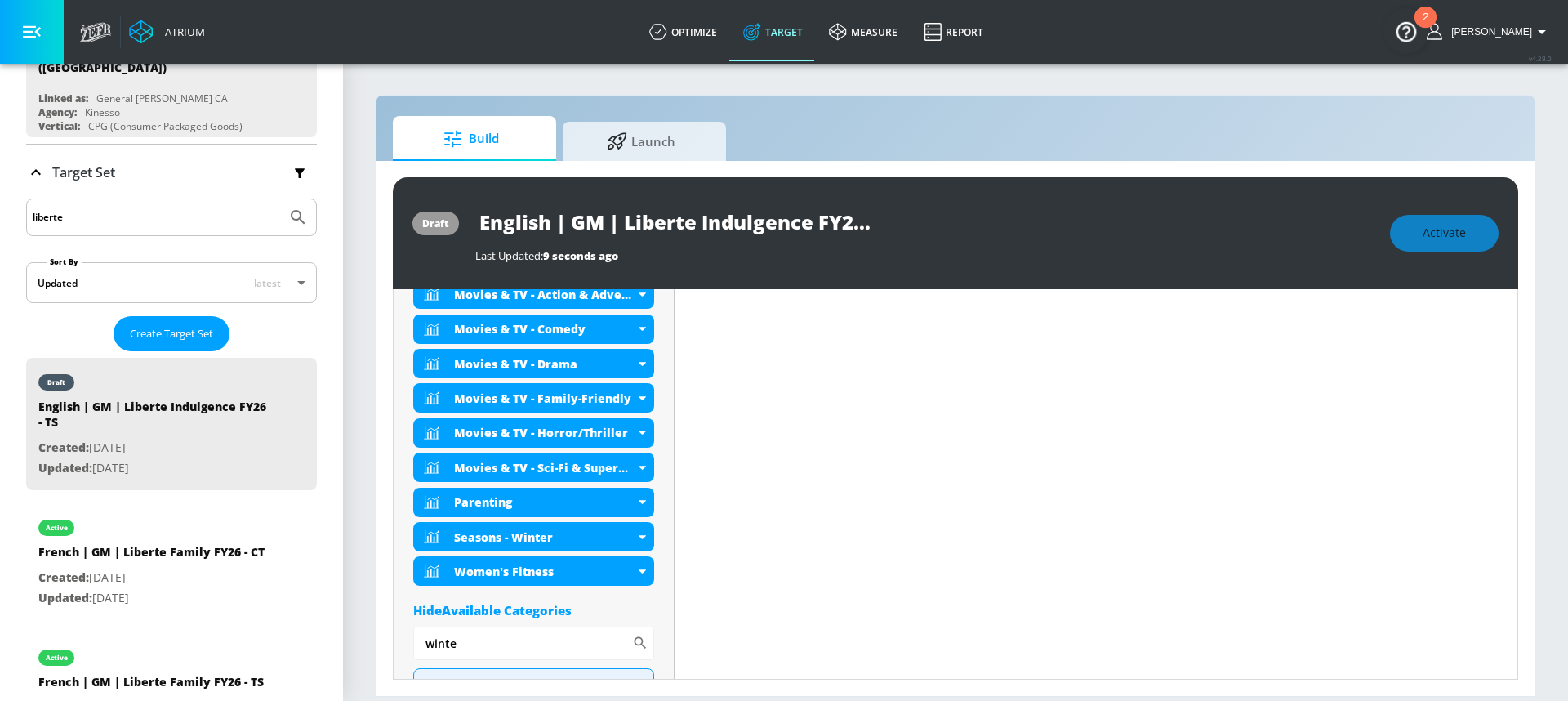
drag, startPoint x: 470, startPoint y: 647, endPoint x: 407, endPoint y: 641, distance: 63.3
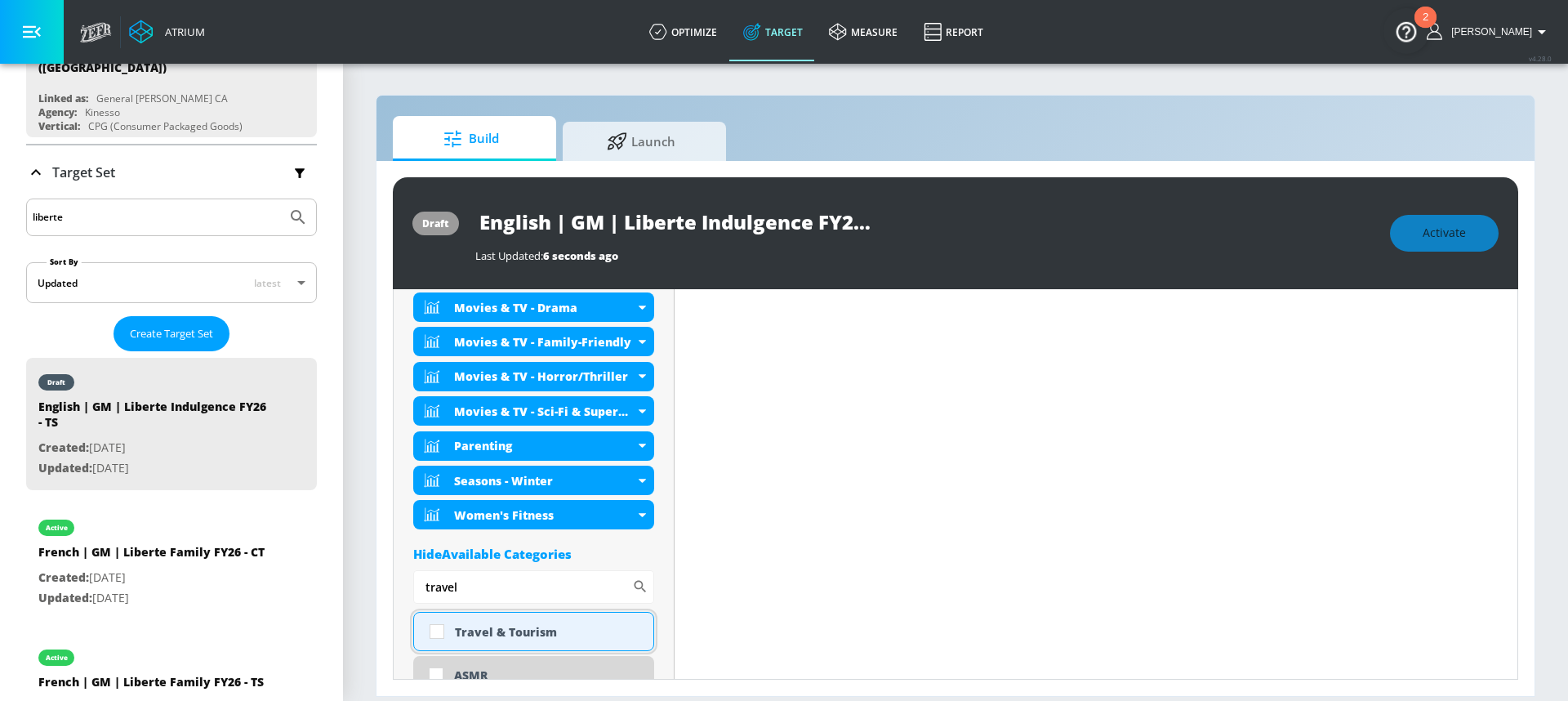
scroll to position [853, 0]
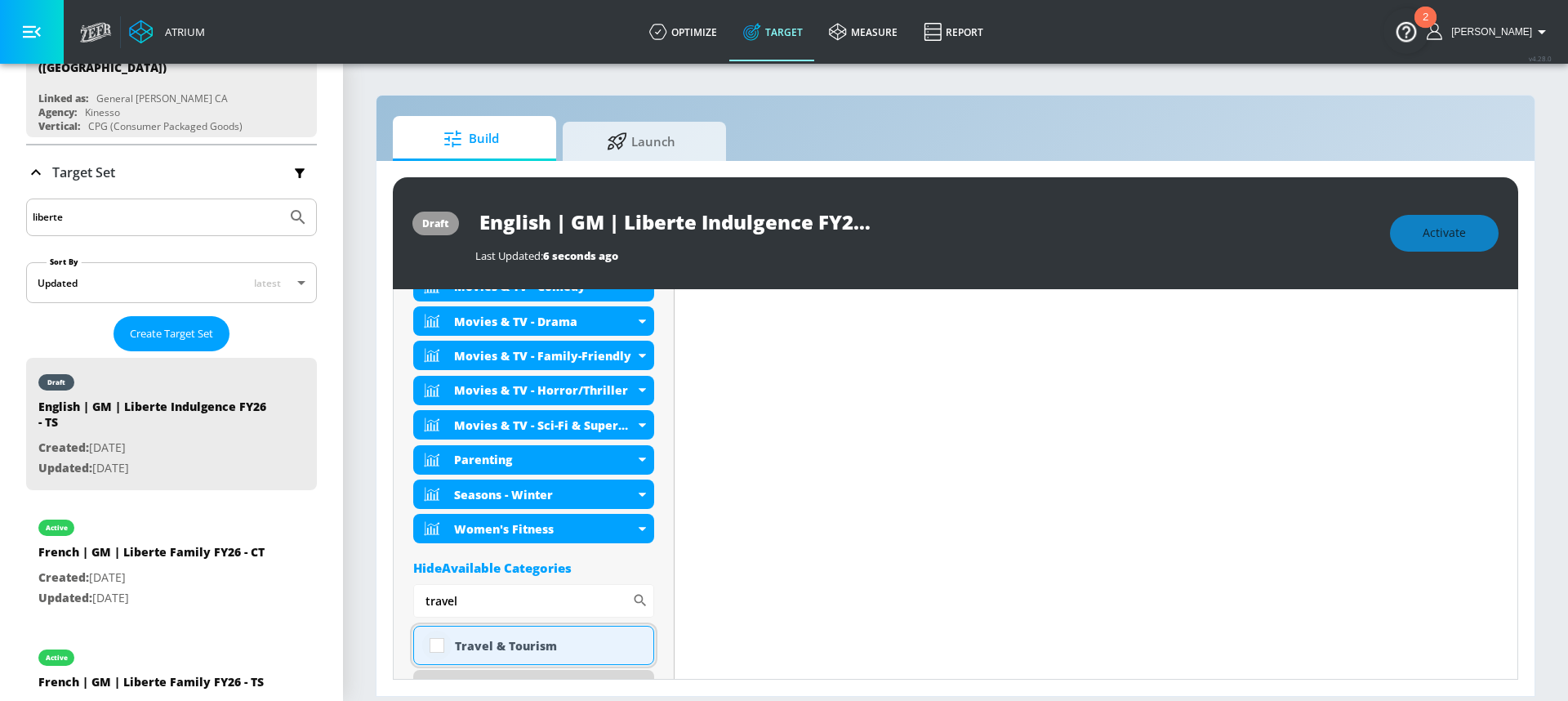
type input "travel"
click at [442, 644] on input "checkbox" at bounding box center [437, 645] width 30 height 30
checkbox input "true"
drag, startPoint x: 467, startPoint y: 606, endPoint x: 402, endPoint y: 597, distance: 65.6
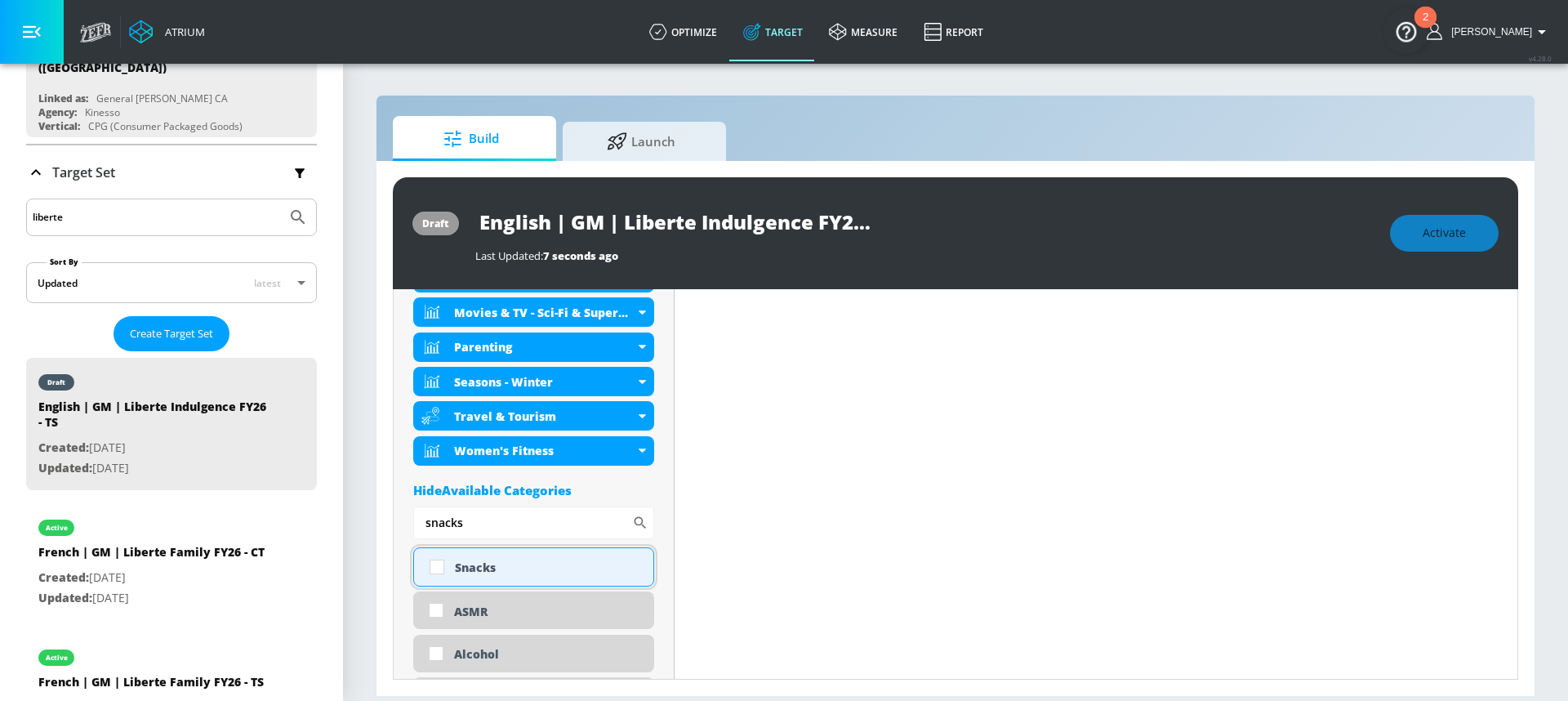
scroll to position [952, 0]
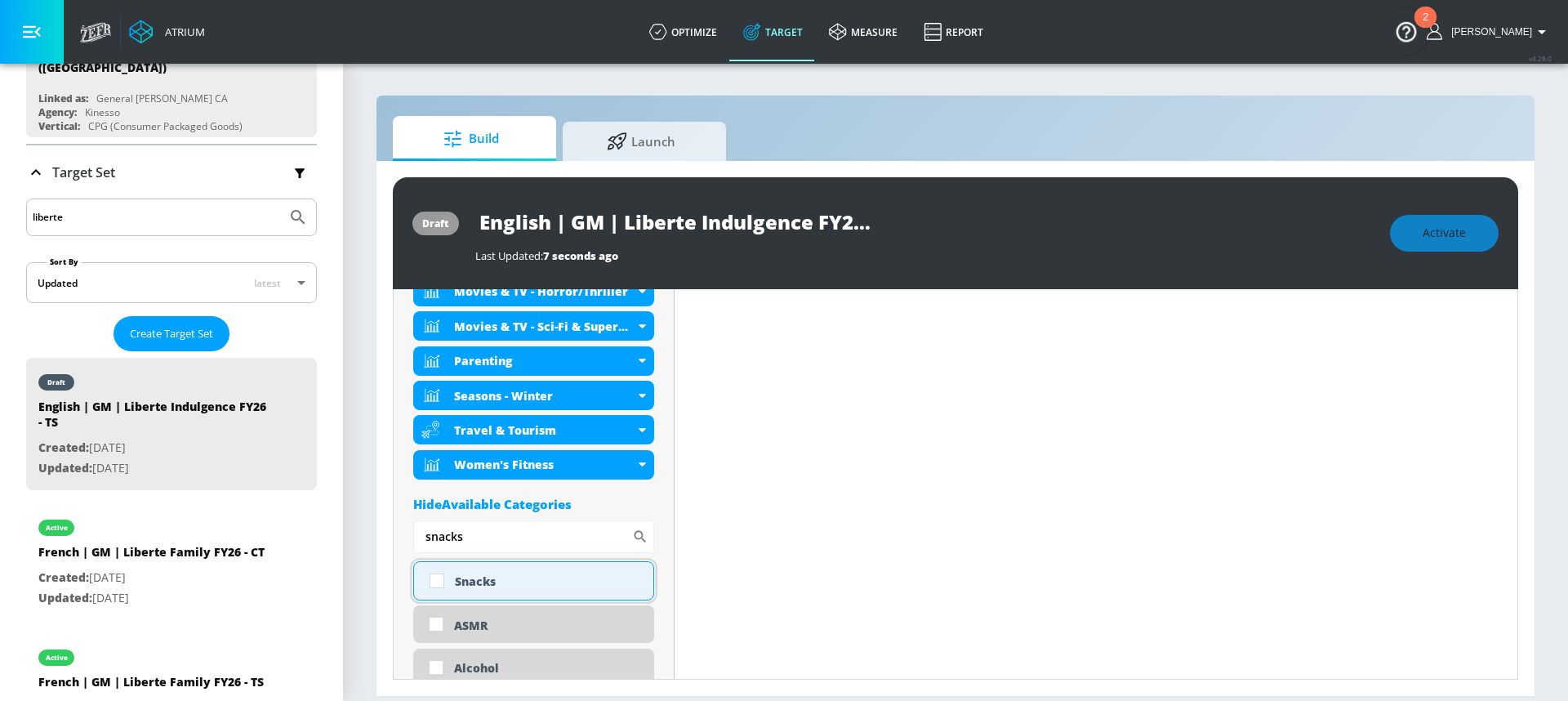
type input "snacks"
click at [436, 584] on input "checkbox" at bounding box center [437, 580] width 30 height 30
checkbox input "true"
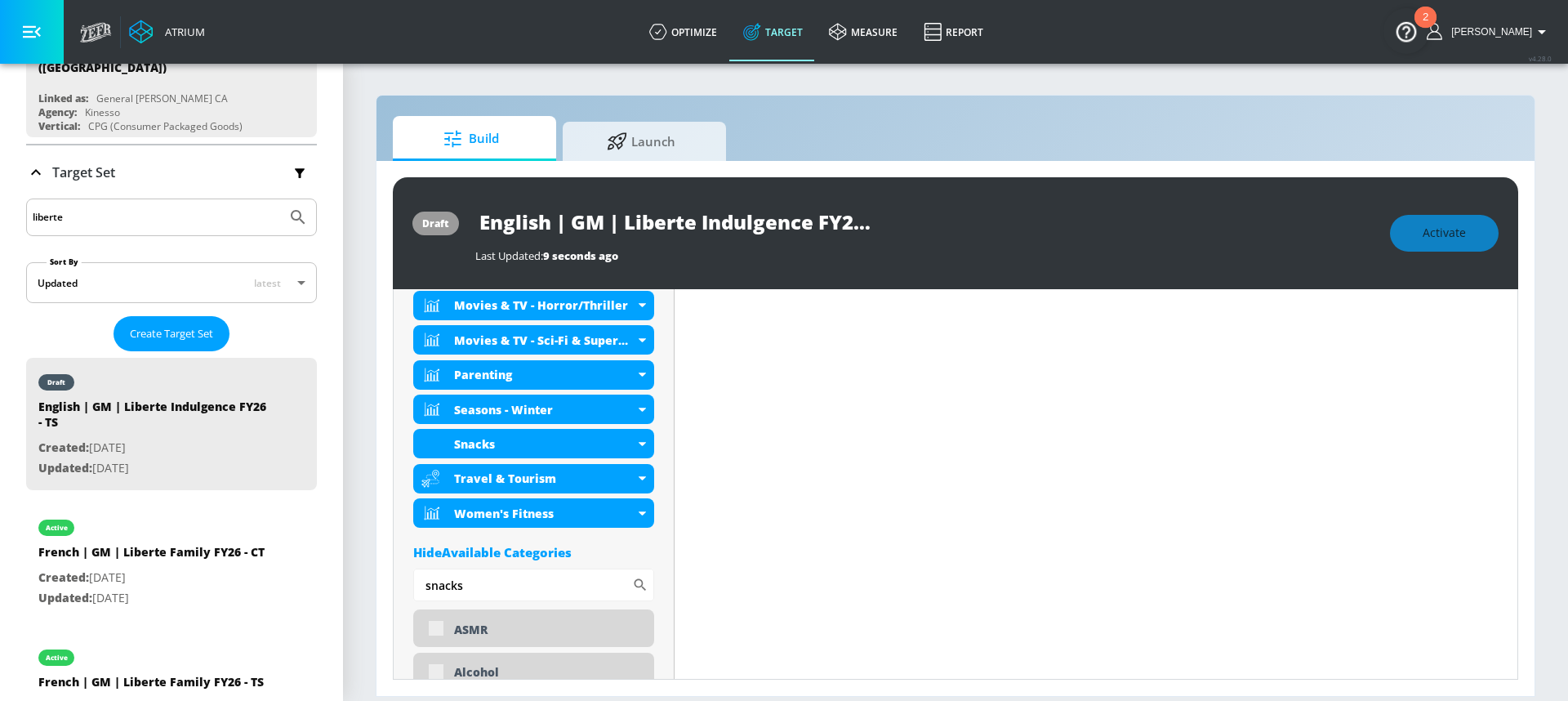
scroll to position [965, 0]
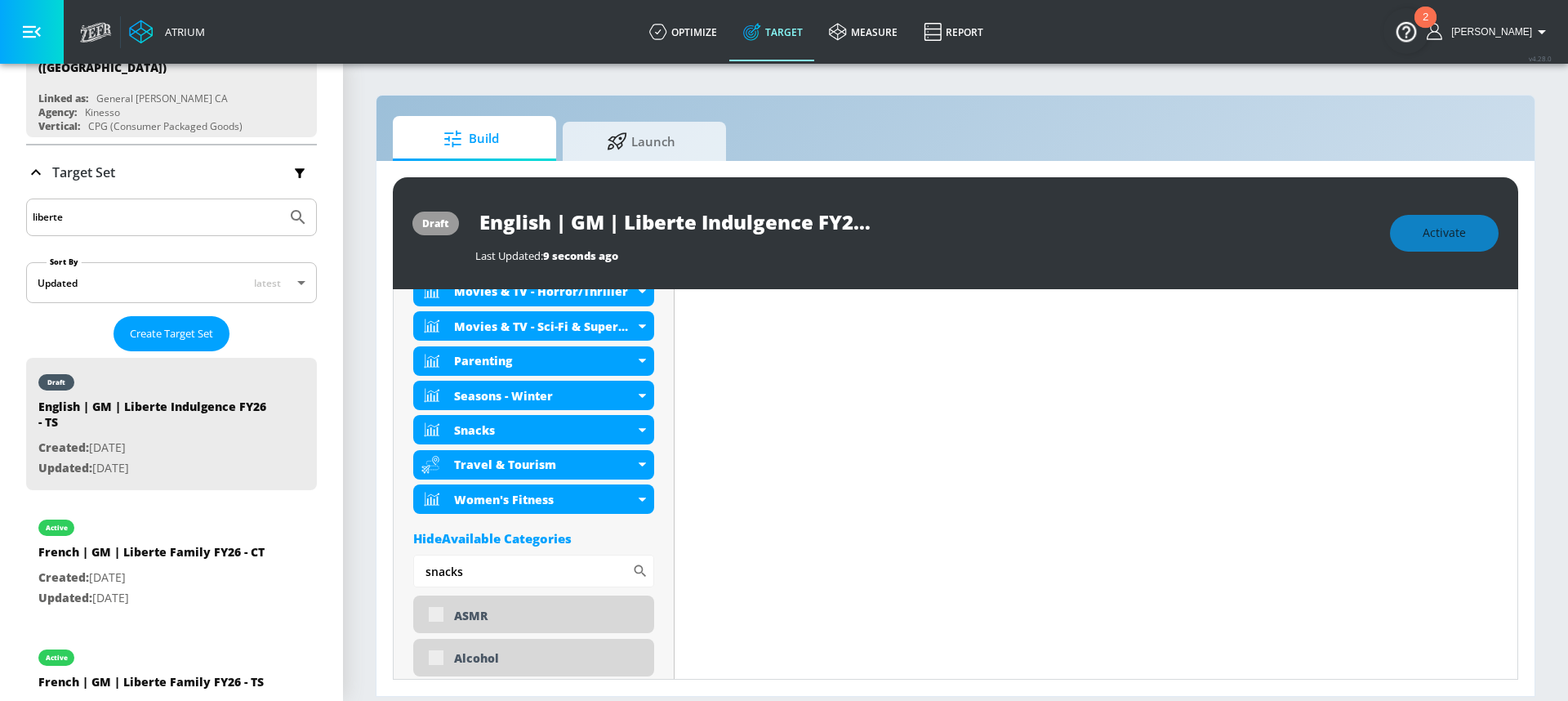
drag, startPoint x: 470, startPoint y: 537, endPoint x: 442, endPoint y: 537, distance: 28.0
type input "life"
click at [438, 618] on div "Life Hacks / DIY" at bounding box center [534, 615] width 241 height 40
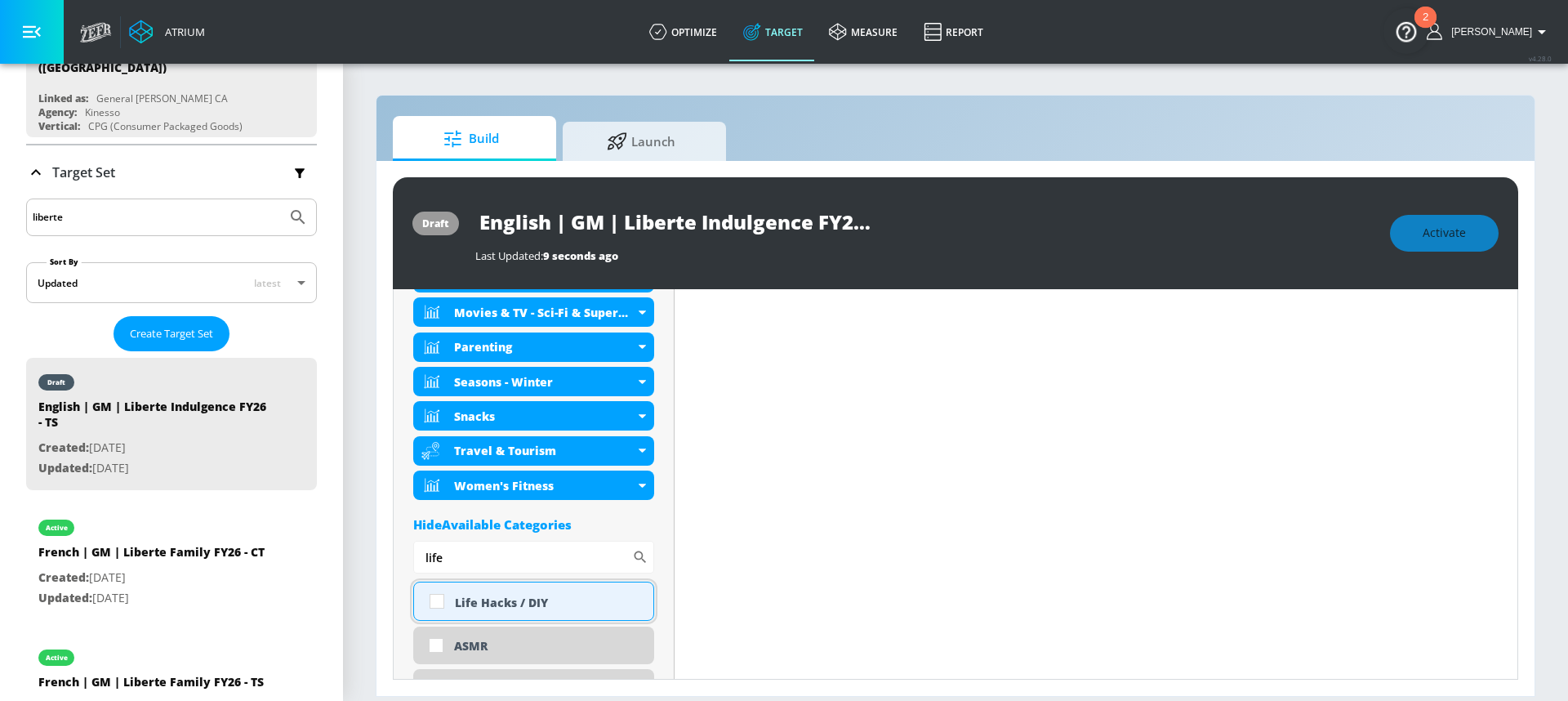
scroll to position [952, 0]
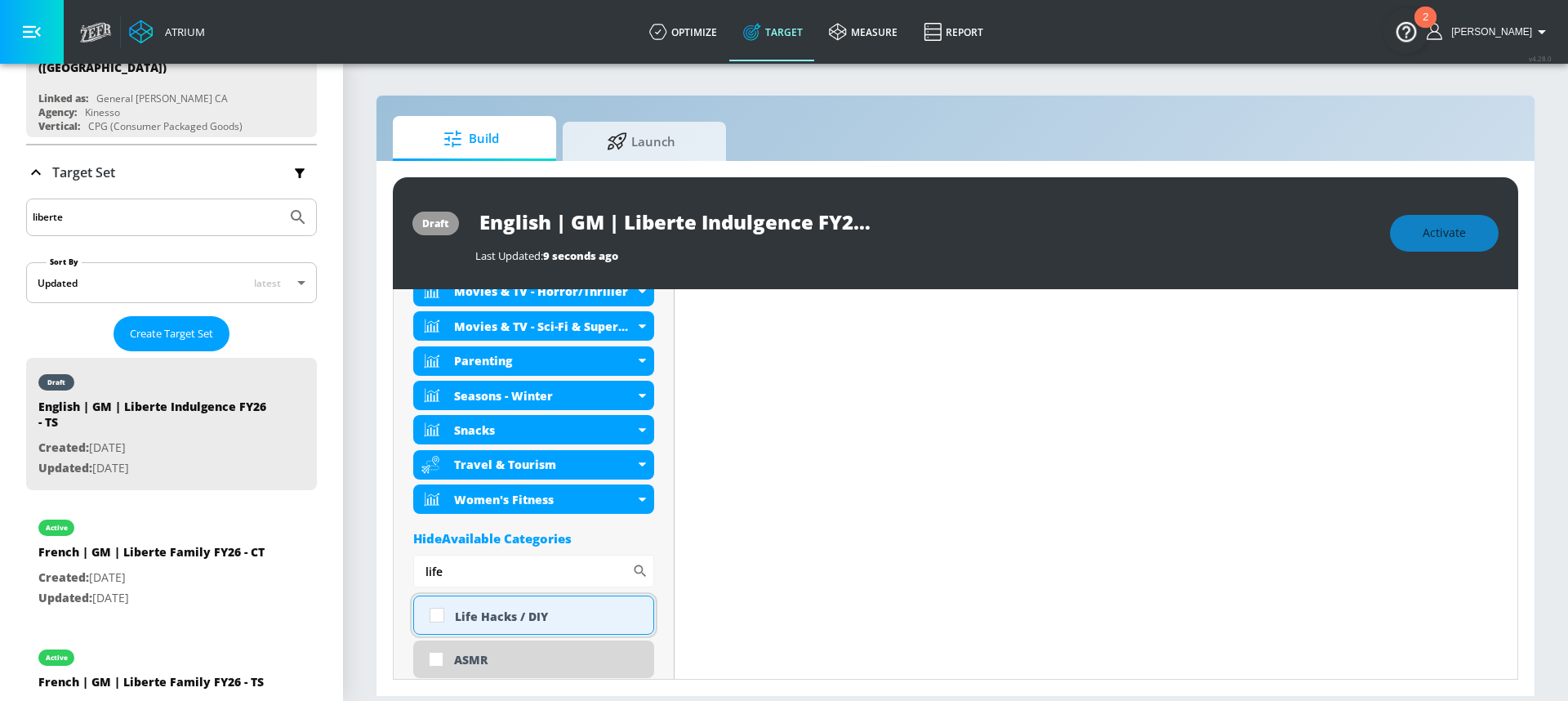
click at [437, 614] on input "checkbox" at bounding box center [437, 615] width 30 height 30
checkbox input "true"
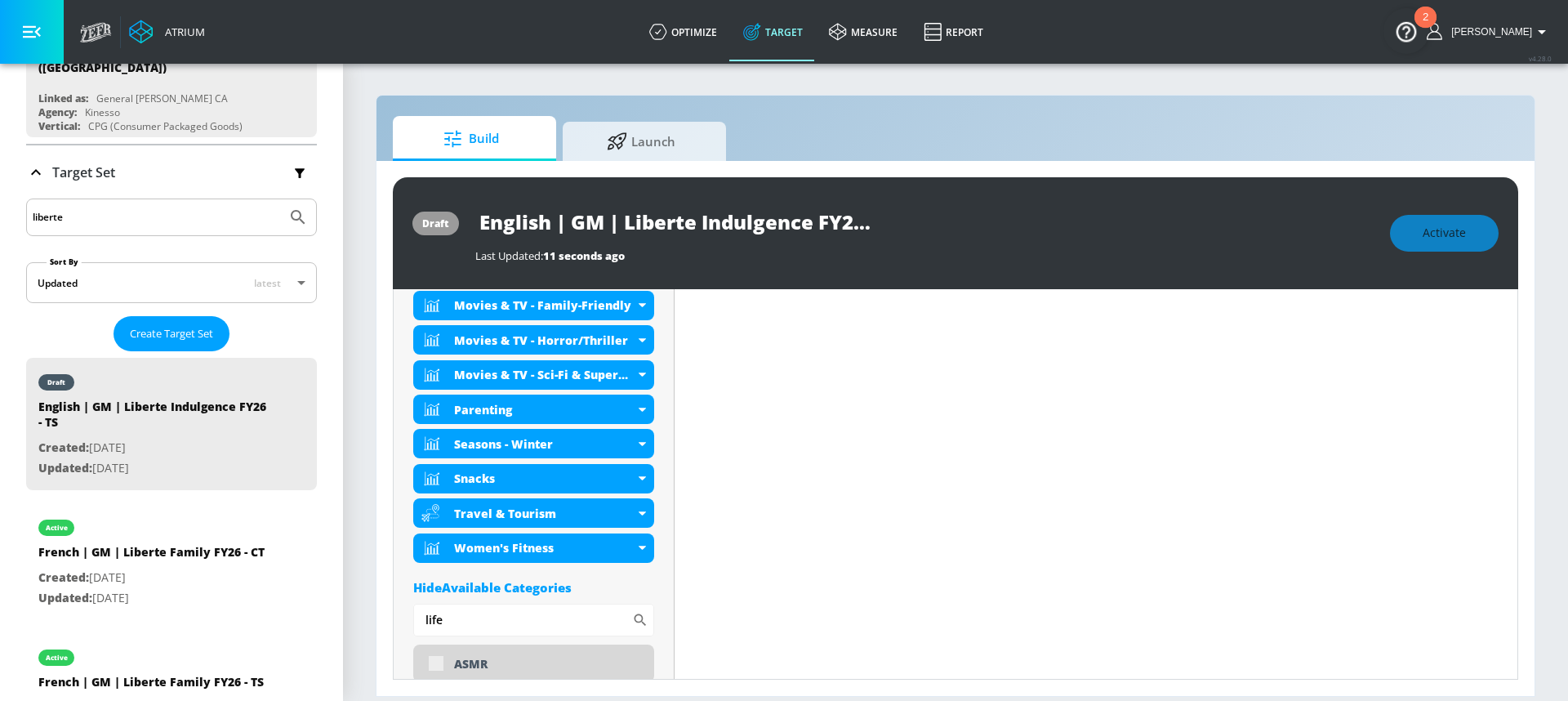
scroll to position [965, 0]
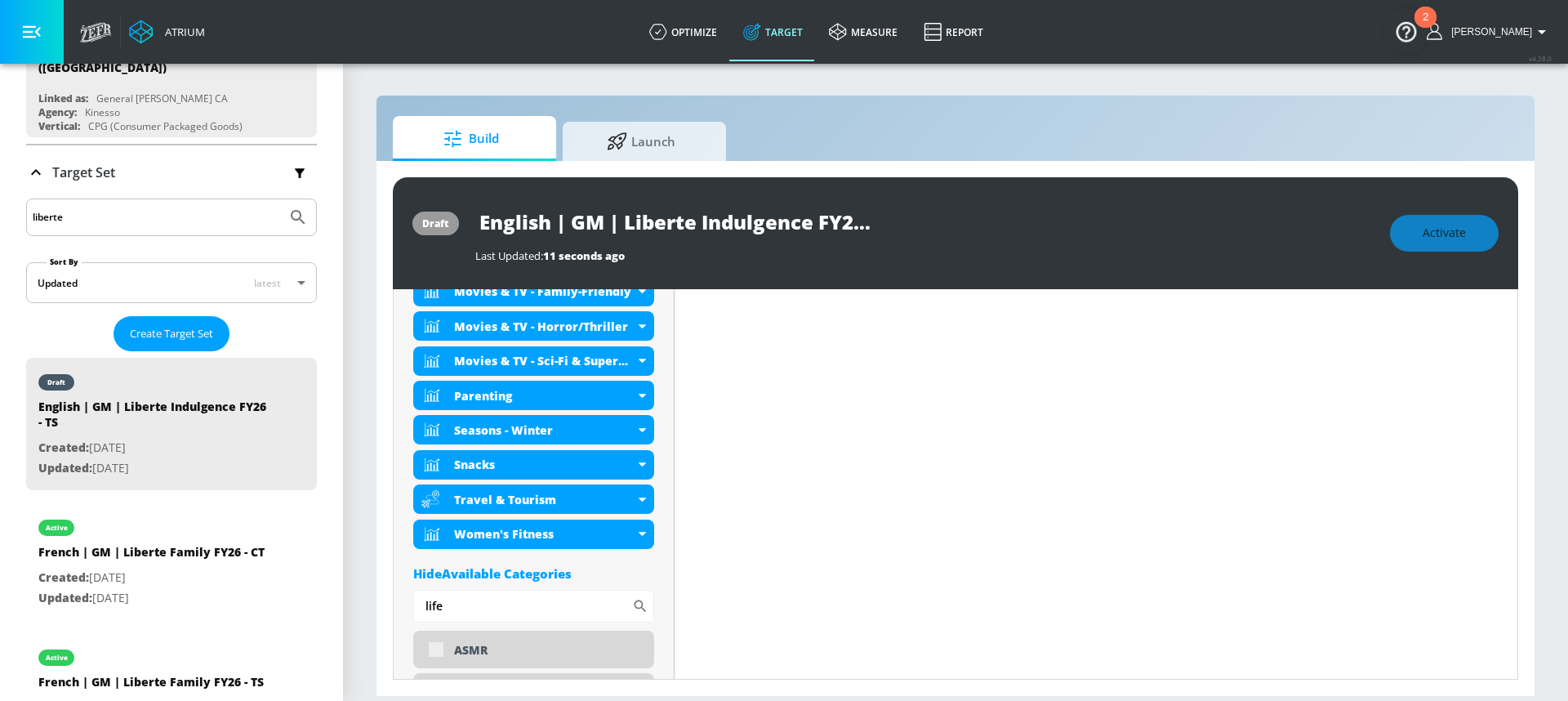
drag, startPoint x: 448, startPoint y: 578, endPoint x: 421, endPoint y: 576, distance: 27.1
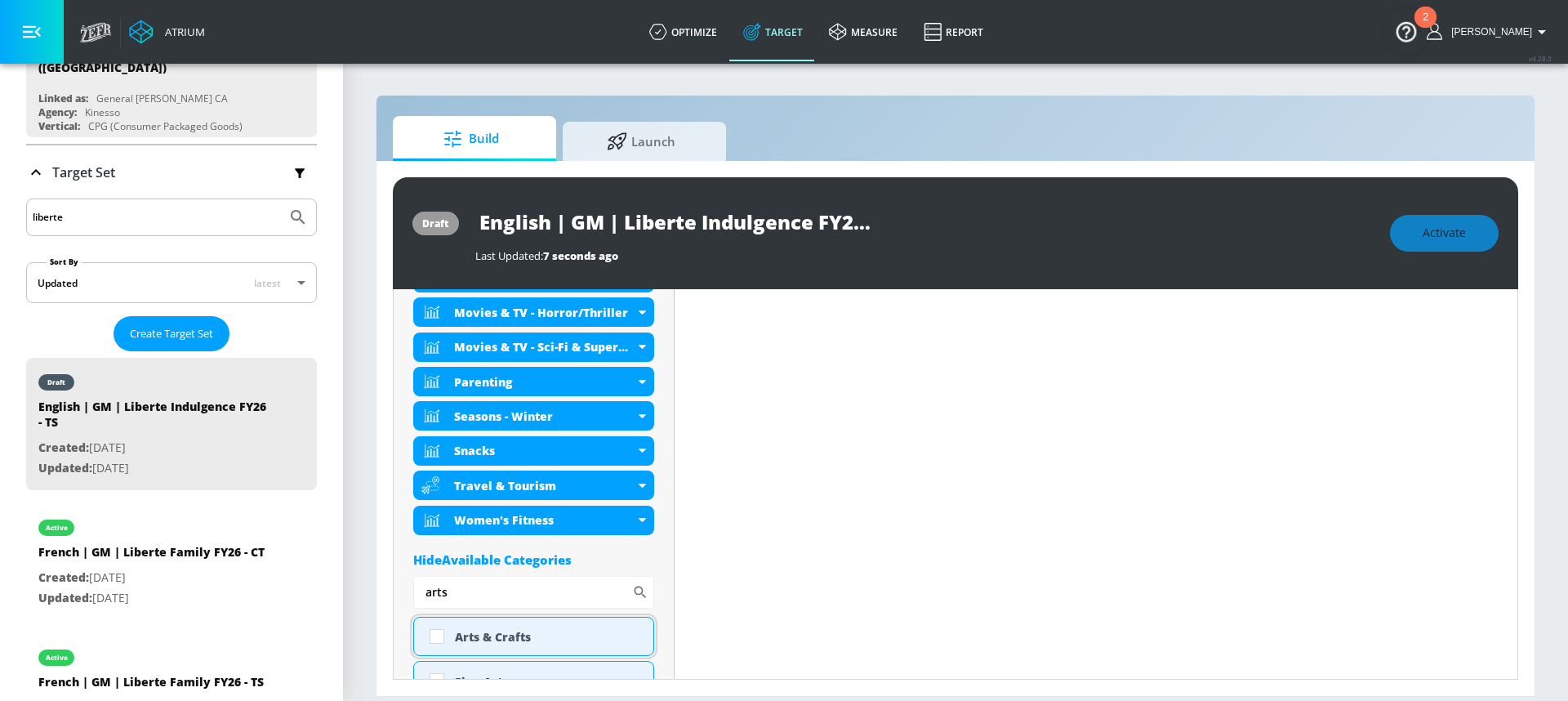
scroll to position [952, 0]
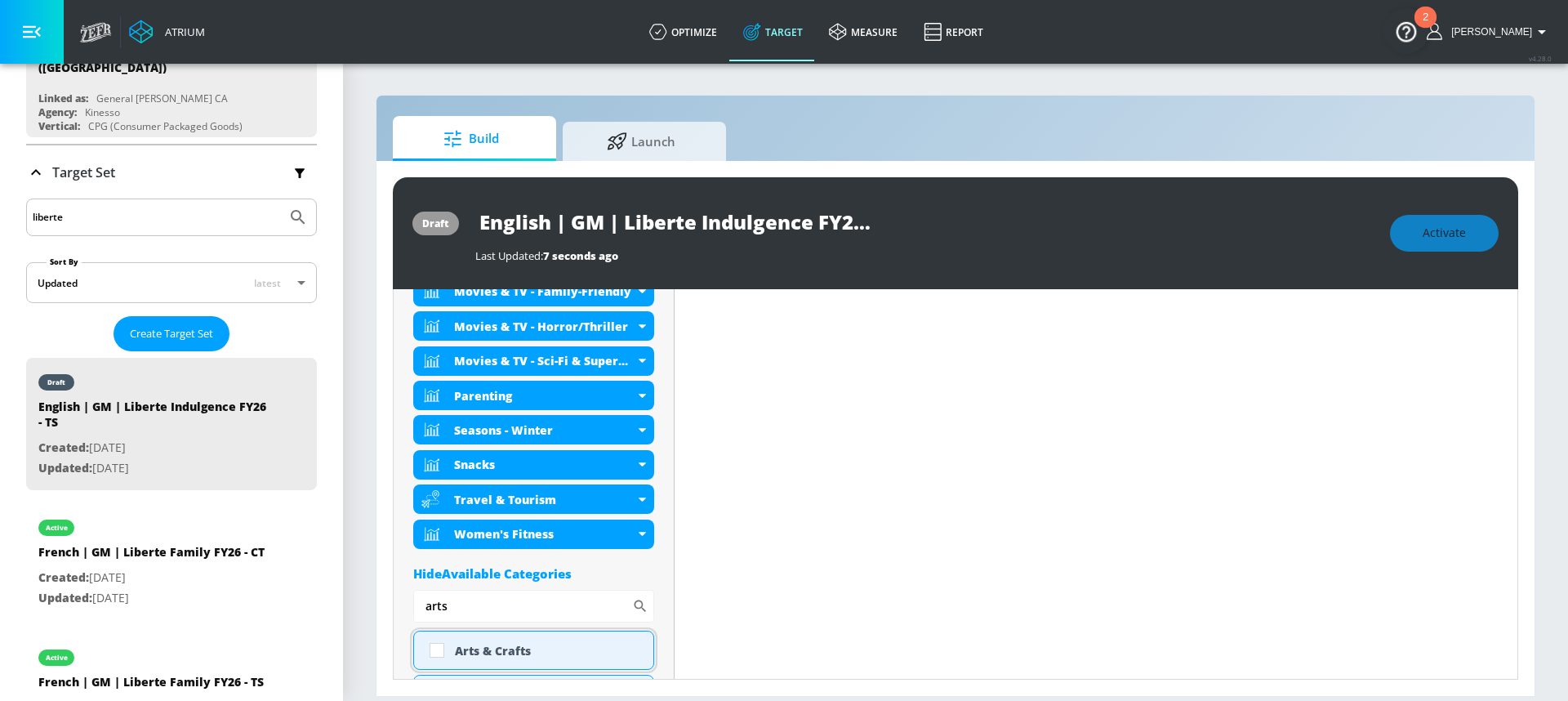
type input "arts"
click at [436, 649] on input "checkbox" at bounding box center [437, 650] width 30 height 30
checkbox input "true"
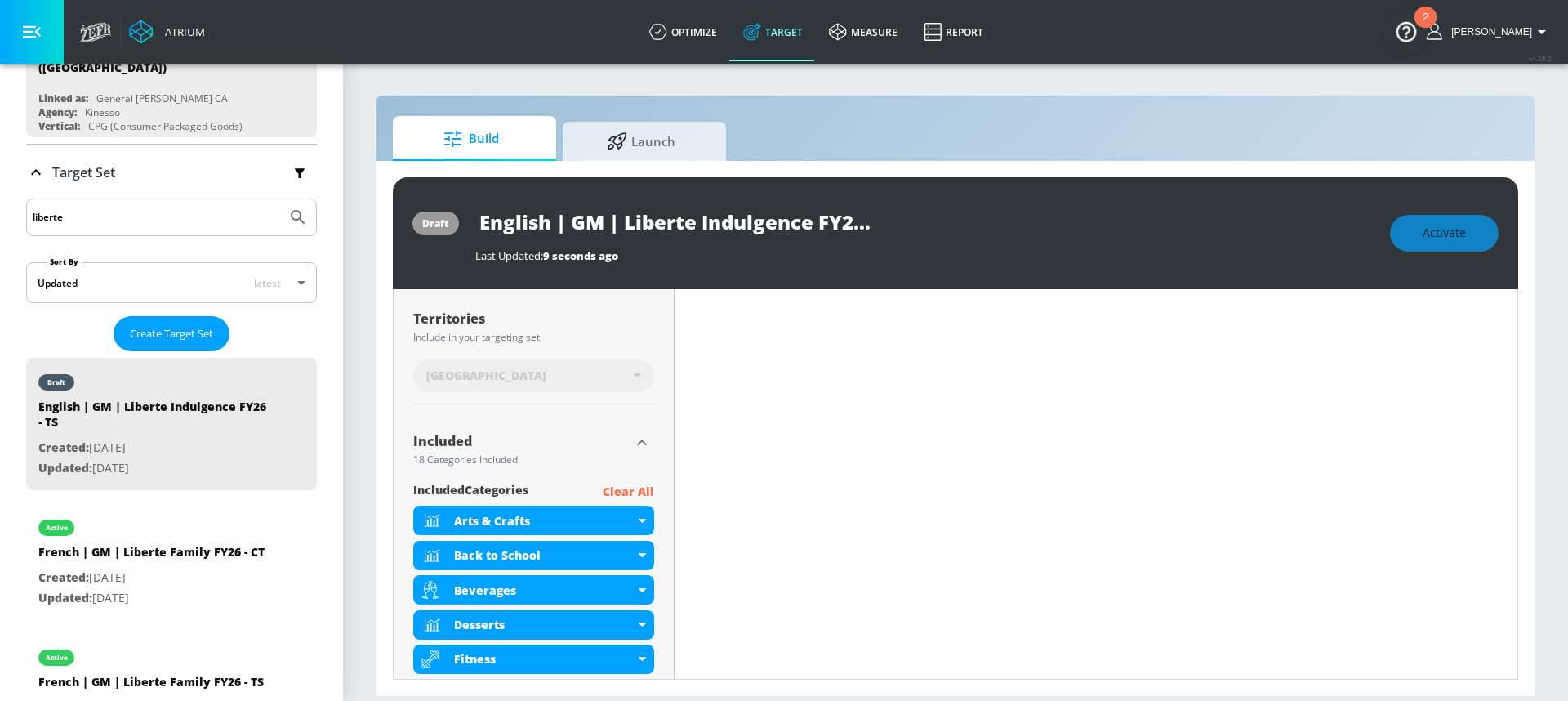
scroll to position [407, 0]
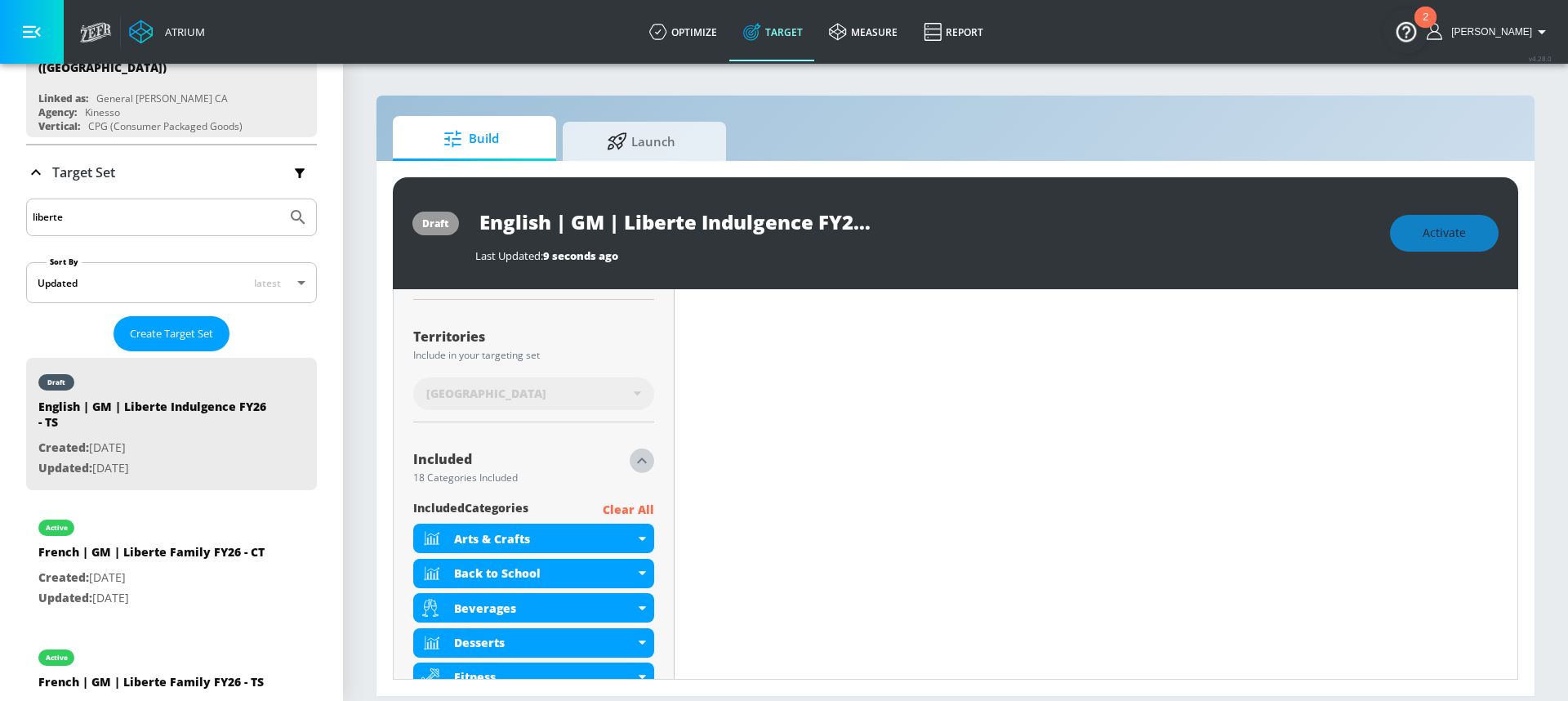
click at [641, 454] on icon "button" at bounding box center [642, 461] width 19 height 19
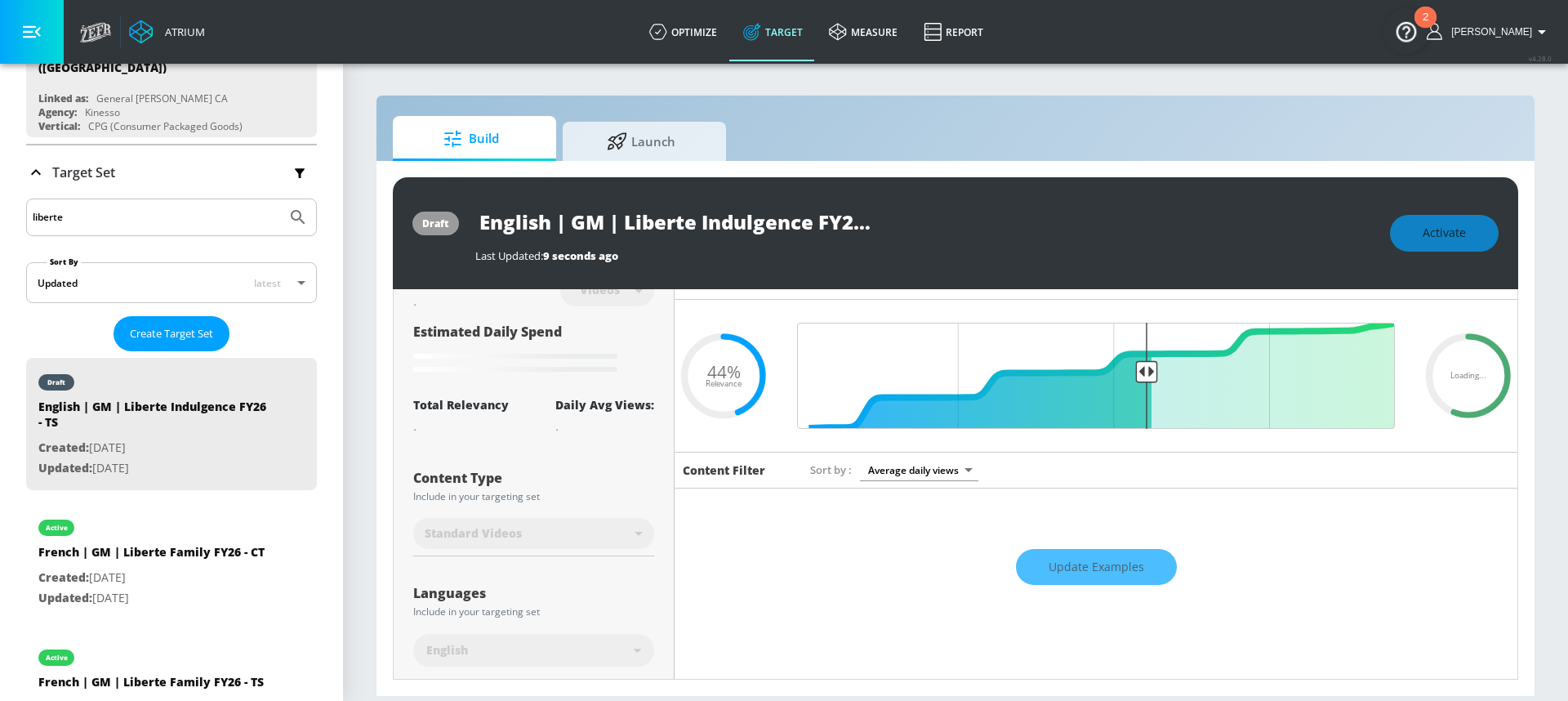
scroll to position [0, 0]
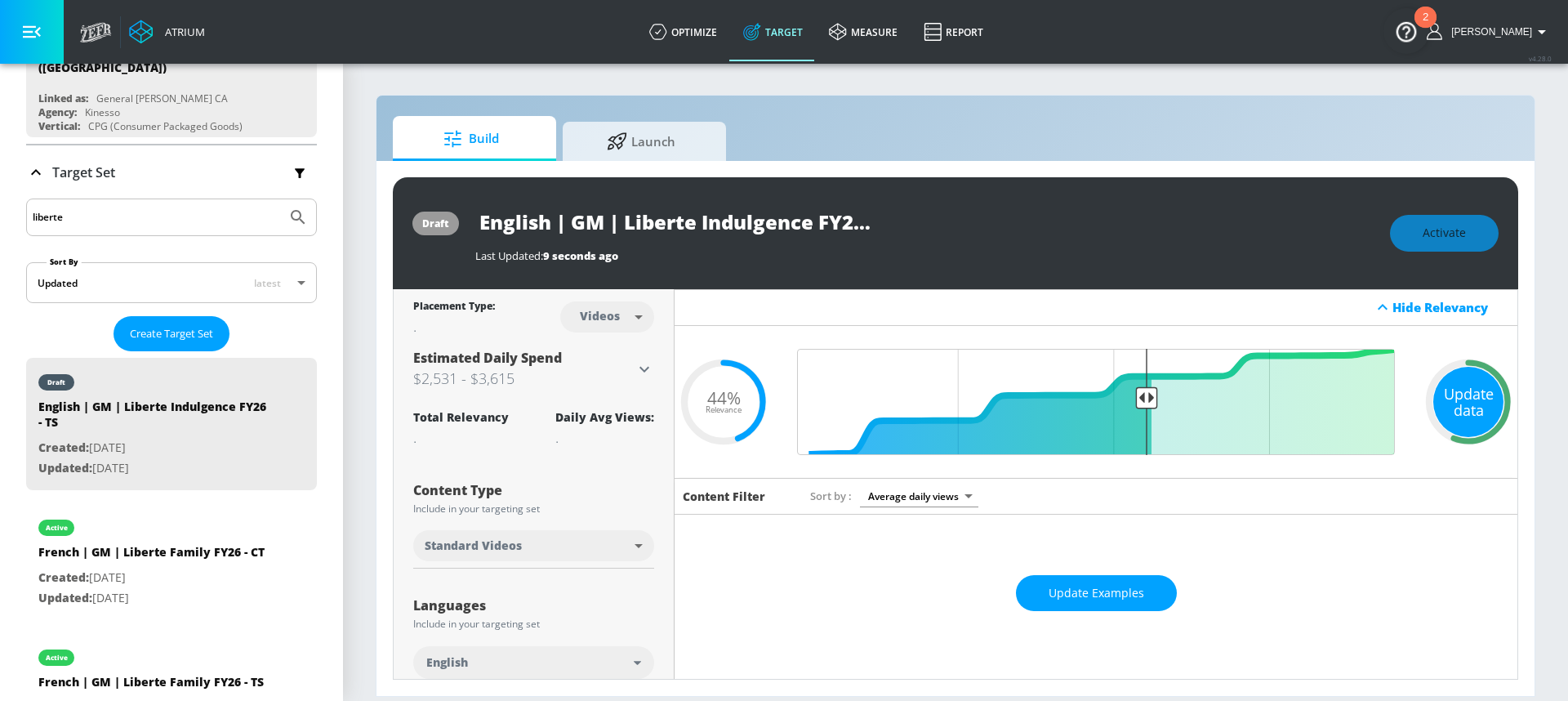
click at [1467, 411] on div "Update data" at bounding box center [1468, 402] width 70 height 70
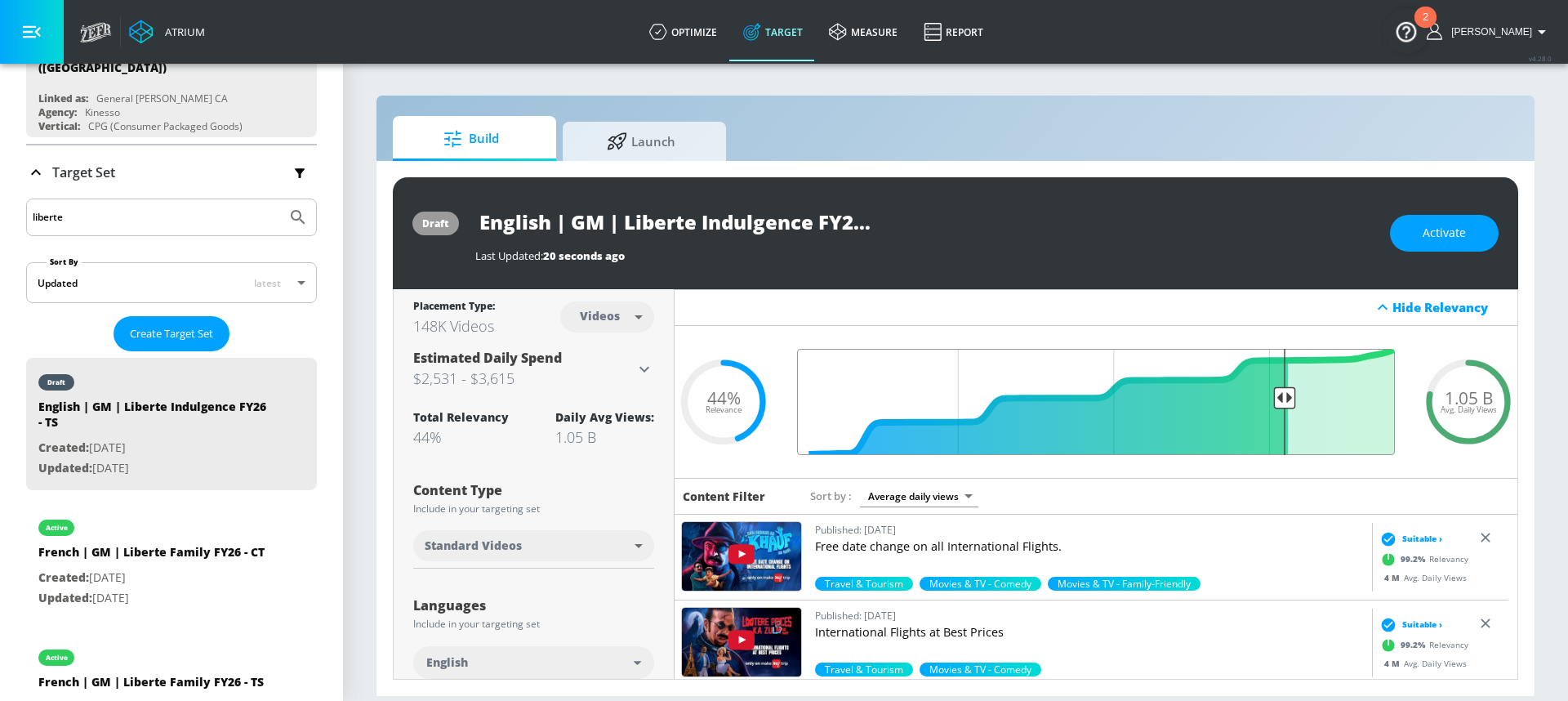
drag, startPoint x: 1143, startPoint y: 395, endPoint x: 1275, endPoint y: 407, distance: 132.5
click at [1275, 407] on input "Final Threshold" at bounding box center [1096, 402] width 615 height 106
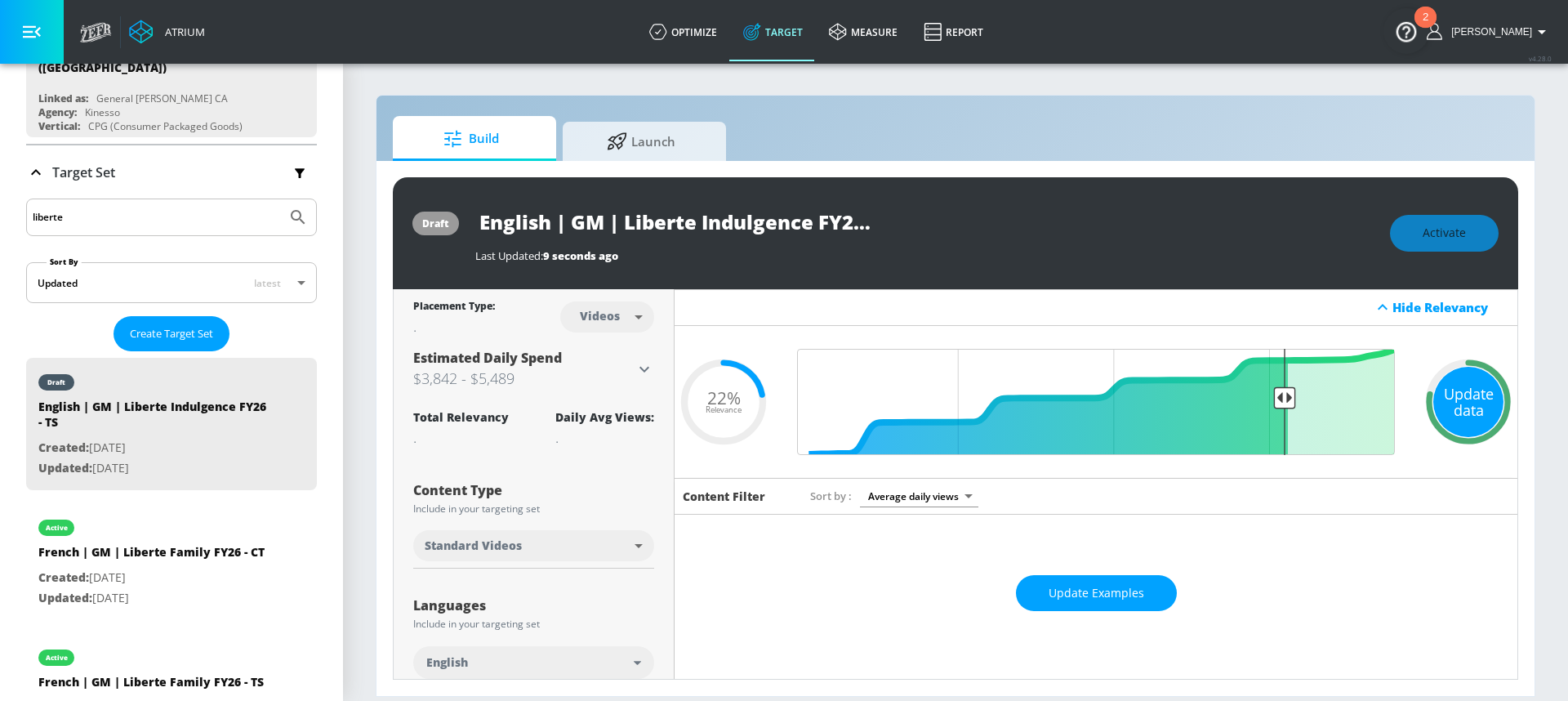
click at [1433, 407] on div "Update data" at bounding box center [1468, 402] width 70 height 70
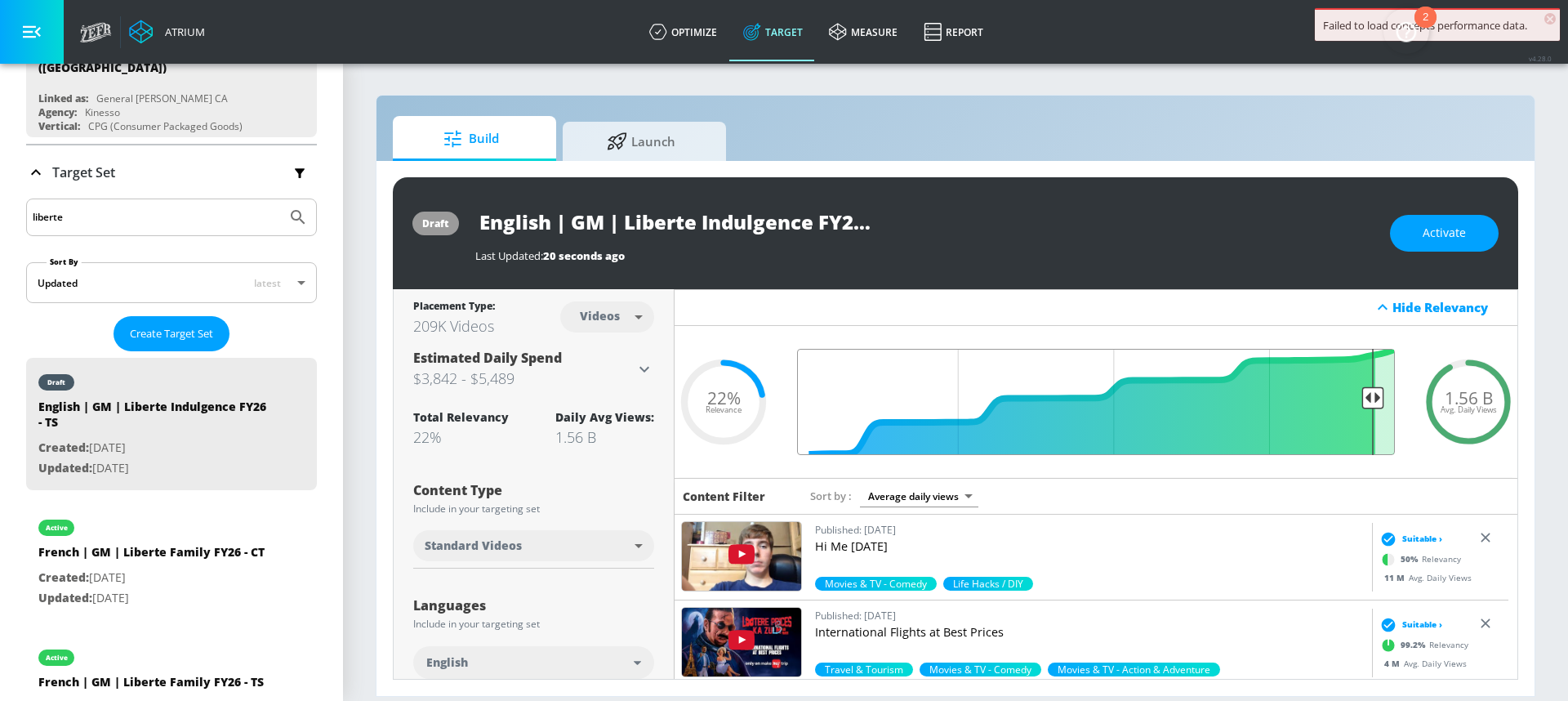
drag, startPoint x: 1274, startPoint y: 398, endPoint x: 1359, endPoint y: 396, distance: 85.0
type input "0.08"
click at [1359, 396] on input "Final Threshold" at bounding box center [1096, 402] width 615 height 106
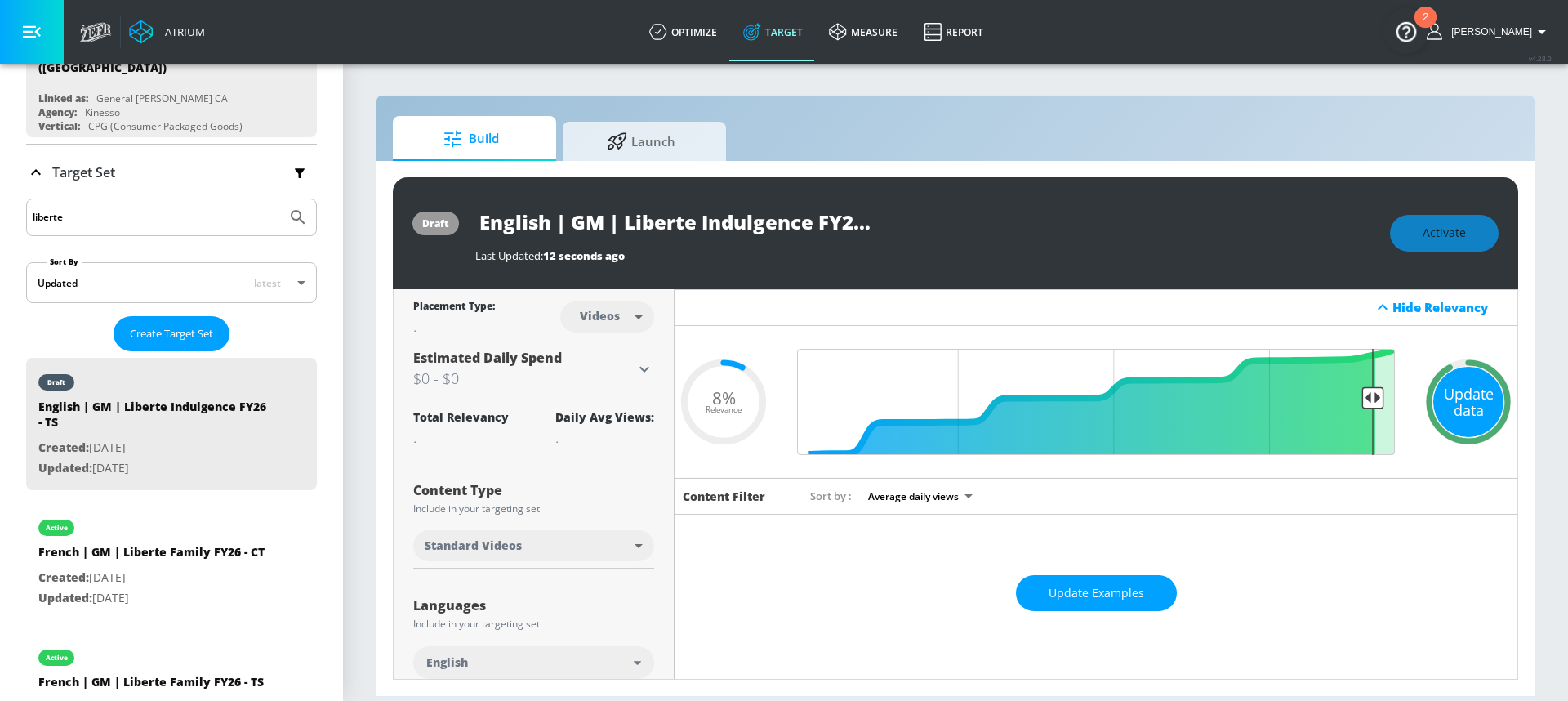
click at [1458, 394] on div "Update data" at bounding box center [1468, 402] width 70 height 70
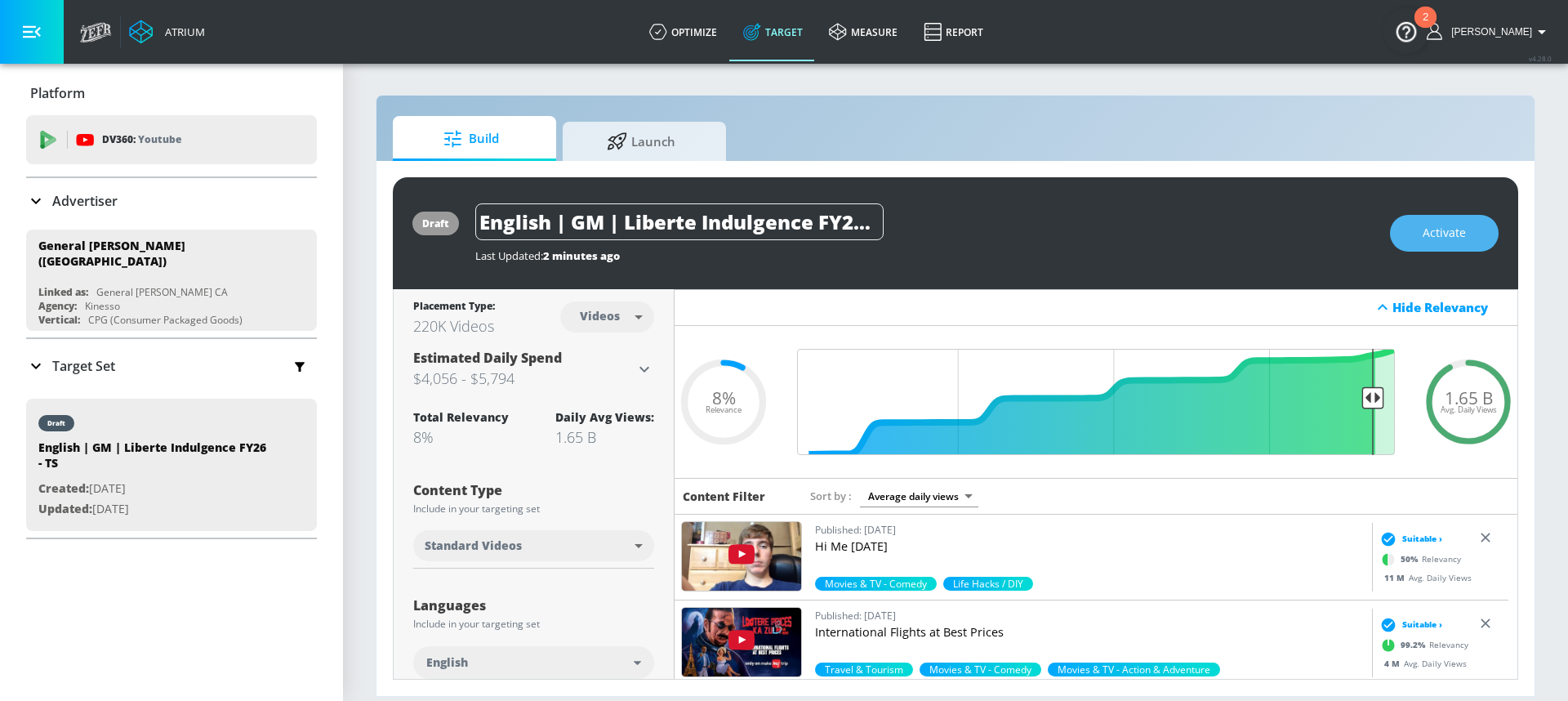
click at [1433, 235] on span "Activate" at bounding box center [1444, 234] width 43 height 20
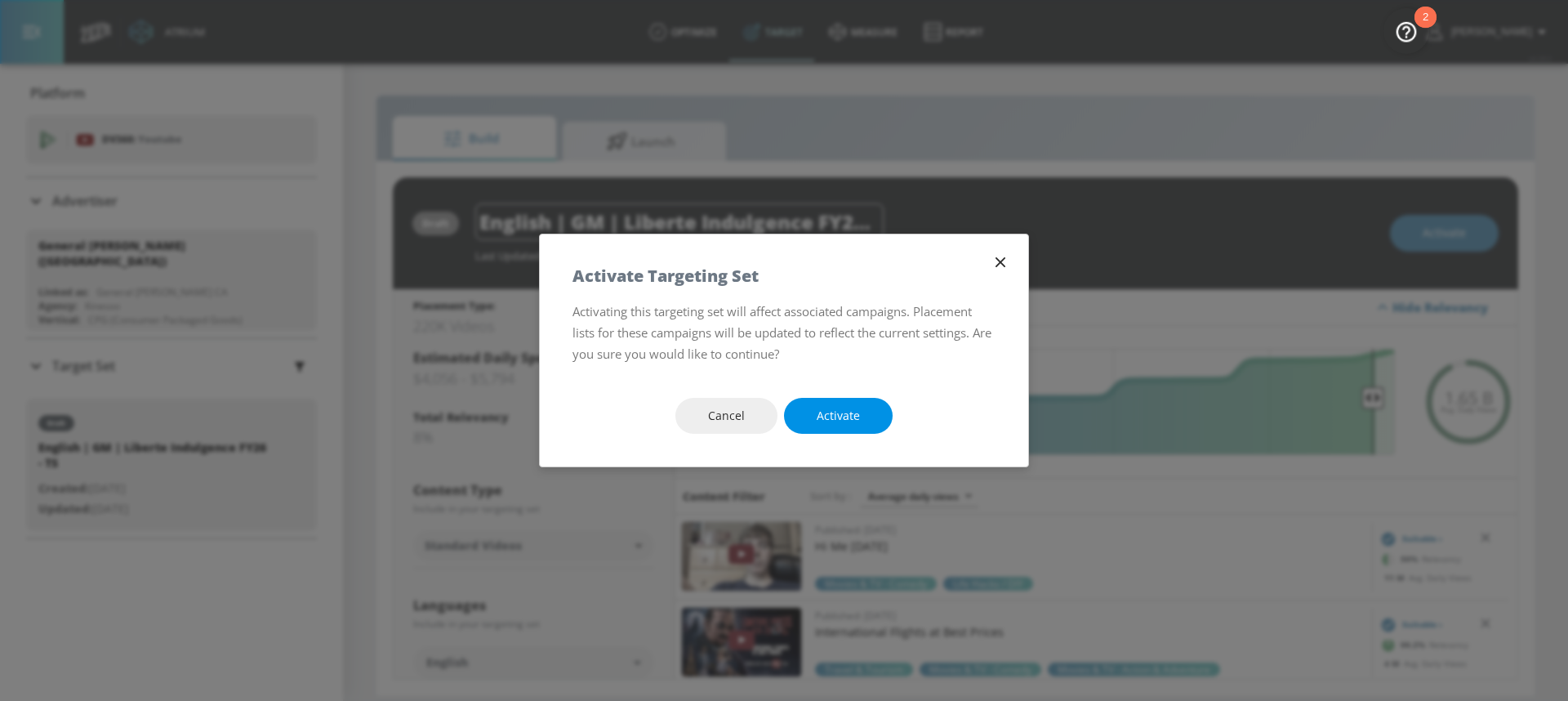
click at [878, 418] on button "Activate" at bounding box center [838, 417] width 109 height 37
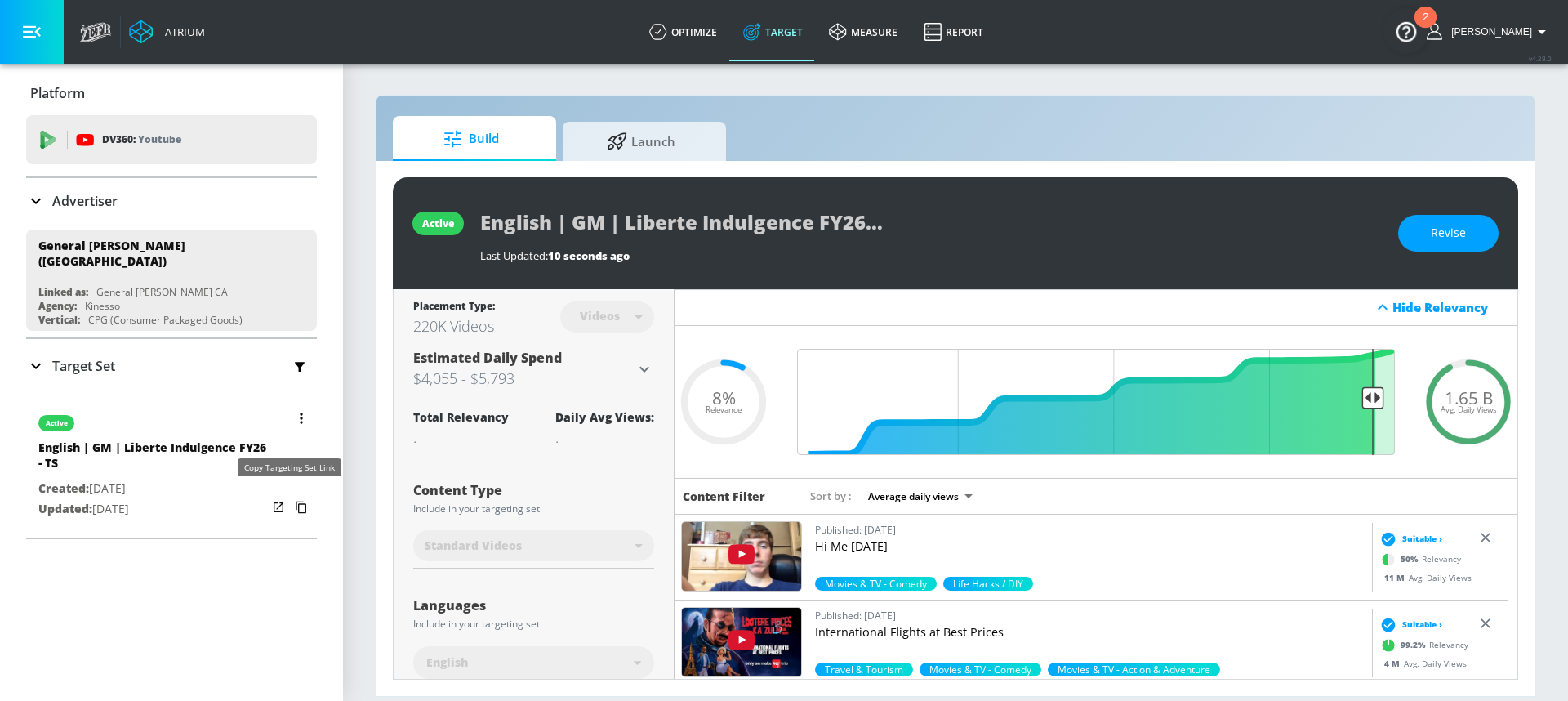
click at [290, 506] on icon "button" at bounding box center [301, 507] width 26 height 26
click at [300, 413] on icon "button" at bounding box center [301, 418] width 3 height 11
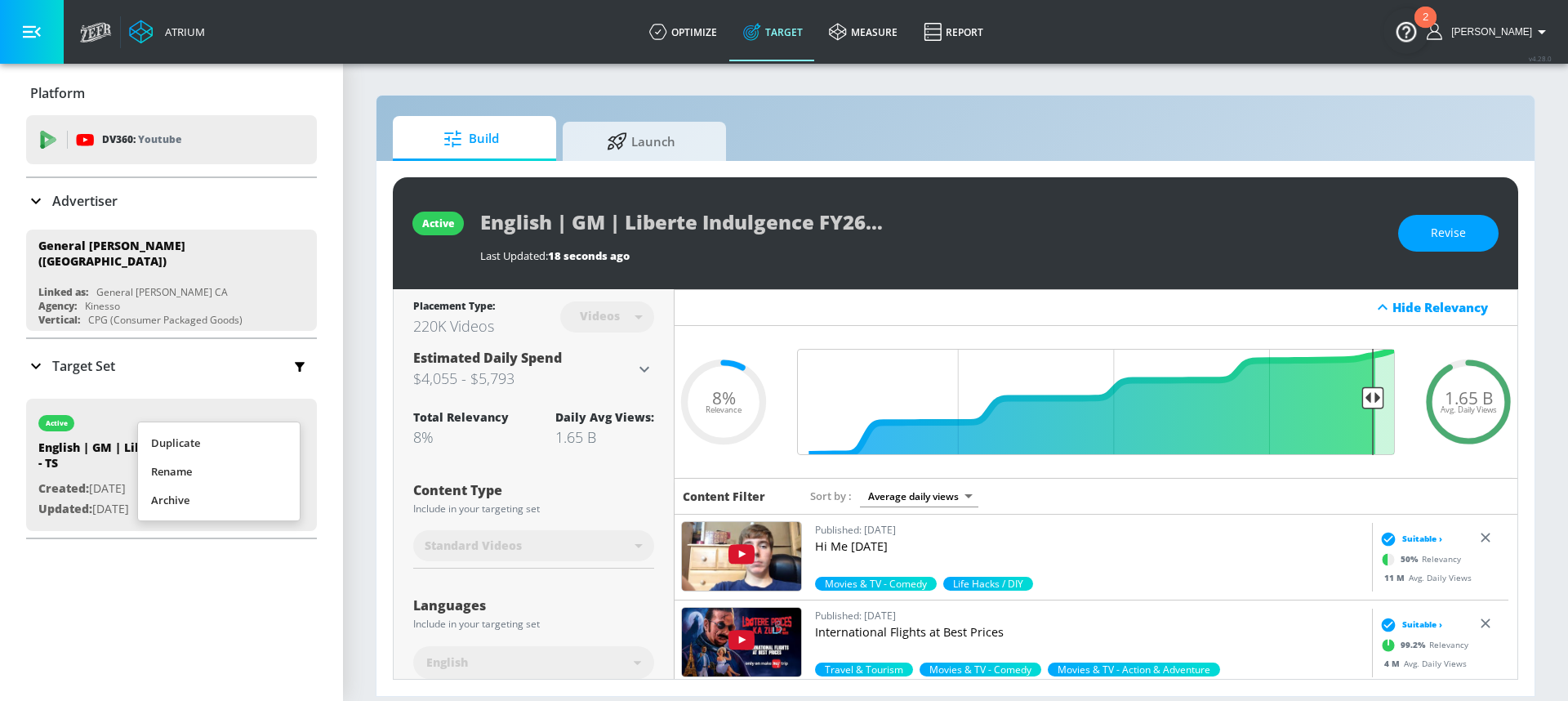
click at [255, 443] on li "Duplicate" at bounding box center [219, 444] width 162 height 29
click at [119, 358] on div "Target Set" at bounding box center [171, 366] width 291 height 35
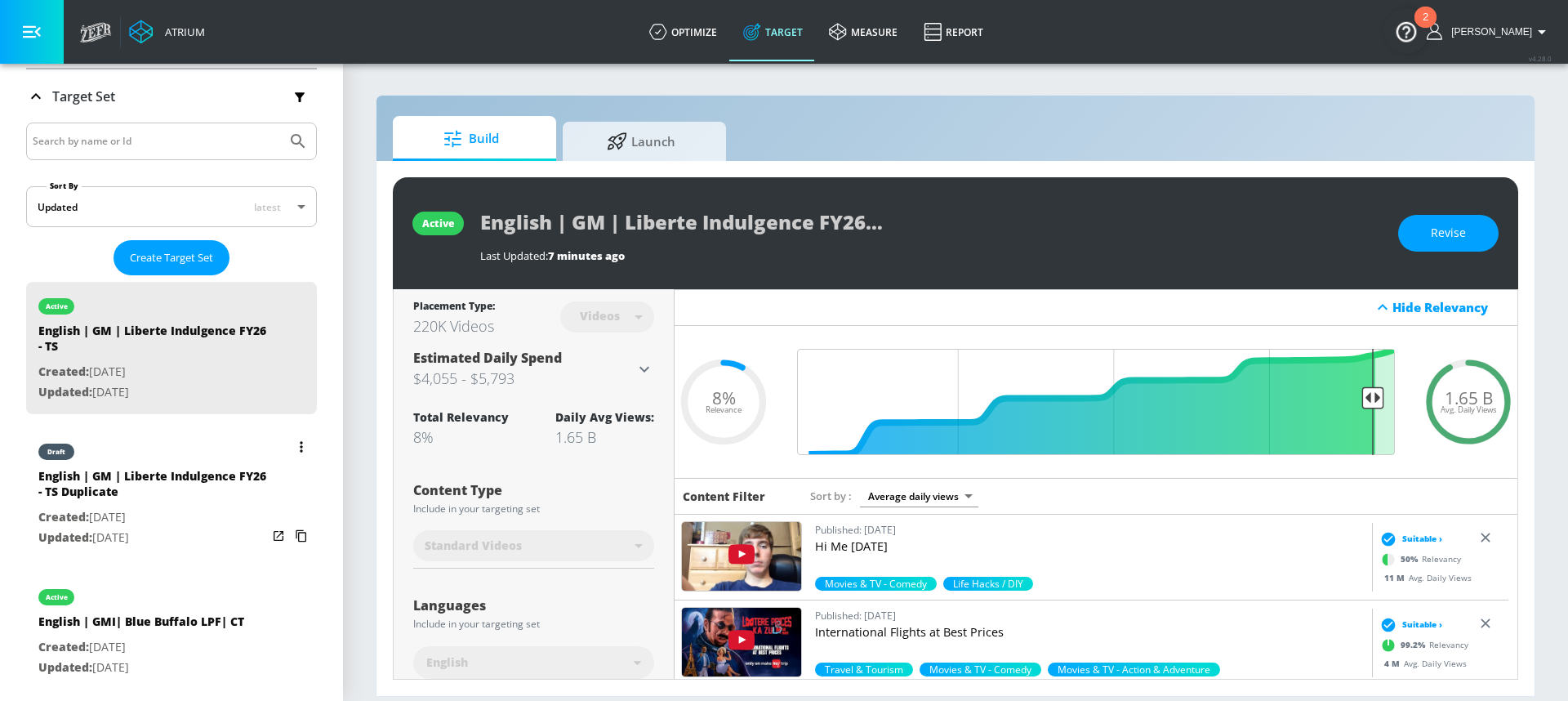
scroll to position [271, 0]
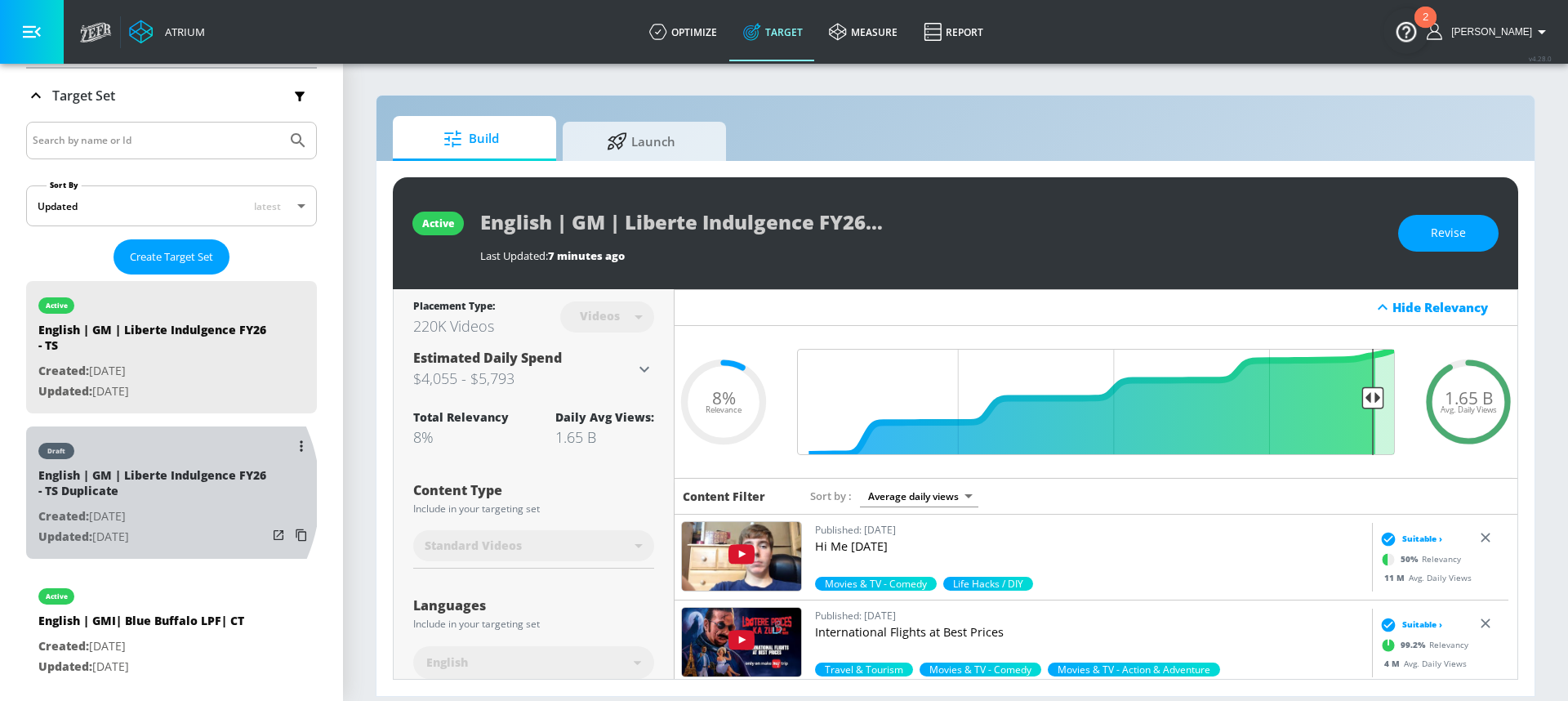
click at [154, 486] on div "English | GM | Liberte Indulgence FY26 - TS Duplicate" at bounding box center [153, 487] width 228 height 40
type input "English | GM | Liberte Indulgence FY26 - TS Duplicate"
type input "0.05"
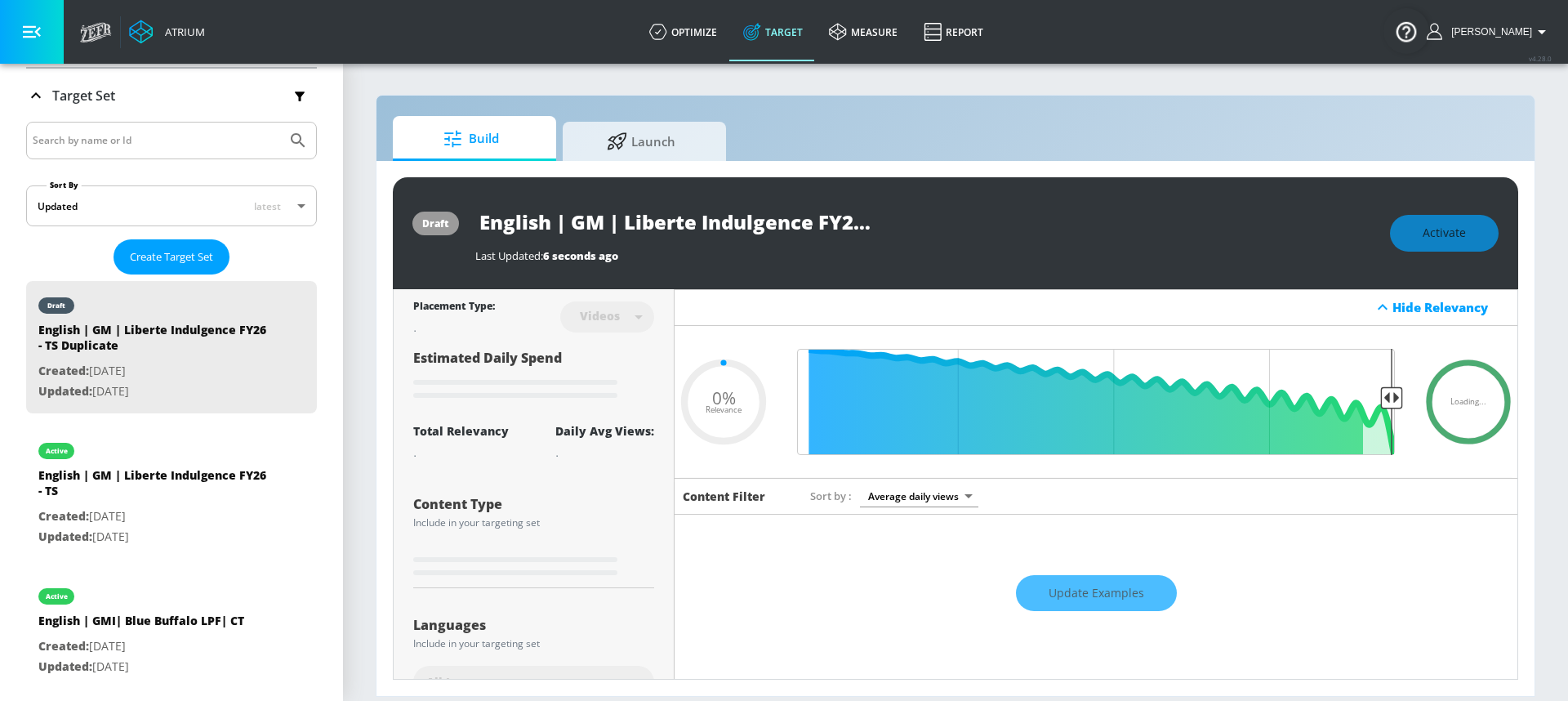
click at [627, 218] on input "English | GM | Liberte Indulgence FY26 - TS Duplicate" at bounding box center [679, 222] width 408 height 37
drag, startPoint x: 554, startPoint y: 223, endPoint x: 450, endPoint y: 242, distance: 105.7
click at [450, 242] on div "draft English | GM | Liberte Indulgence FY26 - TS Duplicate Last Updated: 6 sec…" at bounding box center [955, 233] width 1125 height 112
click at [530, 237] on input "English | GM | Liberte Indulgence FY26 - TS Duplicate" at bounding box center [679, 222] width 408 height 37
drag, startPoint x: 551, startPoint y: 223, endPoint x: 486, endPoint y: 224, distance: 65.0
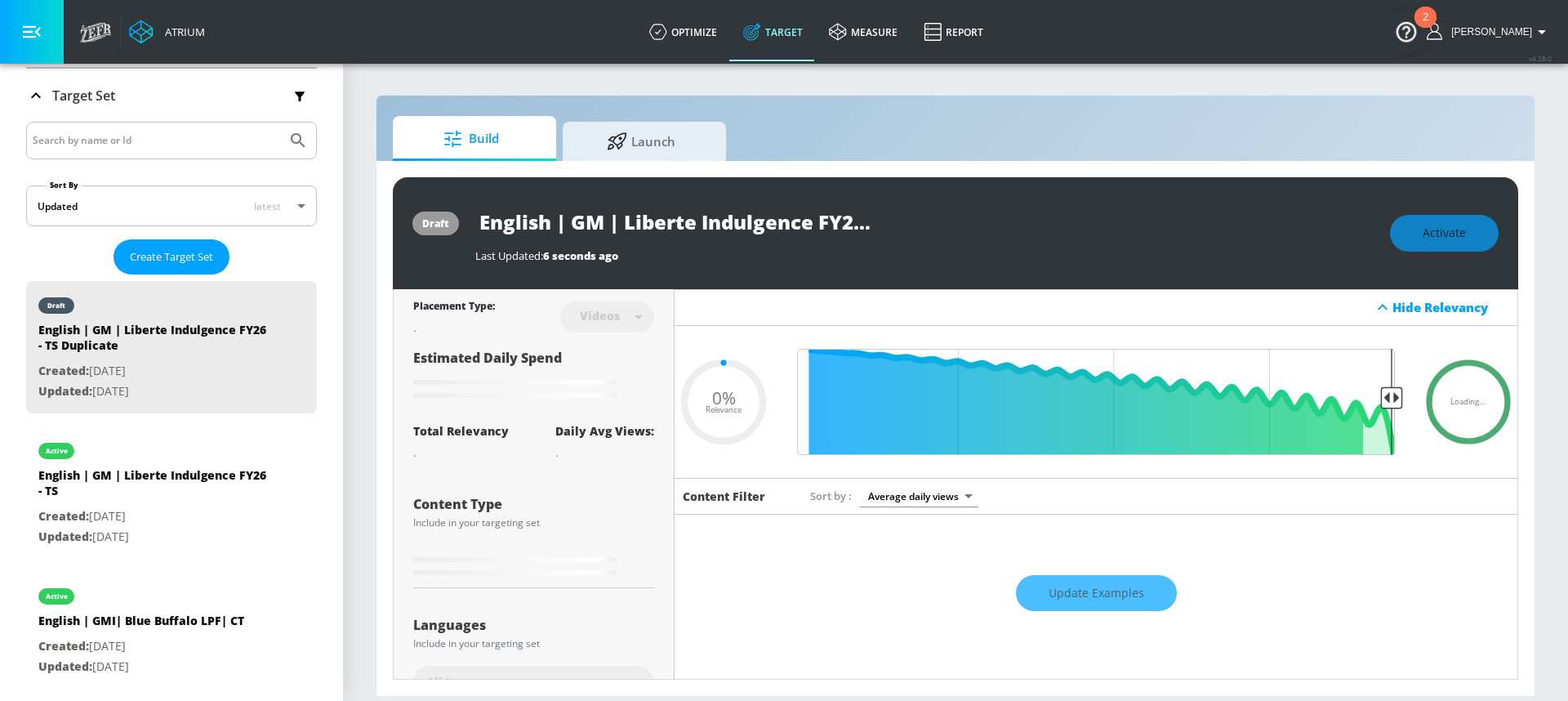
click at [486, 224] on input "English | GM | Liberte Indulgence FY26 - TS Duplicate" at bounding box center [679, 222] width 408 height 37
type input "E | GM | Liberte Indulgence FY26 - TS Duplicate"
type input "0.05"
type input "| GM | Liberte Indulgence FY26 - TS Duplicate"
type input "0.05"
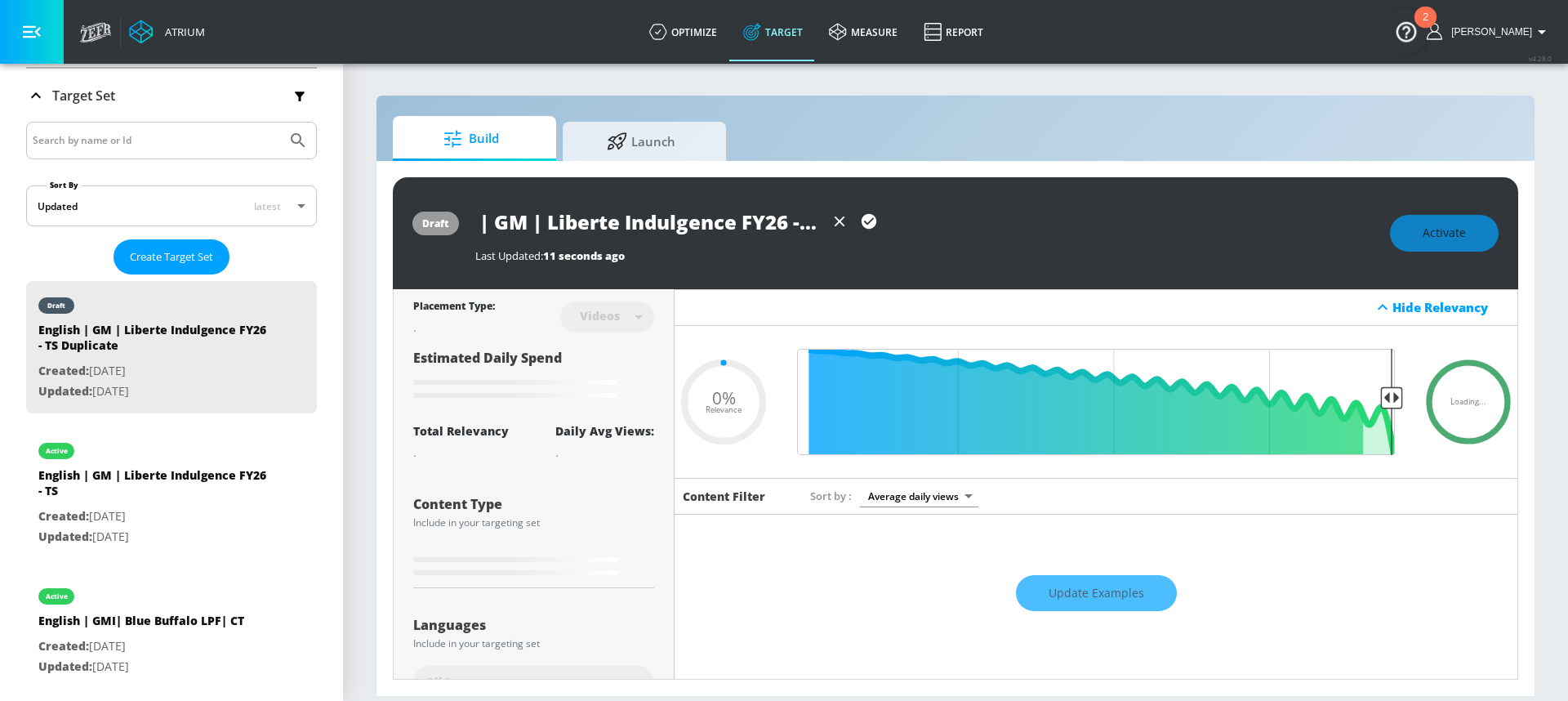
type input "F | GM | Liberte Indulgence FY26 - TS Duplicate"
type input "0.05"
type input "Fr | GM | Liberte Indulgence FY26 - TS Duplicate"
type input "0.05"
type input "Fre | GM | Liberte Indulgence FY26 - TS Duplicate"
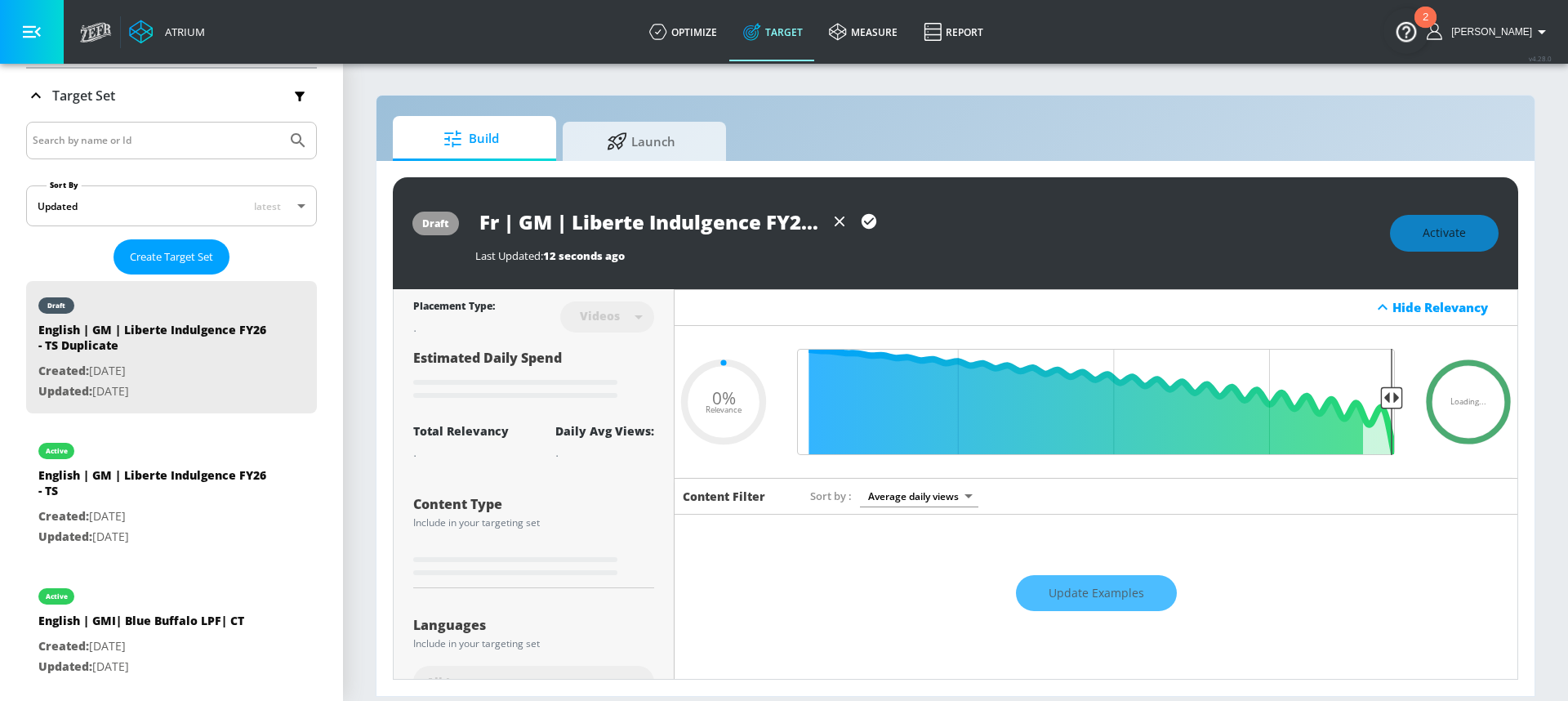
type input "0.05"
type input "Fren | GM | Liberte Indulgence FY26 - TS Duplicate"
type input "0.05"
type input "Frenc | GM | Liberte Indulgence FY26 - TS Duplicate"
type input "0.05"
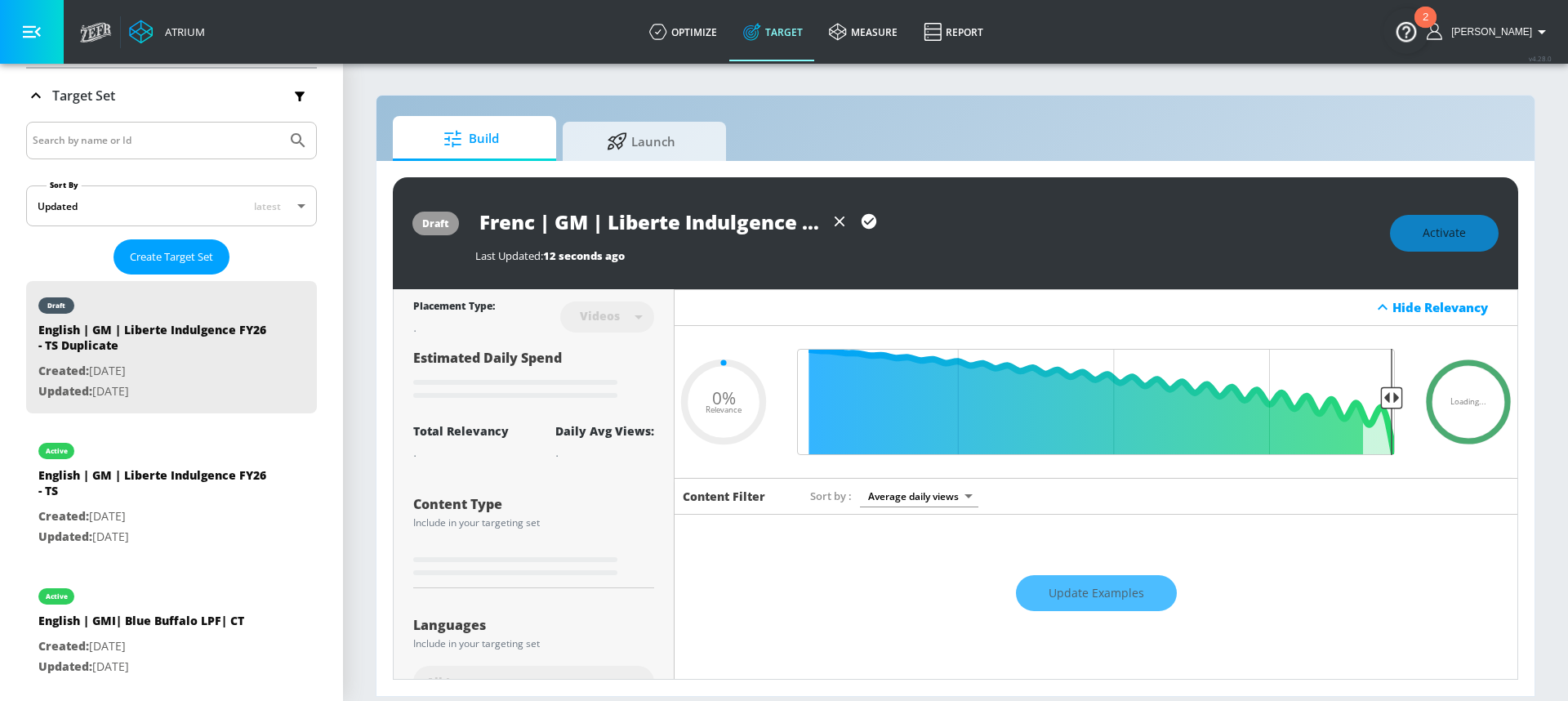
type input "French | GM | Liberte Indulgence FY26 - TS Duplicate"
drag, startPoint x: 717, startPoint y: 226, endPoint x: 813, endPoint y: 213, distance: 96.9
click at [840, 210] on div "French | GM | Liberte Indulgence FY26 - TS Duplicate" at bounding box center [679, 222] width 408 height 37
click at [773, 214] on input "French | GM | Liberte Indulgence FY26 - TS Duplicate" at bounding box center [650, 222] width 350 height 37
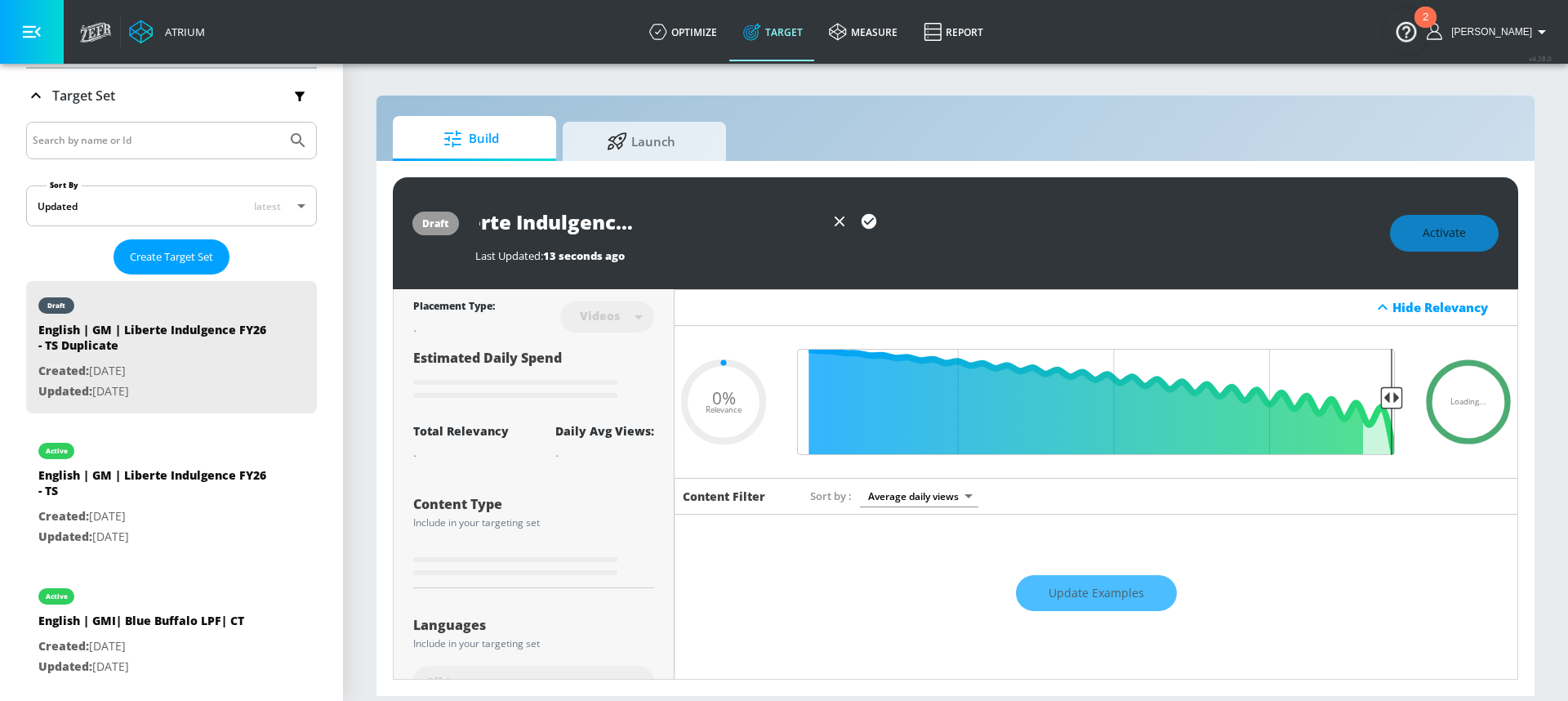
type input "0.08"
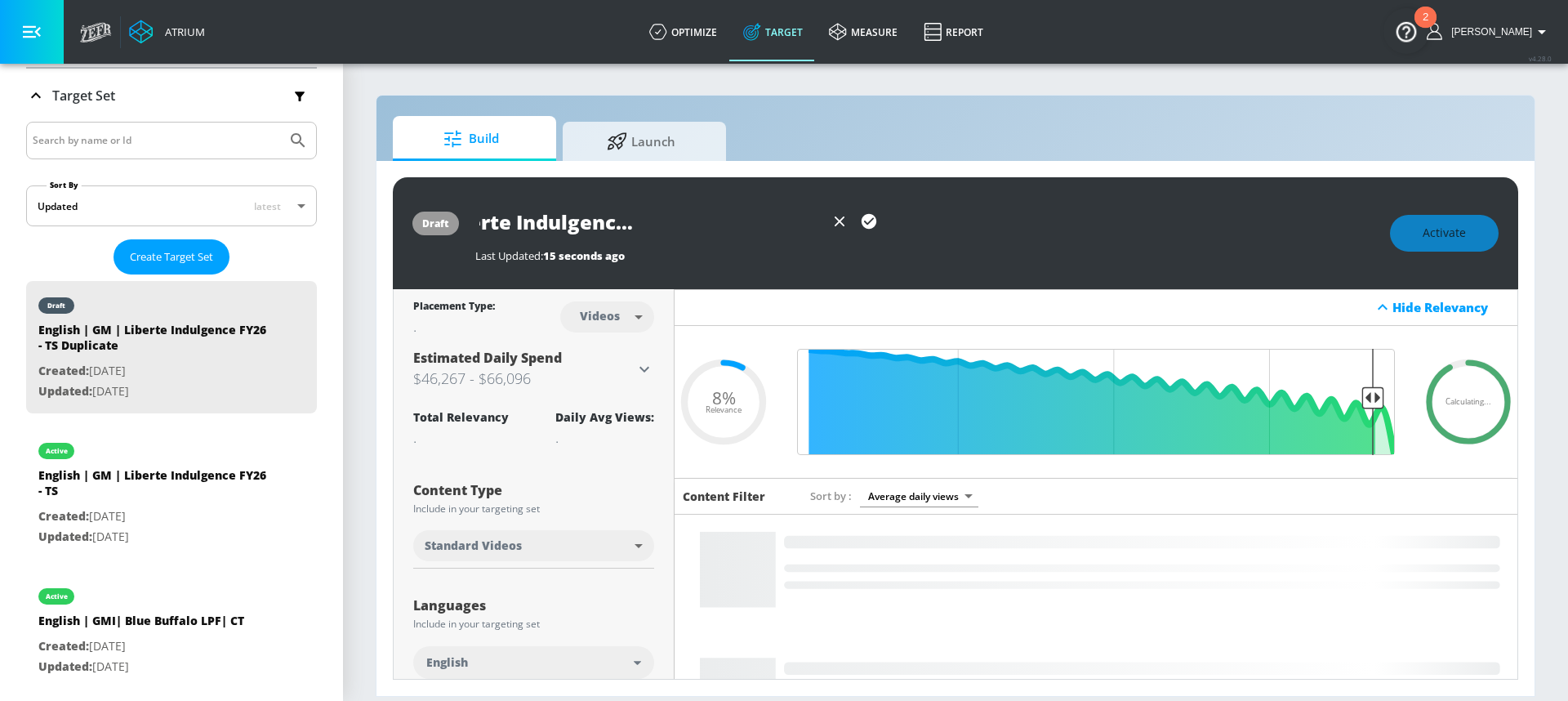
drag, startPoint x: 721, startPoint y: 225, endPoint x: 839, endPoint y: 239, distance: 118.8
click at [840, 239] on div "French | GM | Liberte Indulgence FY26 - TS Duplicate" at bounding box center [679, 222] width 408 height 37
type input "French | GM | Liberte Indulgence FY26 - TS"
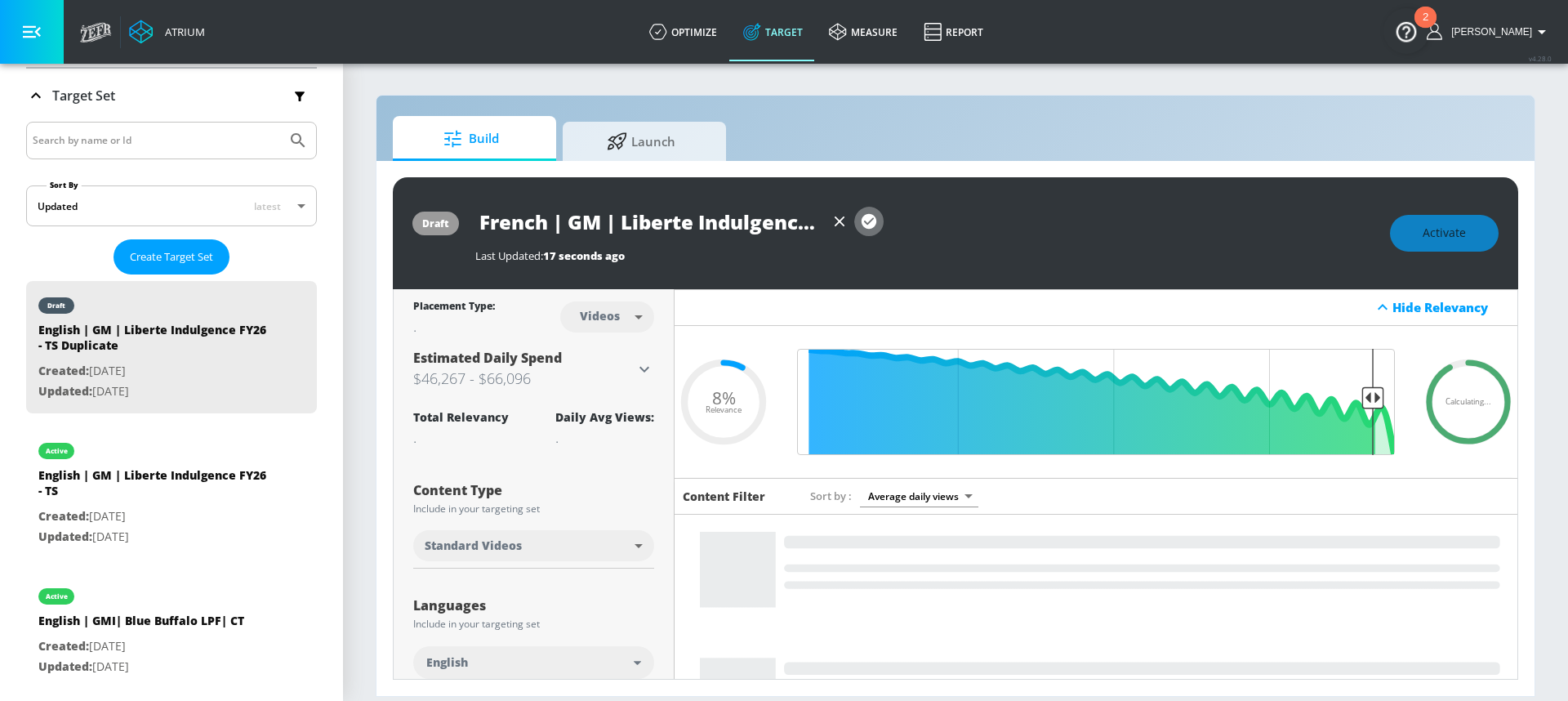
click at [869, 221] on icon "button" at bounding box center [868, 221] width 14 height 14
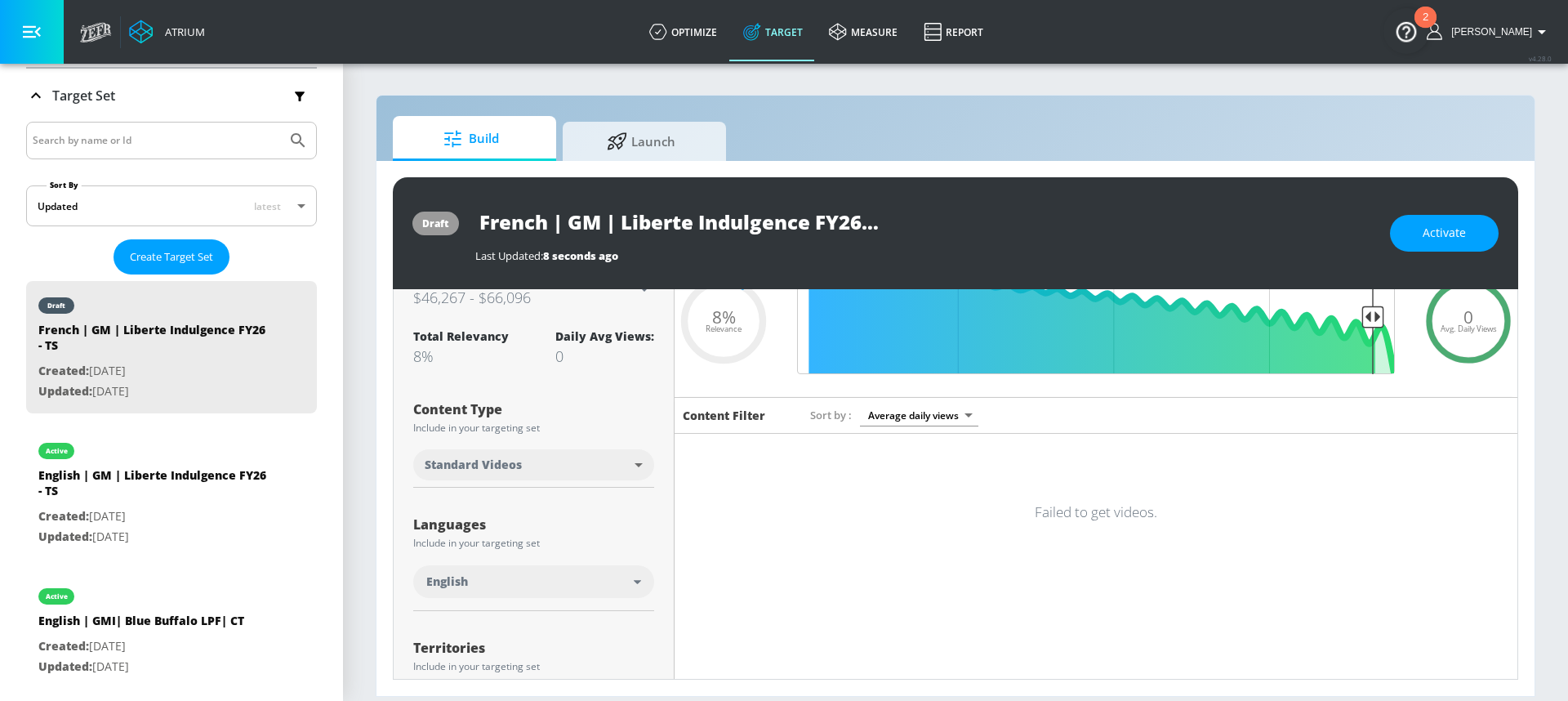
scroll to position [88, 0]
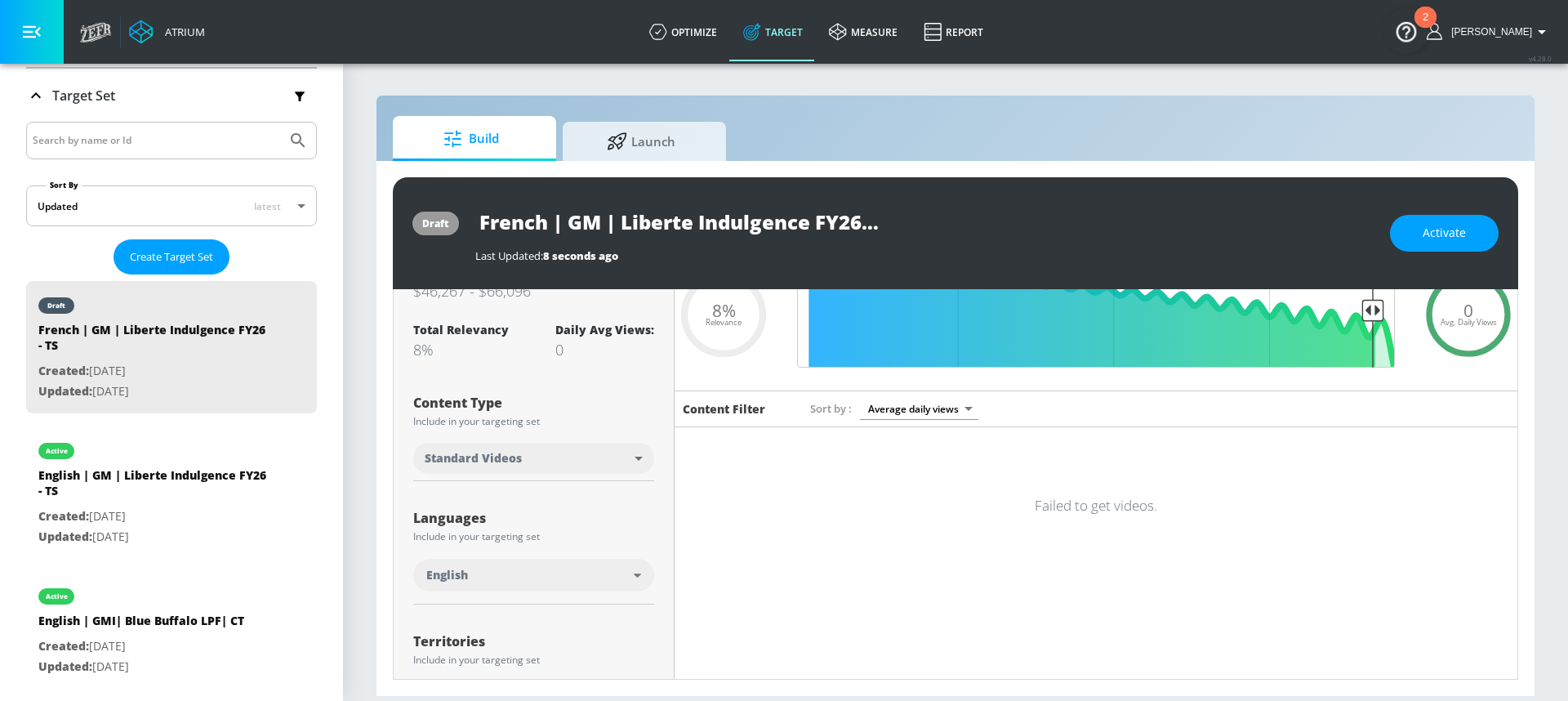
click at [558, 581] on div "English" at bounding box center [530, 574] width 207 height 16
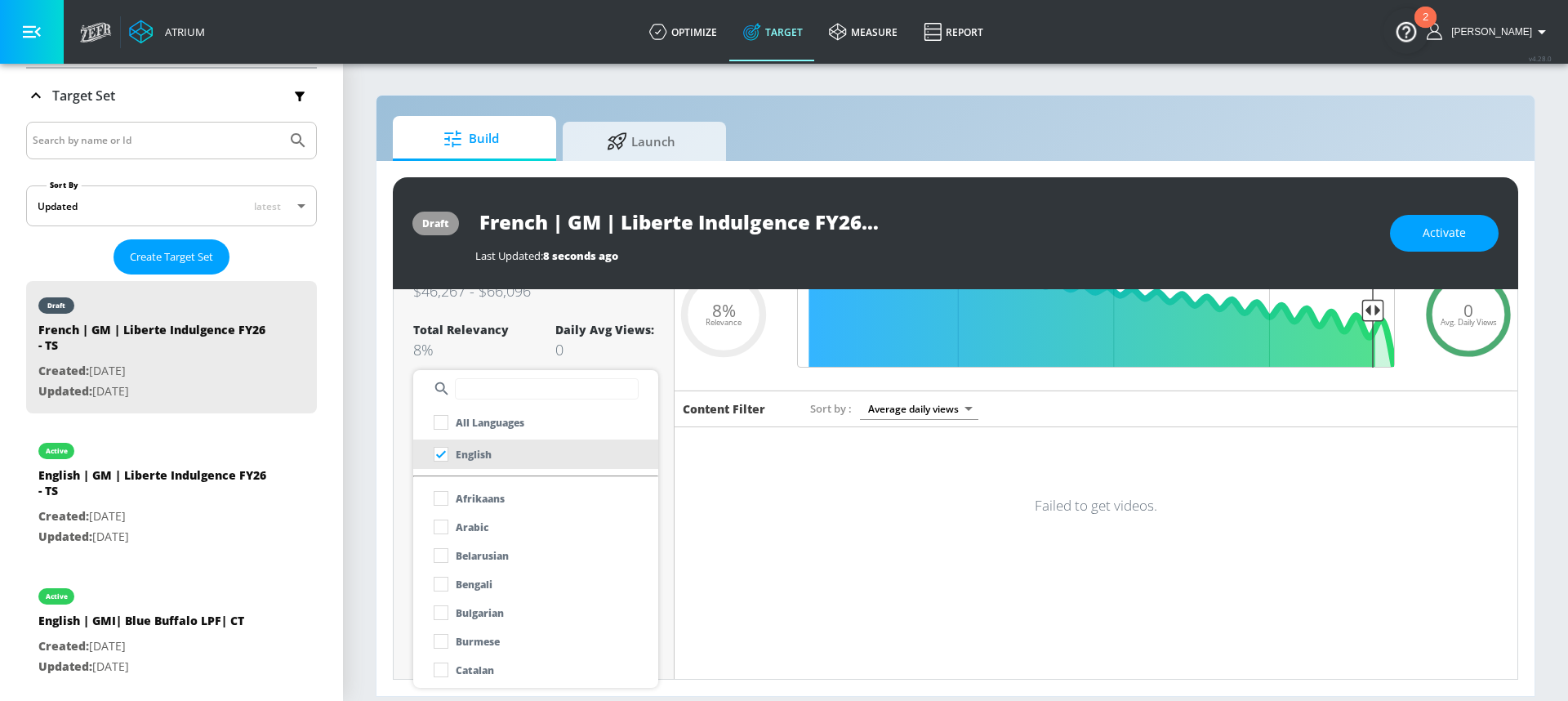
click at [491, 375] on div at bounding box center [535, 389] width 245 height 38
click at [491, 390] on input "text" at bounding box center [547, 389] width 184 height 21
type input "fren"
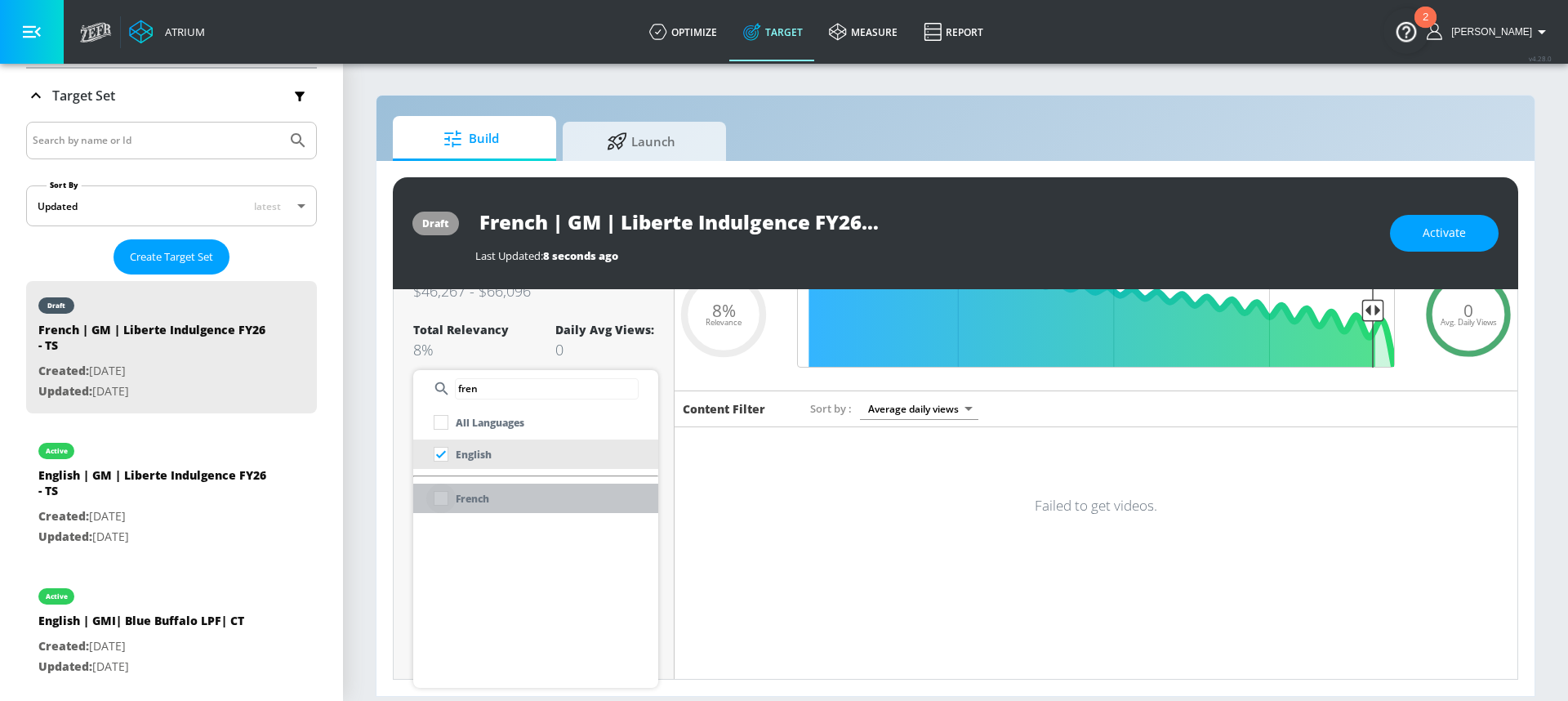
click at [432, 493] on input "checkbox" at bounding box center [441, 499] width 30 height 30
click at [410, 362] on div at bounding box center [784, 350] width 1568 height 701
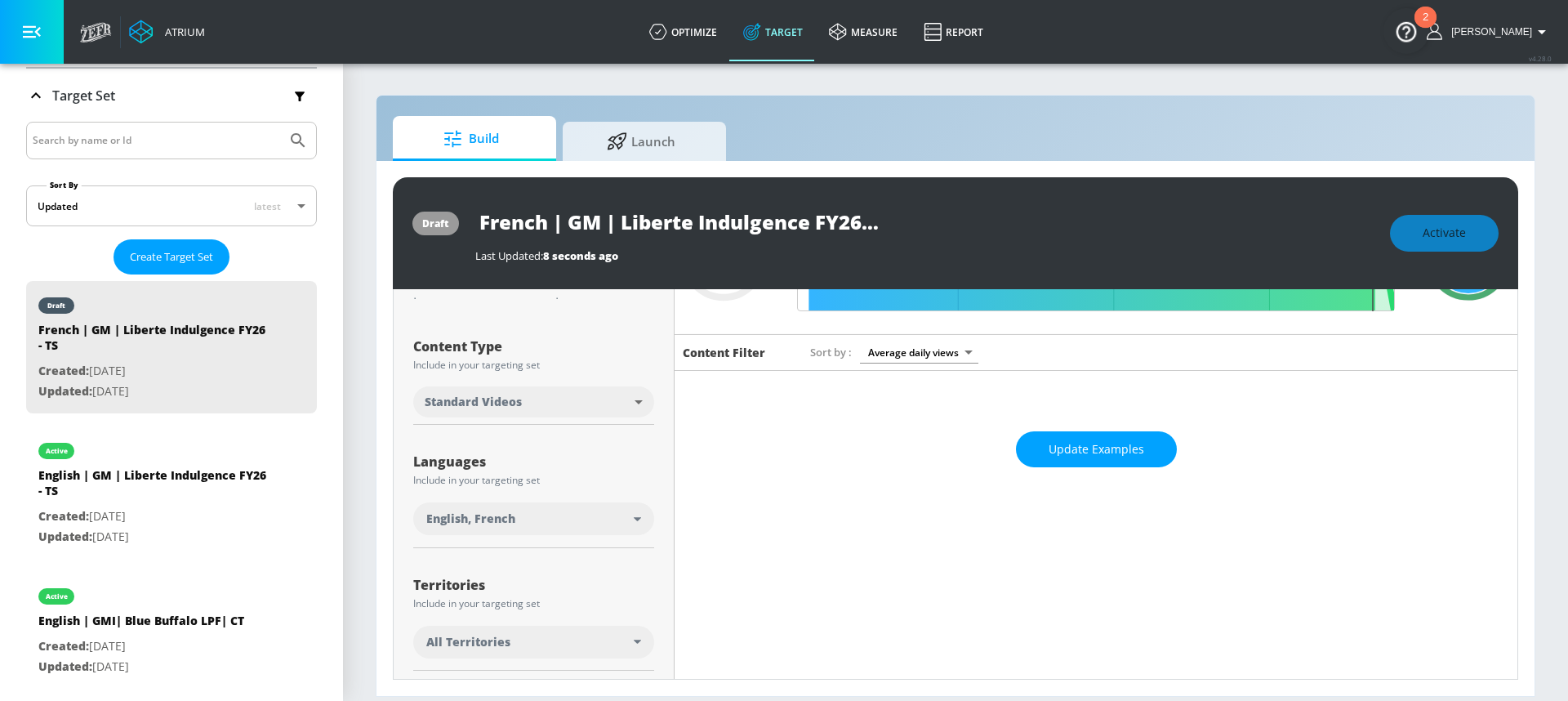
scroll to position [285, 0]
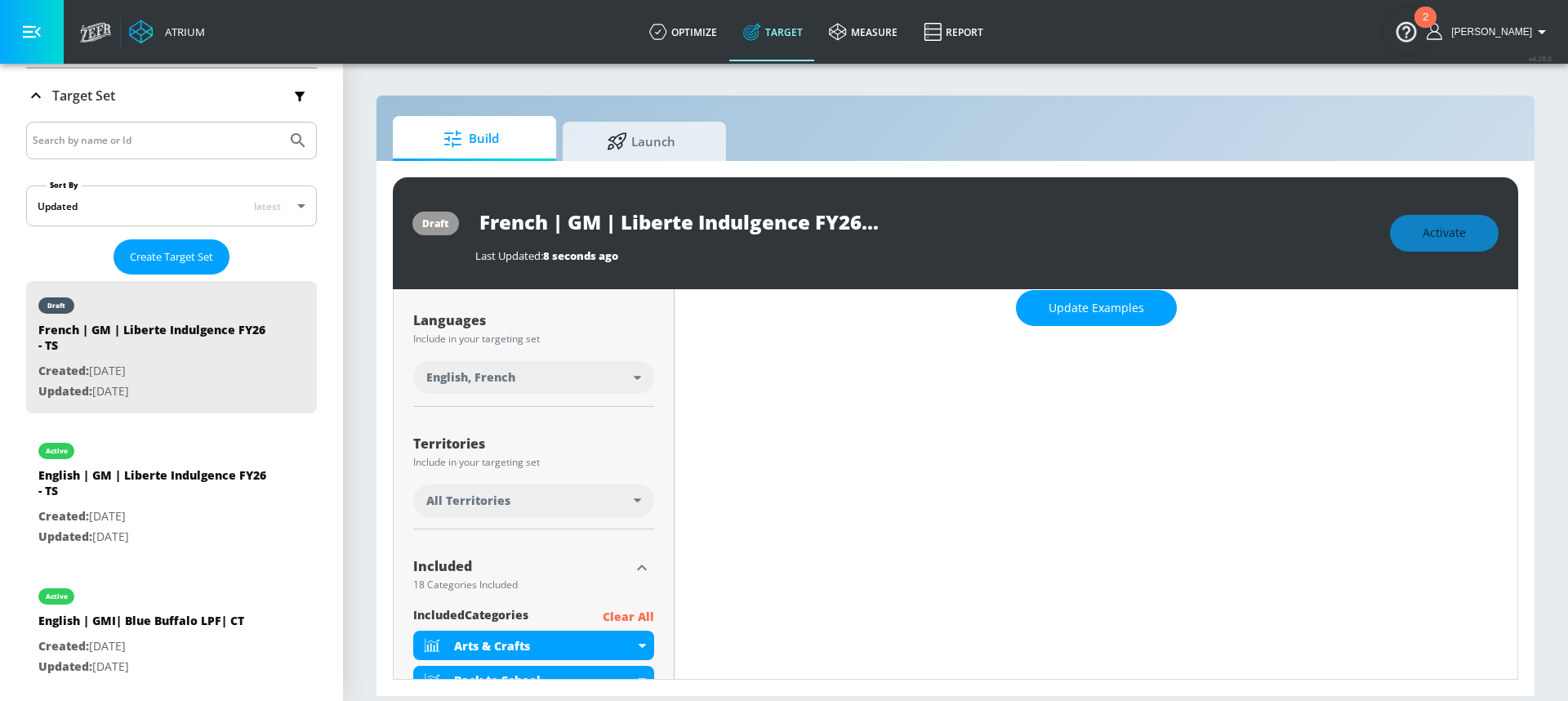
click at [497, 516] on div "All Territories" at bounding box center [534, 501] width 241 height 33
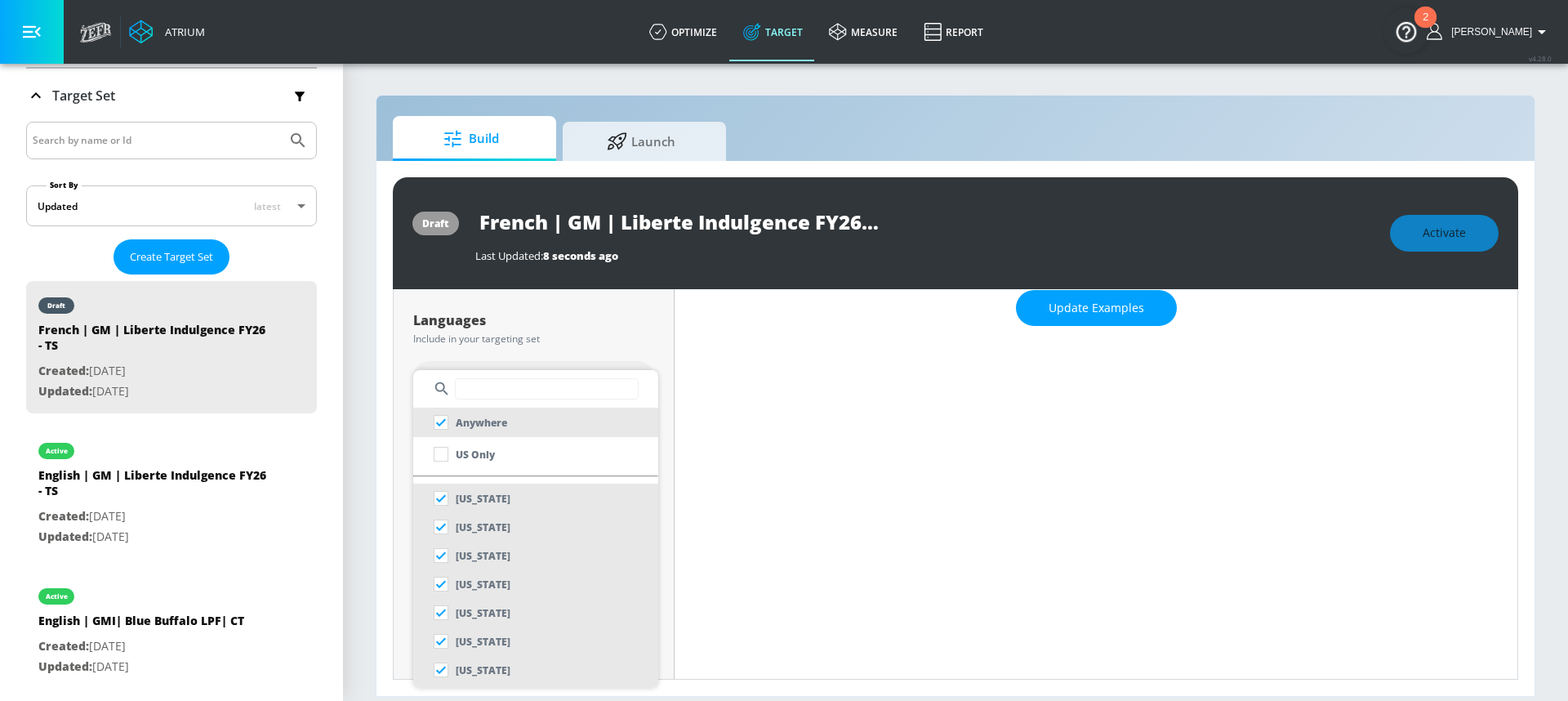
click at [492, 391] on input "text" at bounding box center [547, 389] width 184 height 21
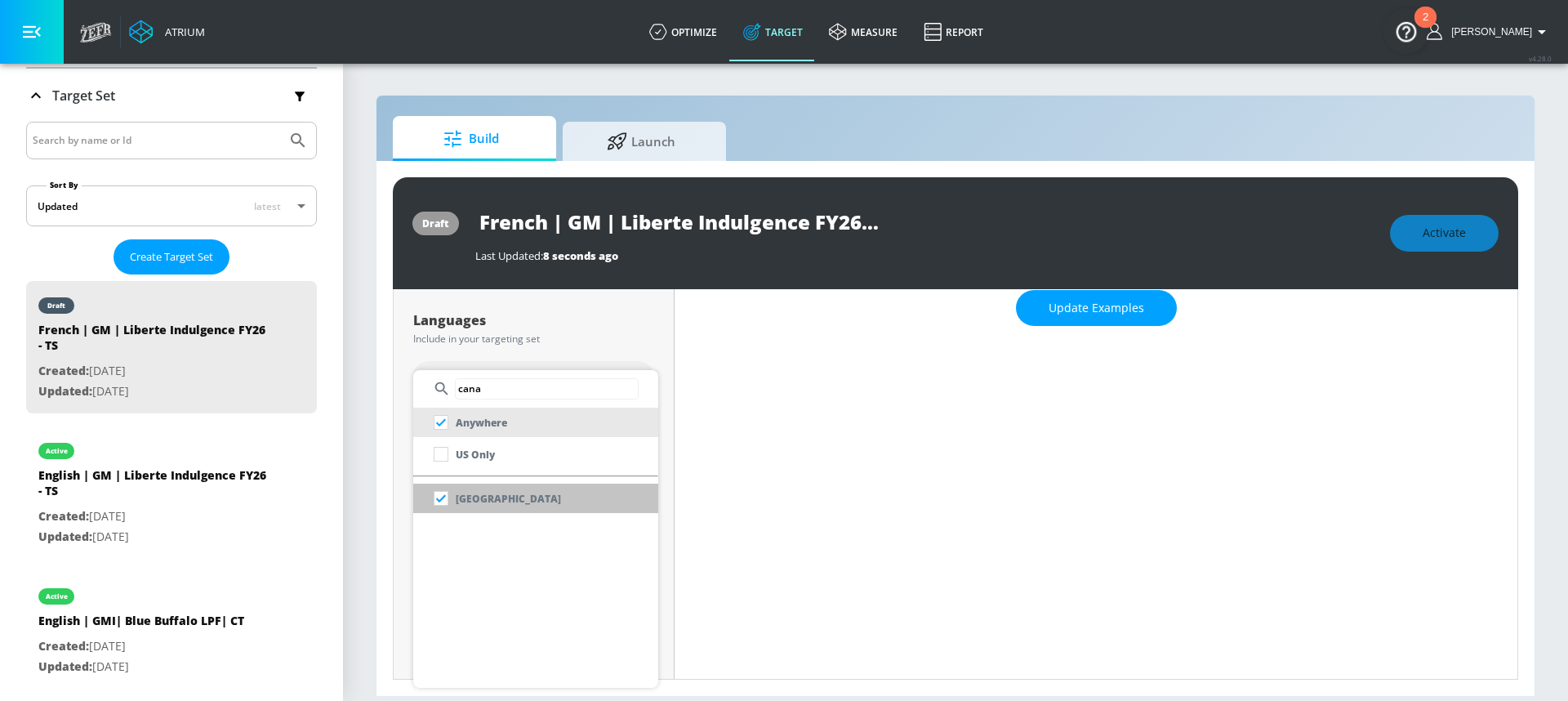
type input "cana"
click at [512, 505] on li "[GEOGRAPHIC_DATA]" at bounding box center [535, 499] width 245 height 30
checkbox input "false"
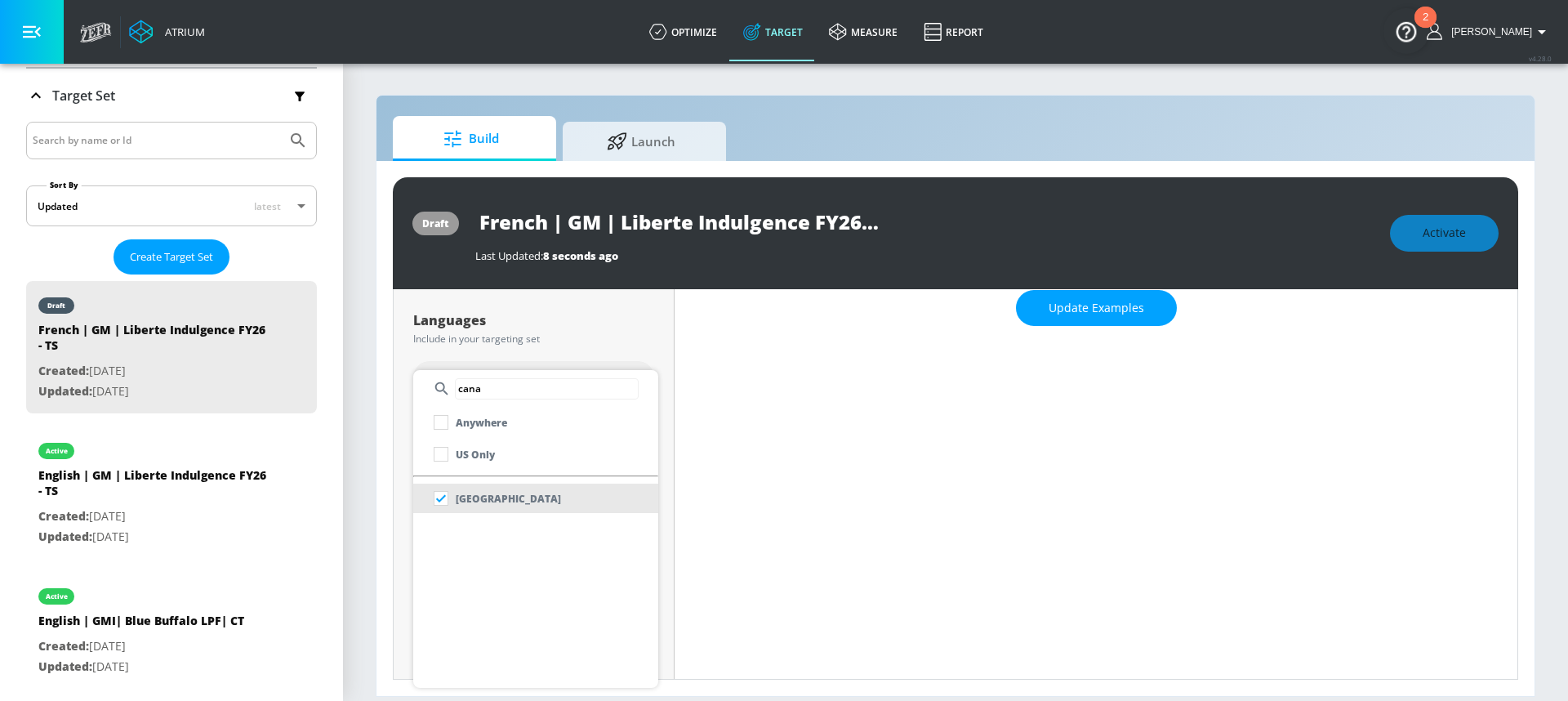
click at [638, 343] on div at bounding box center [784, 350] width 1568 height 701
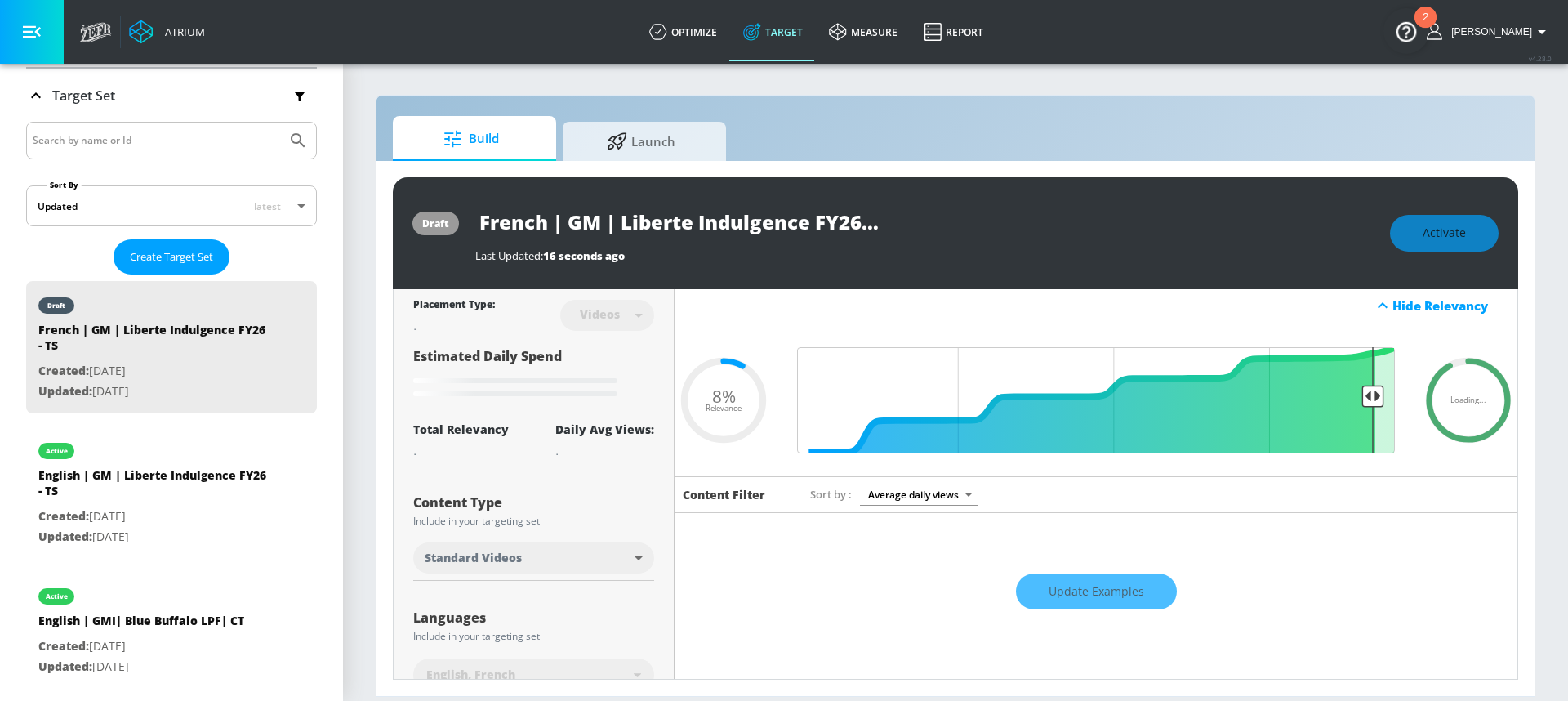
scroll to position [0, 0]
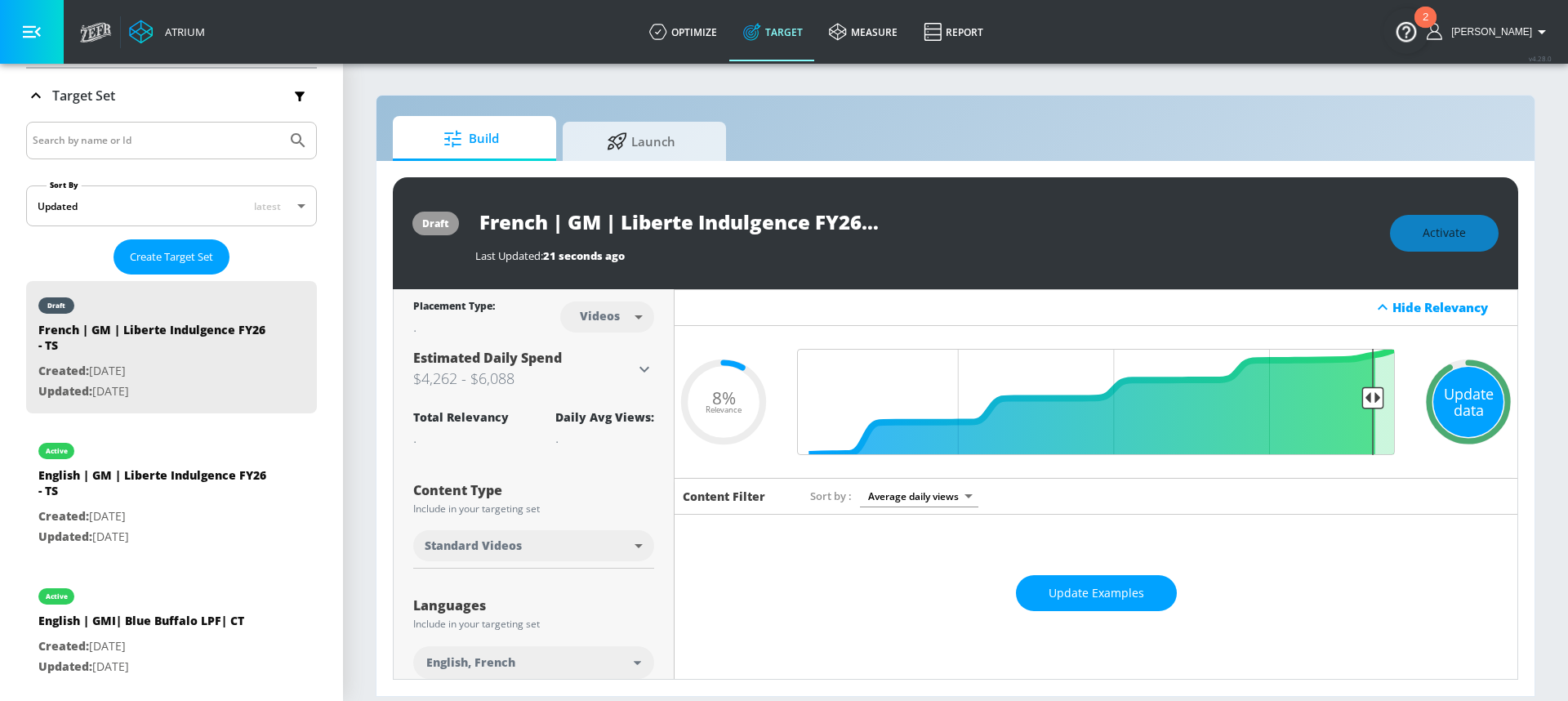
click at [1455, 385] on div "Update data" at bounding box center [1468, 402] width 70 height 70
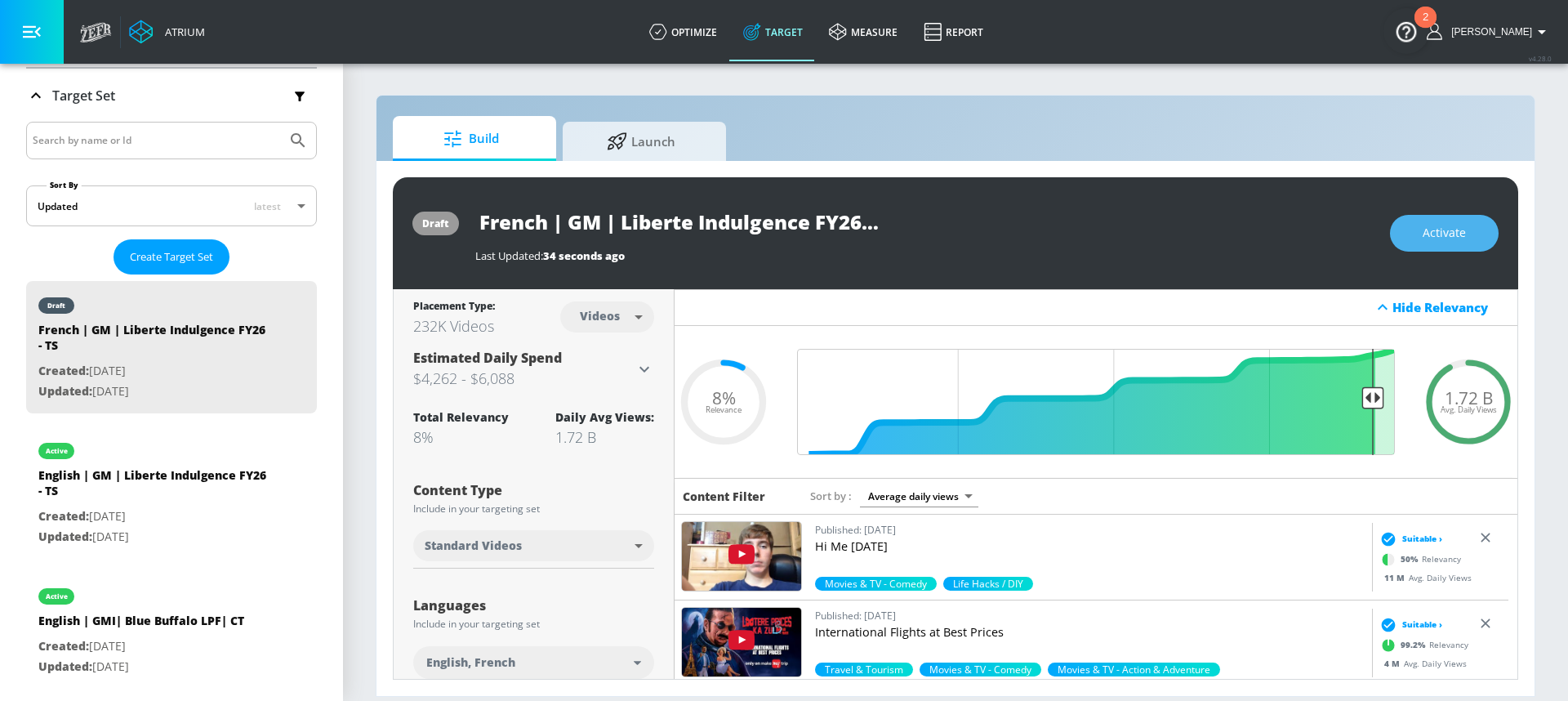
click at [1441, 240] on span "Activate" at bounding box center [1444, 234] width 43 height 20
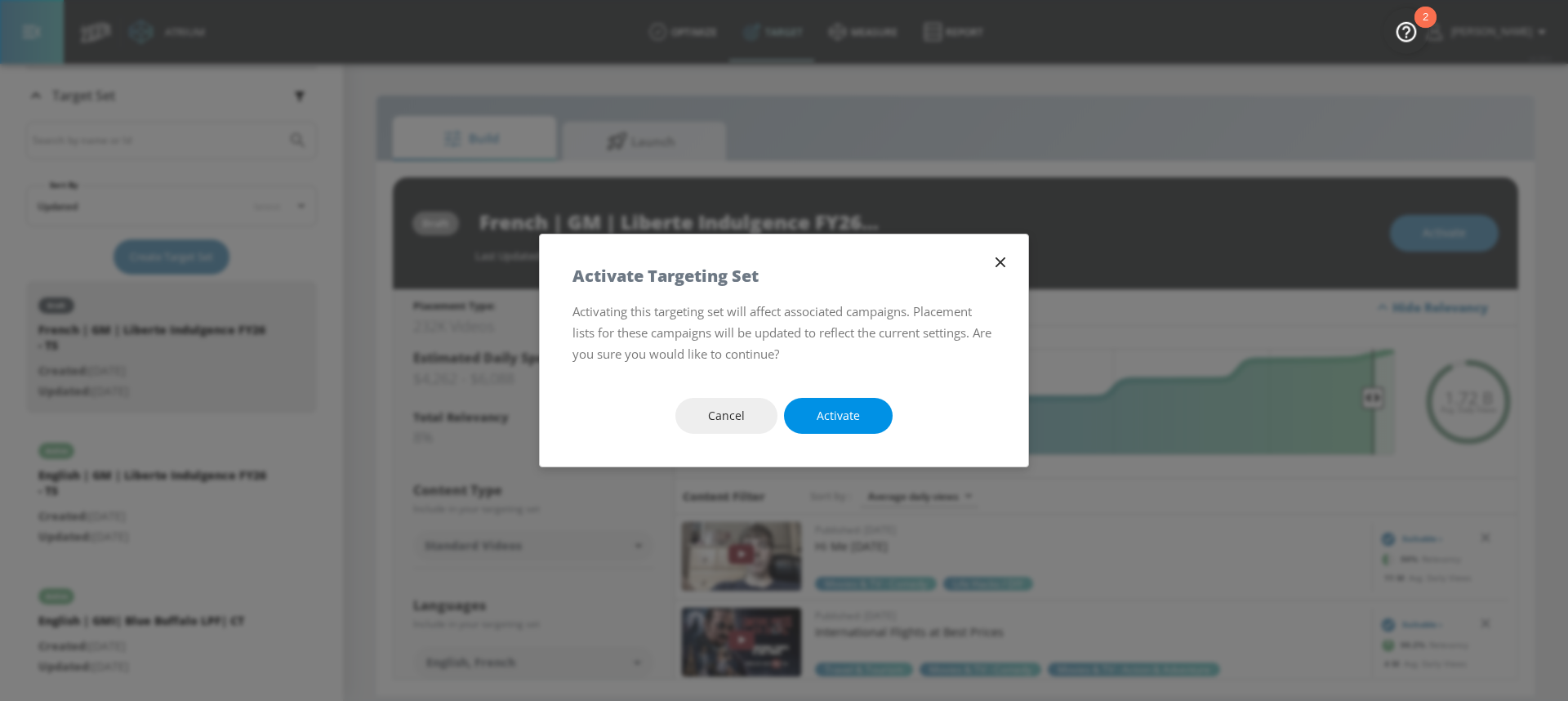
click at [852, 423] on span "Activate" at bounding box center [838, 417] width 43 height 20
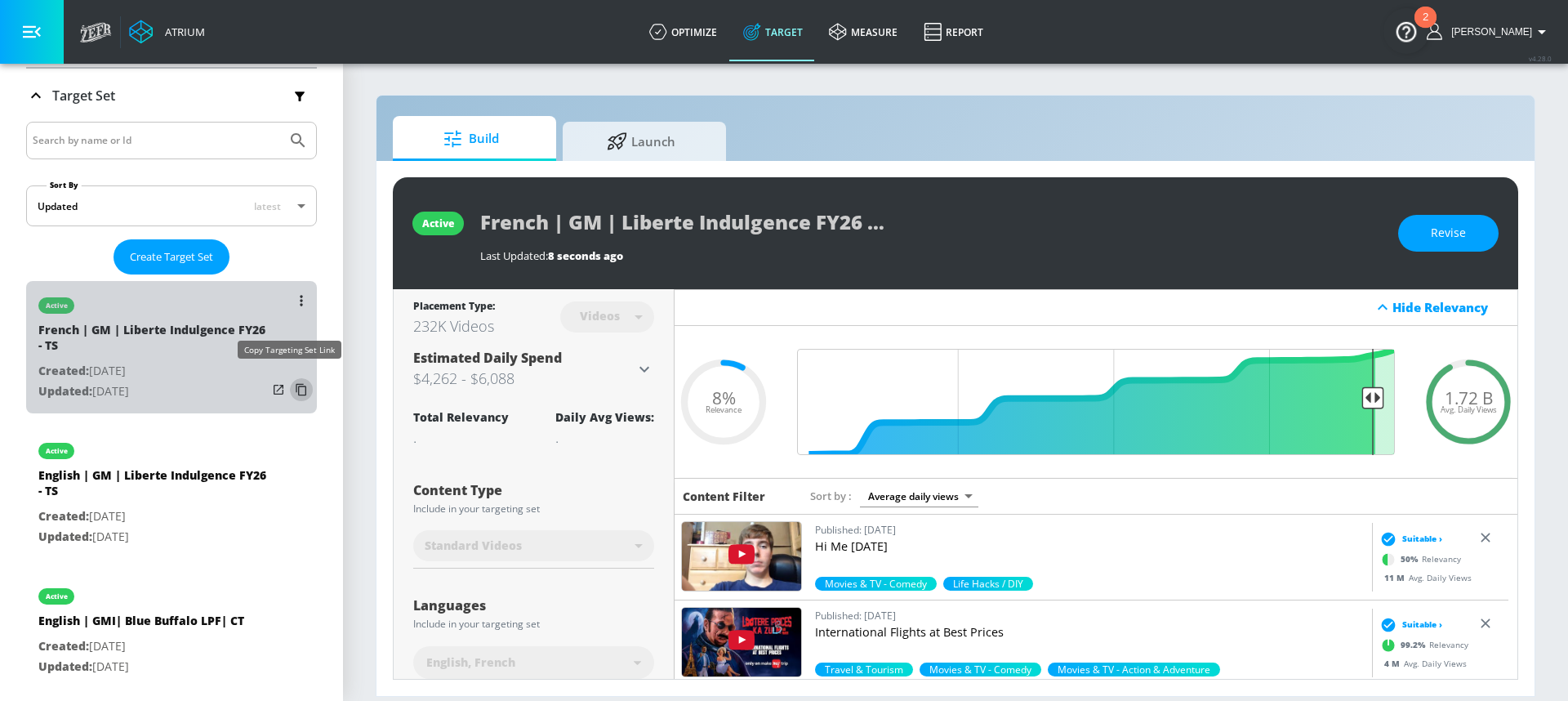
click at [292, 380] on icon "list of Target Set" at bounding box center [301, 390] width 26 height 26
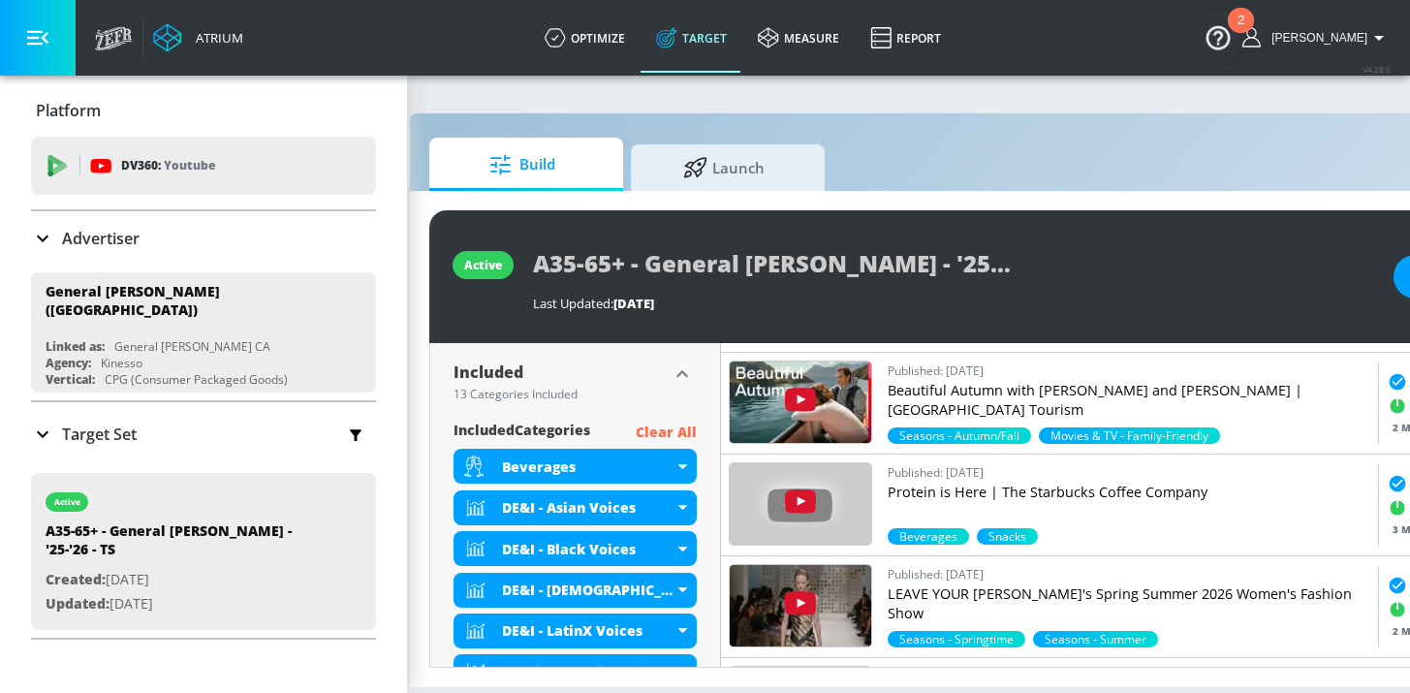
scroll to position [637, 0]
